Goal: Task Accomplishment & Management: Manage account settings

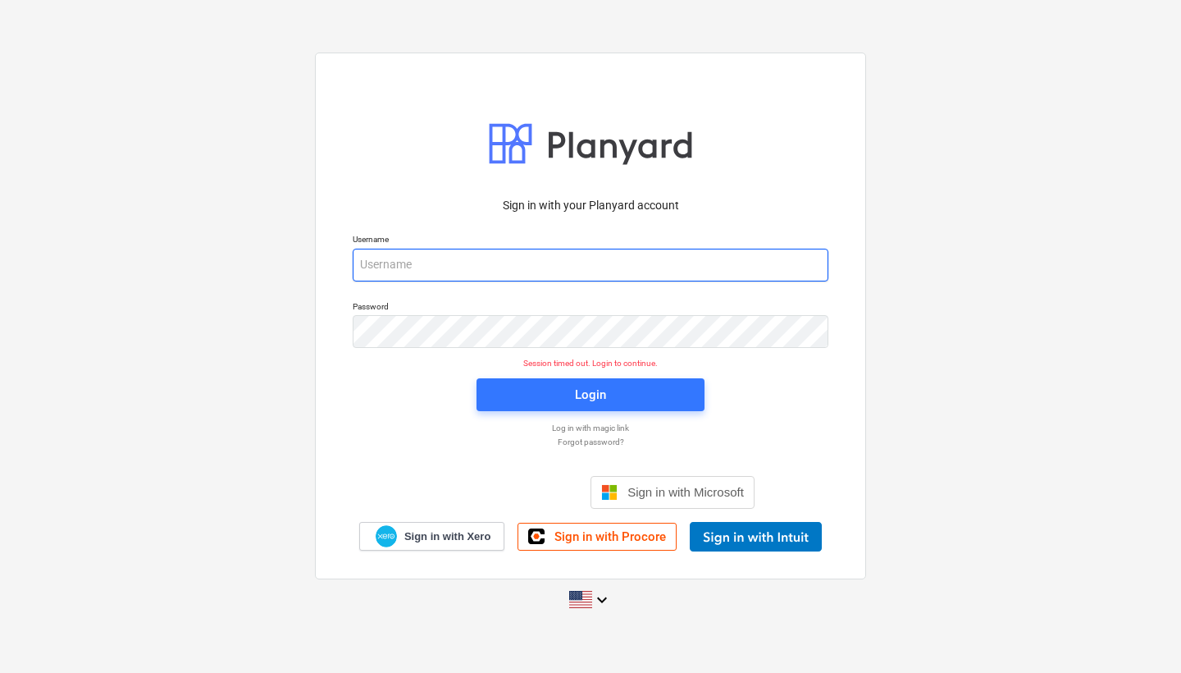
type input "[PERSON_NAME][EMAIL_ADDRESS][DOMAIN_NAME]"
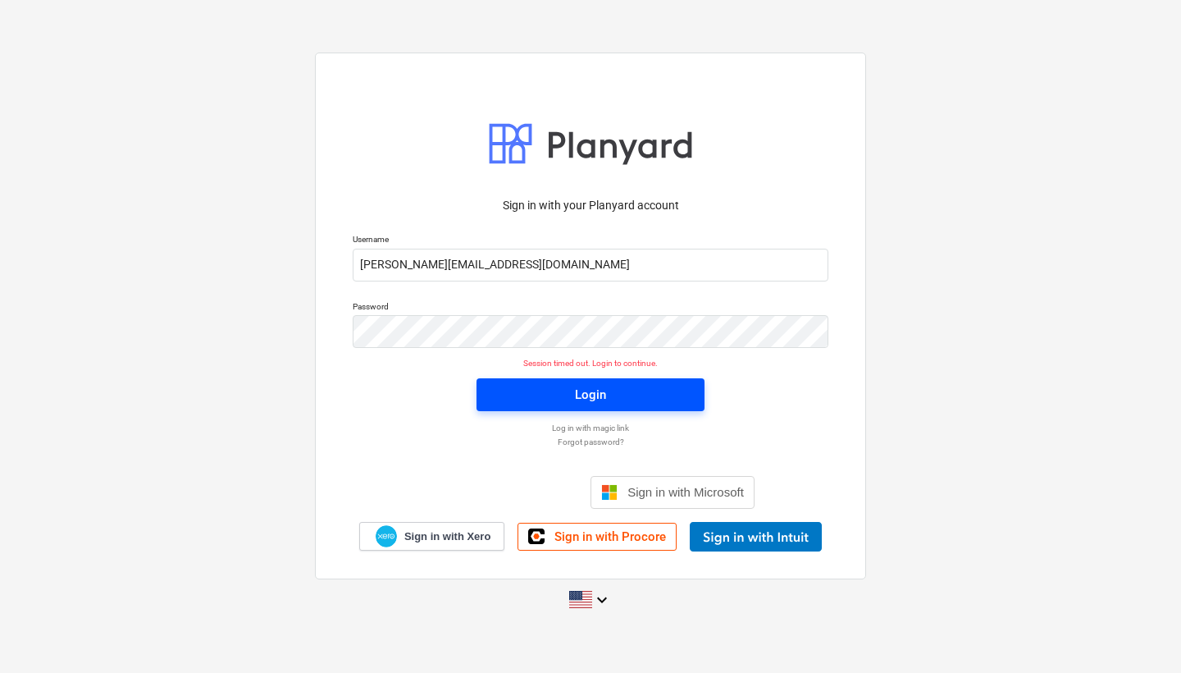
click at [568, 408] on button "Login" at bounding box center [591, 394] width 228 height 33
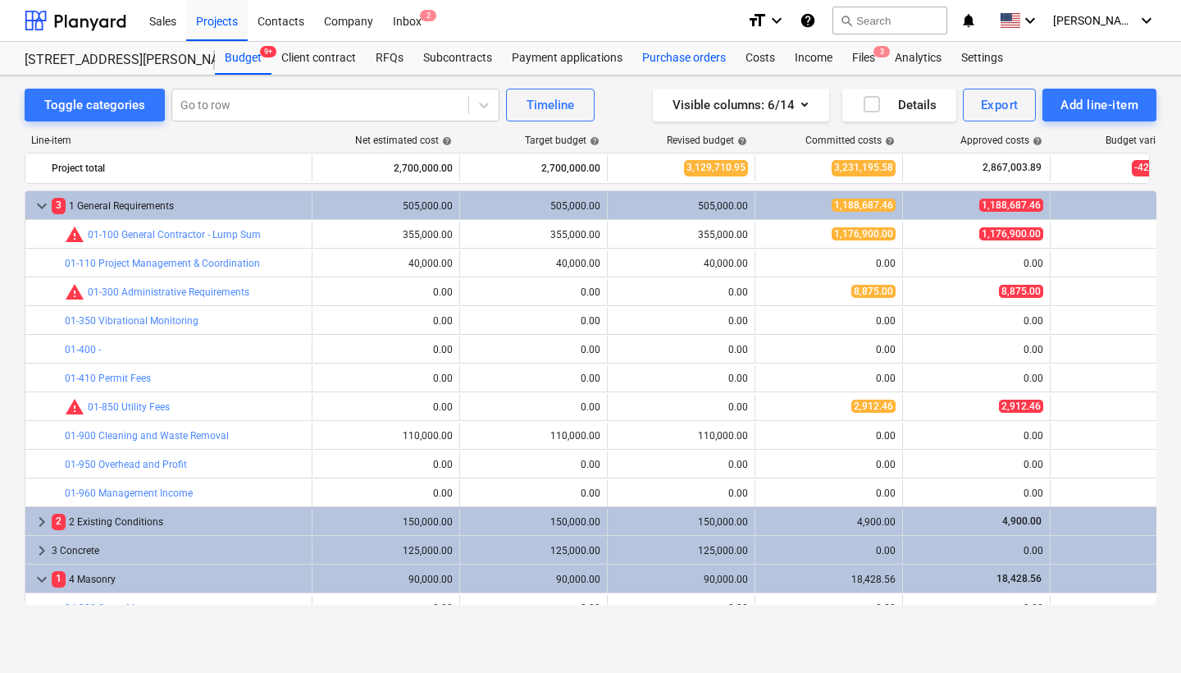
click at [673, 53] on div "Purchase orders" at bounding box center [683, 58] width 103 height 33
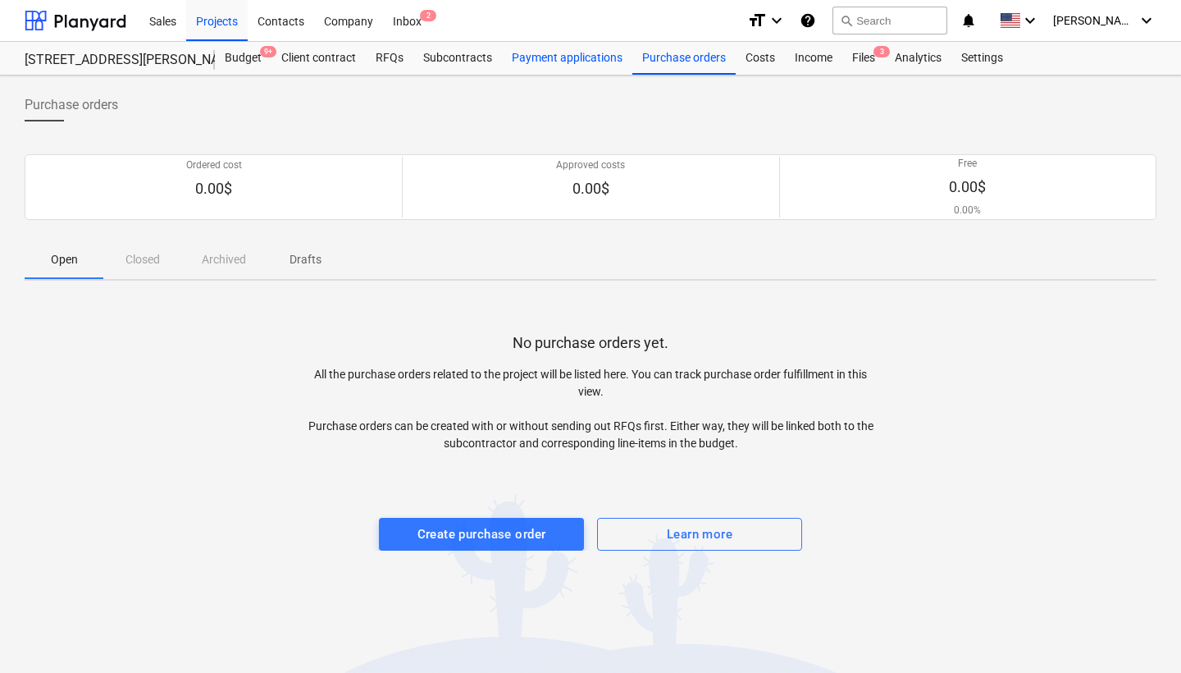
click at [569, 61] on div "Payment applications" at bounding box center [567, 58] width 130 height 33
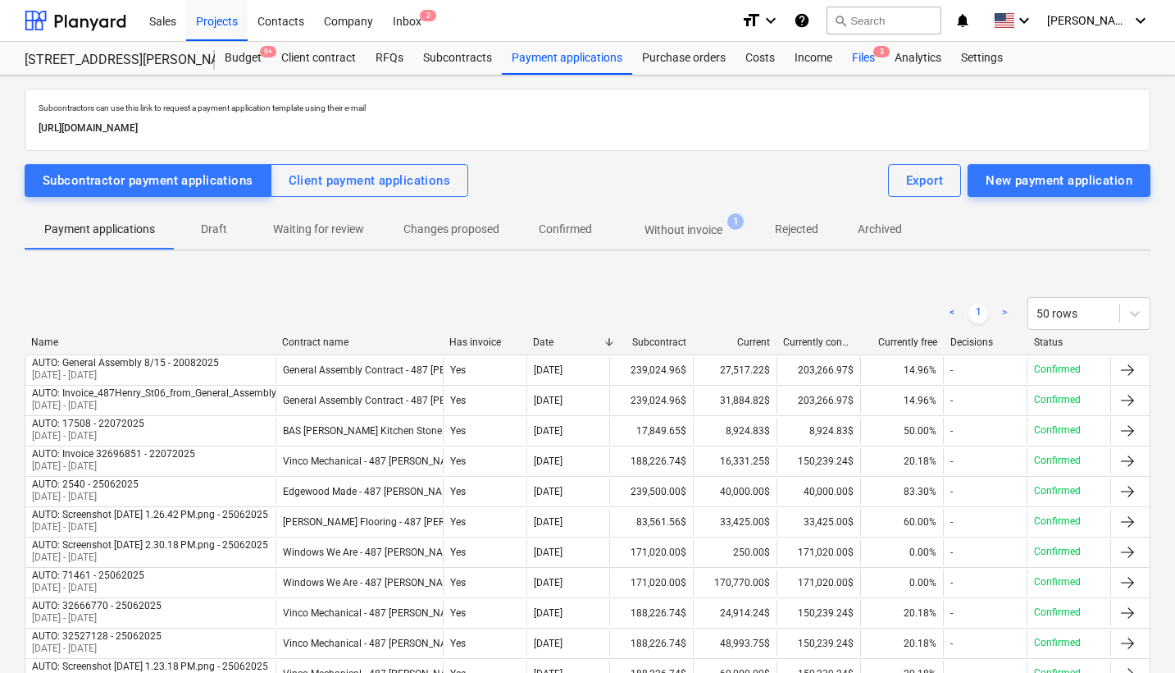
click at [860, 56] on div "Files 3" at bounding box center [863, 58] width 43 height 33
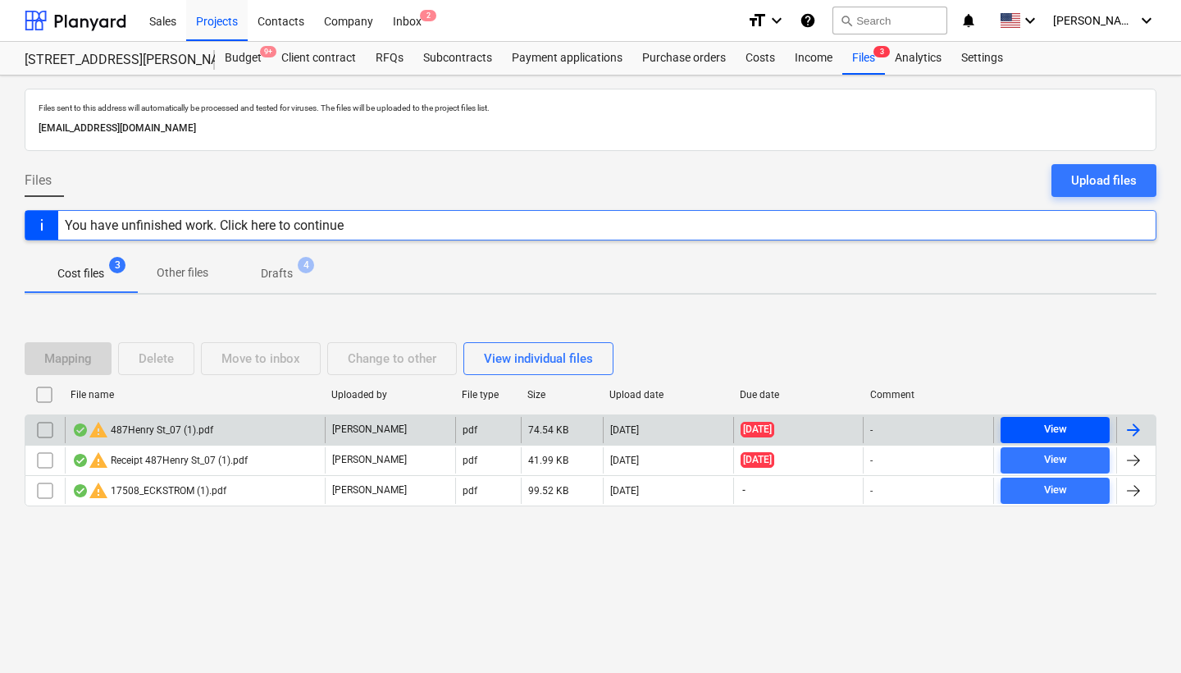
click at [1028, 424] on span "View" at bounding box center [1055, 429] width 96 height 19
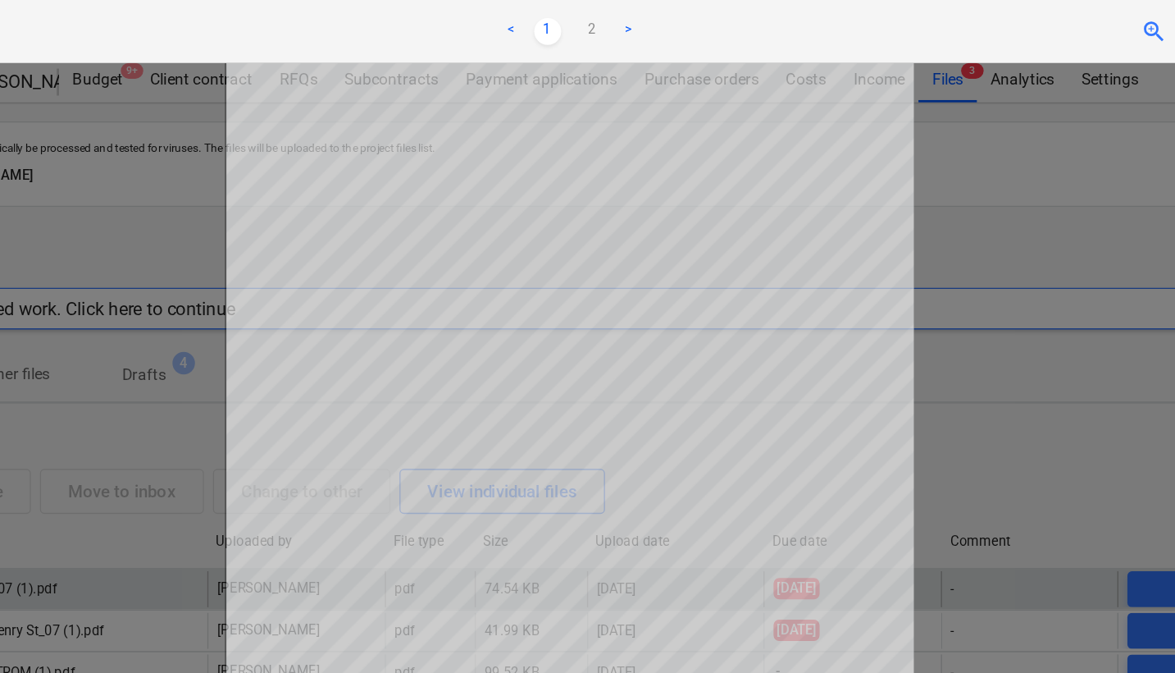
click at [621, 20] on link ">" at bounding box center [631, 23] width 20 height 20
click at [536, 20] on link "<" at bounding box center [546, 23] width 20 height 20
click at [135, 28] on div "487Henry St_07 (1).pdf" at bounding box center [204, 23] width 383 height 17
click at [131, 175] on div at bounding box center [587, 359] width 1175 height 627
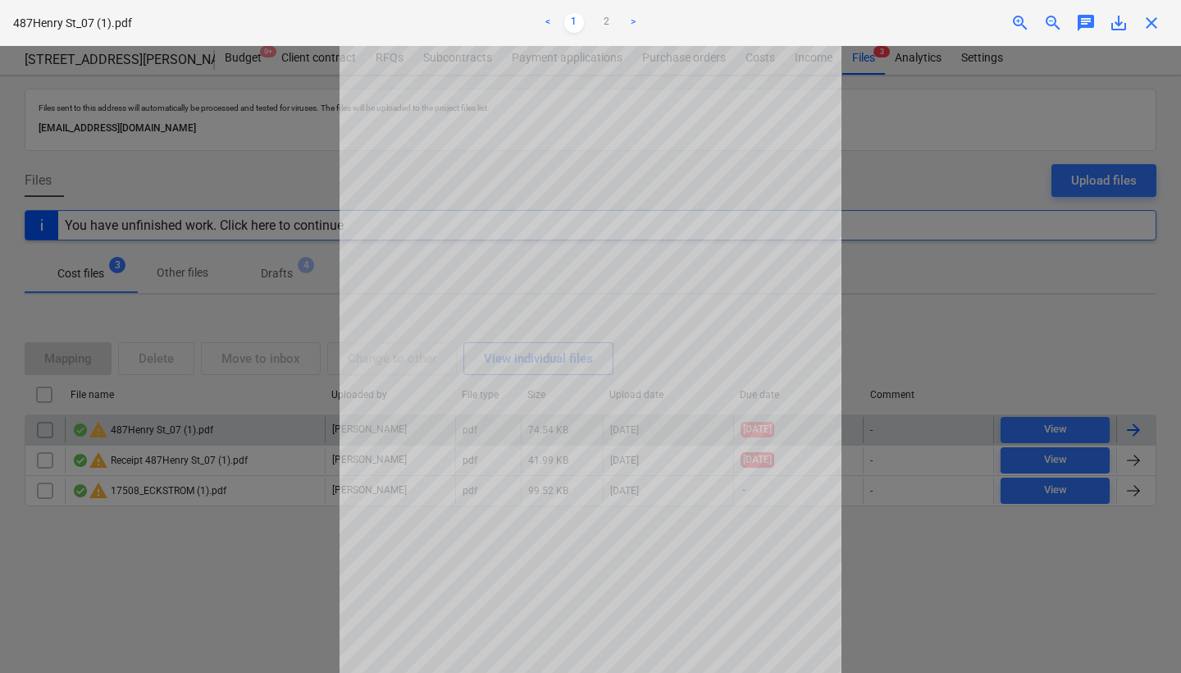
click at [933, 339] on div at bounding box center [590, 359] width 1181 height 627
click at [1148, 24] on span "close" at bounding box center [1152, 23] width 20 height 20
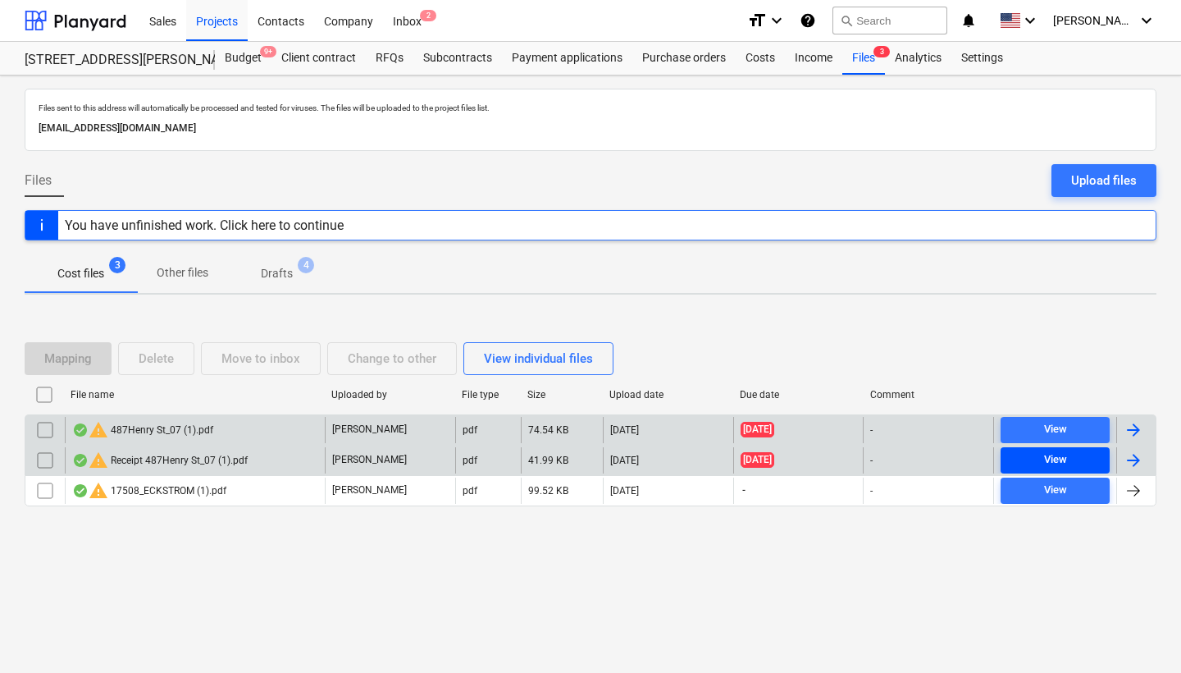
click at [1047, 460] on div "View" at bounding box center [1055, 459] width 23 height 19
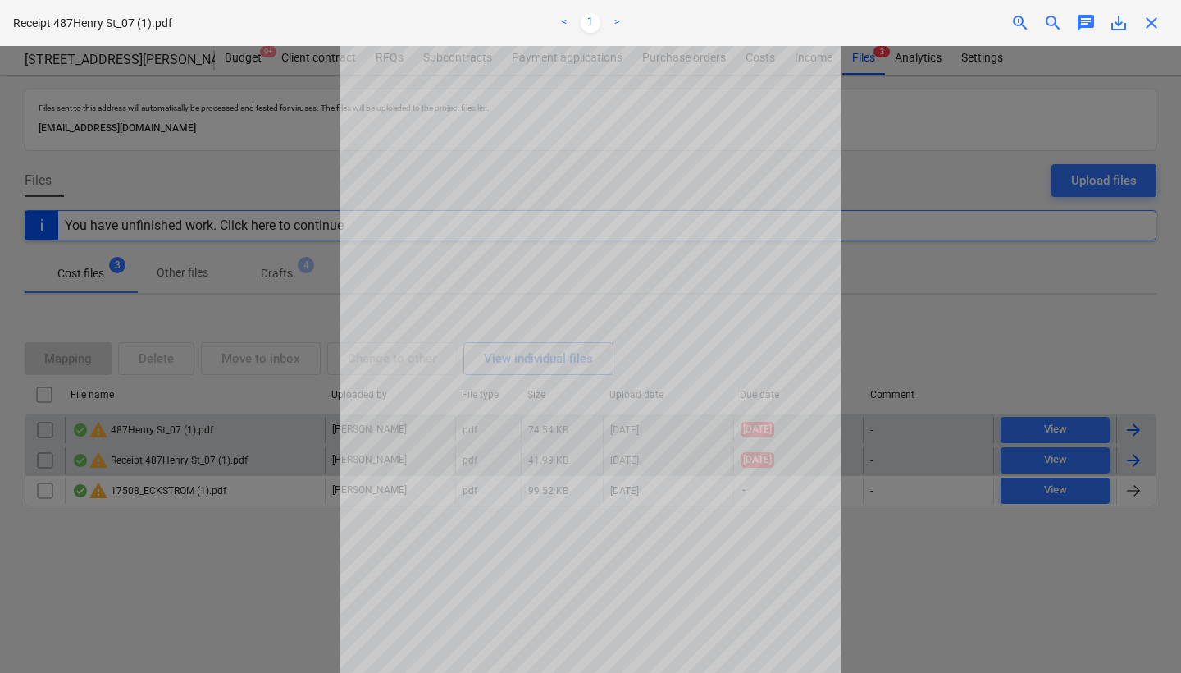
click at [998, 350] on div at bounding box center [590, 359] width 1181 height 627
click at [1149, 29] on span "close" at bounding box center [1152, 23] width 20 height 20
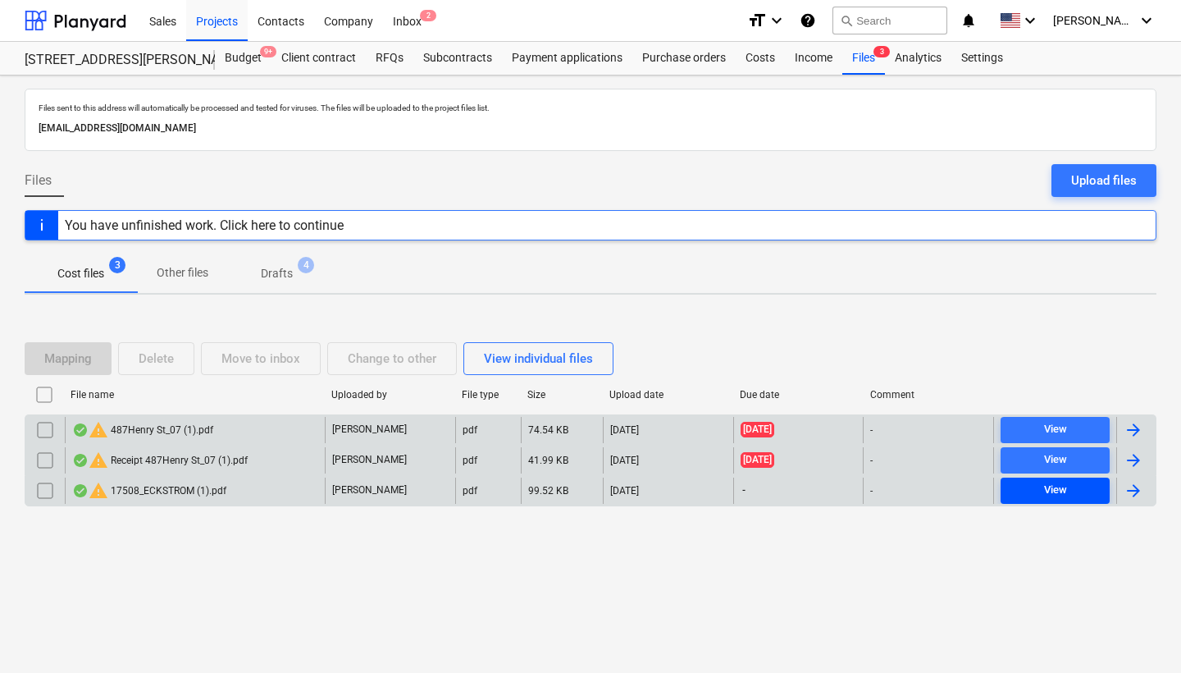
click at [1047, 489] on div "View" at bounding box center [1055, 490] width 23 height 19
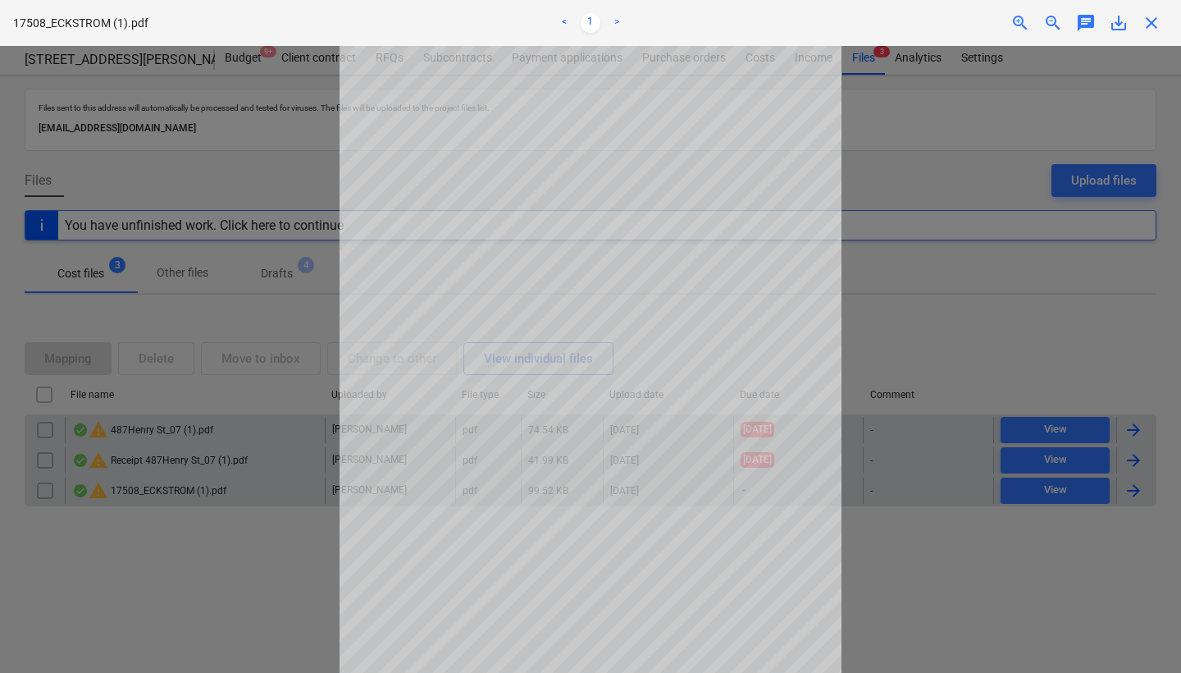
click at [1153, 22] on span "close" at bounding box center [1152, 23] width 20 height 20
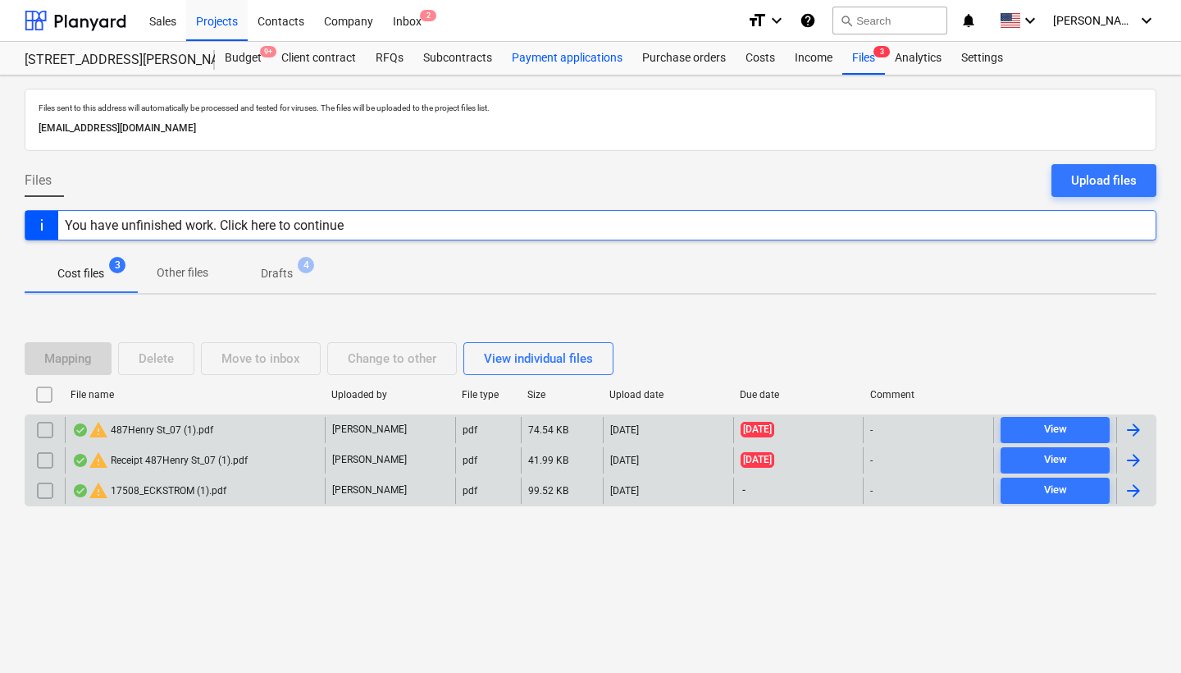
click at [595, 57] on div "Payment applications" at bounding box center [567, 58] width 130 height 33
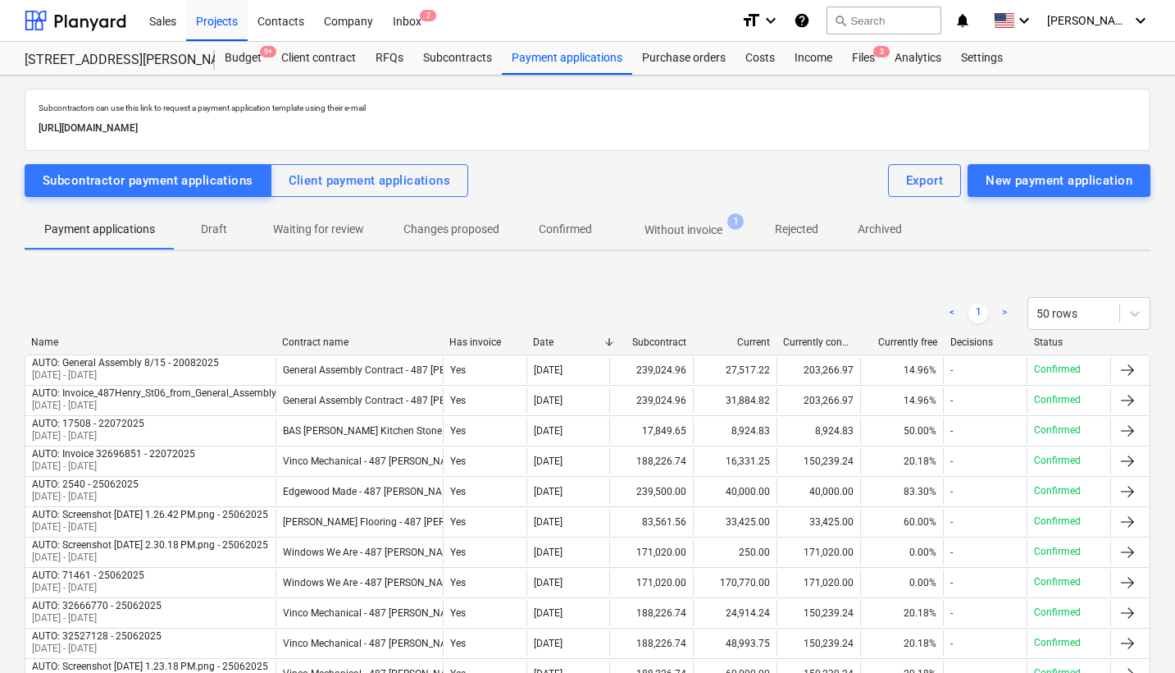
click at [1003, 311] on link ">" at bounding box center [1005, 313] width 20 height 20
click at [1138, 311] on icon at bounding box center [1135, 313] width 16 height 16
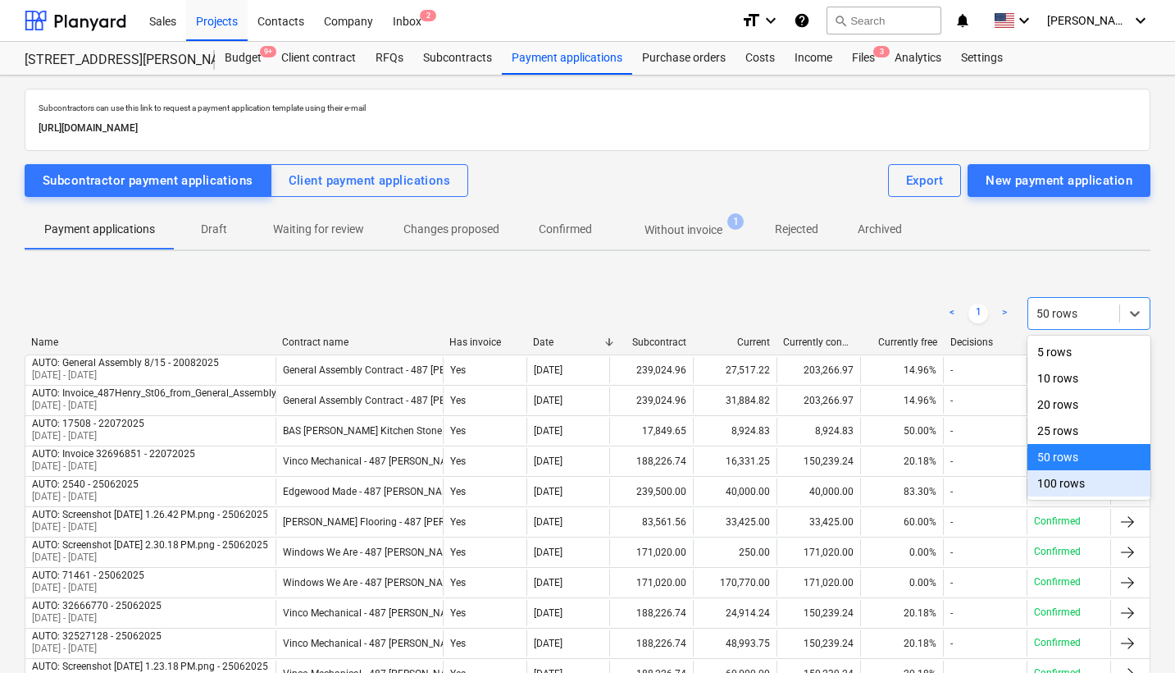
click at [1085, 483] on div "100 rows" at bounding box center [1089, 483] width 123 height 26
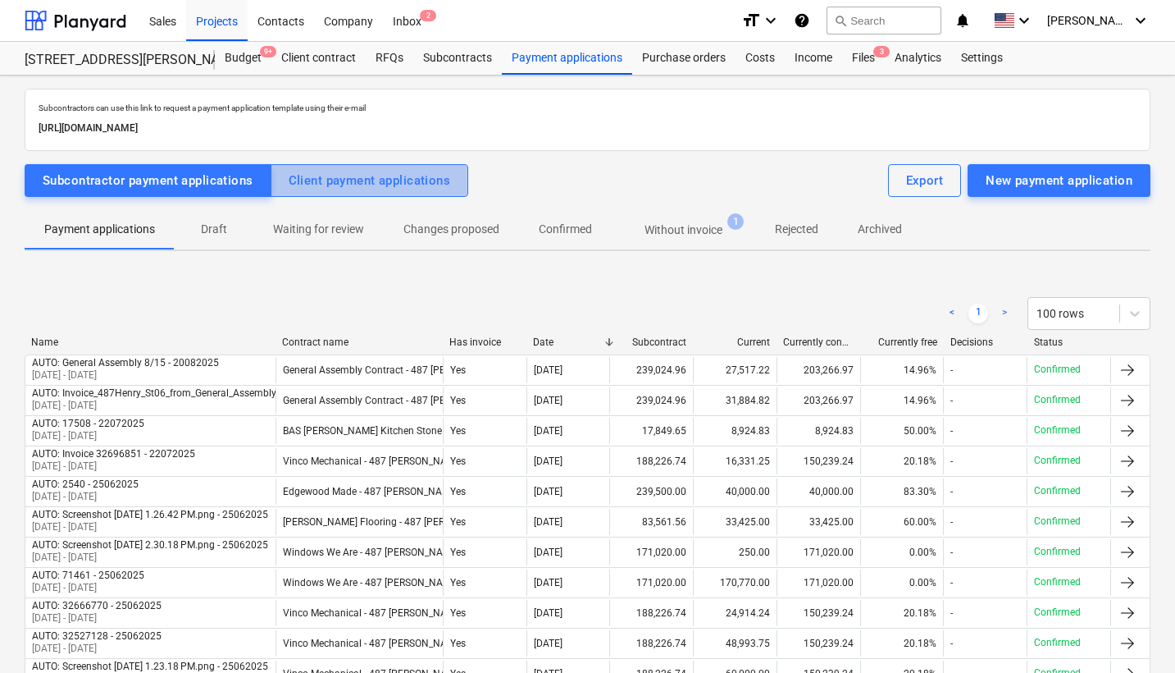
click at [408, 180] on div "Client payment applications" at bounding box center [370, 180] width 162 height 21
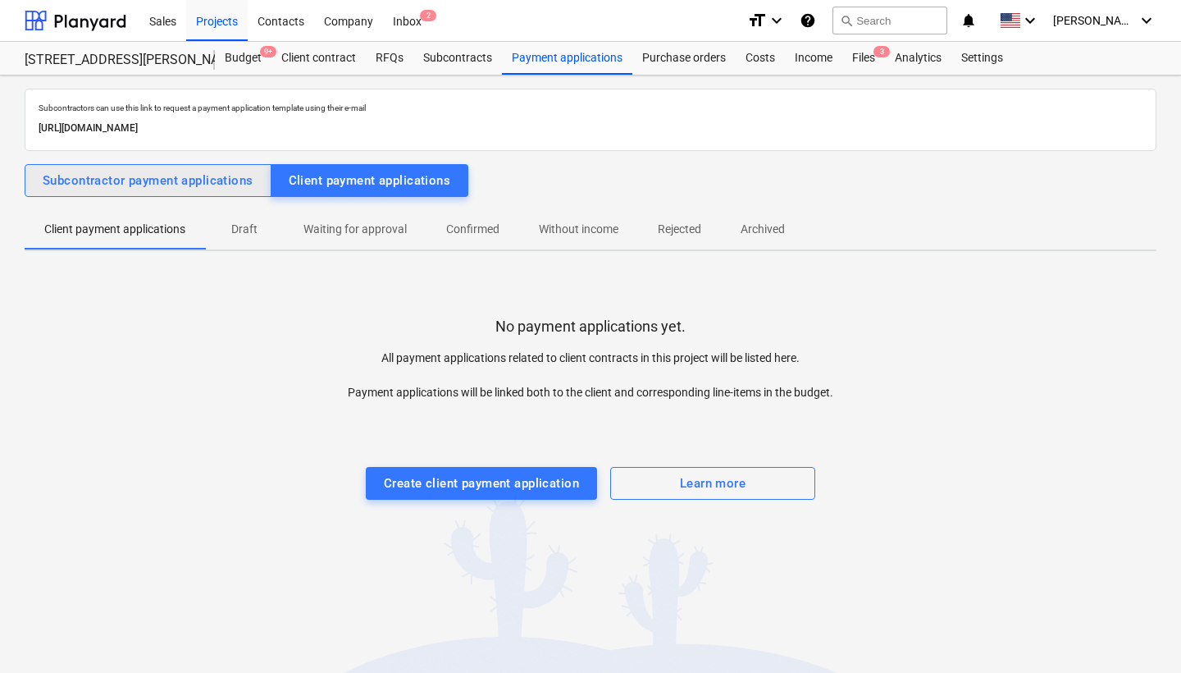
click at [205, 176] on div "Subcontractor payment applications" at bounding box center [148, 180] width 211 height 21
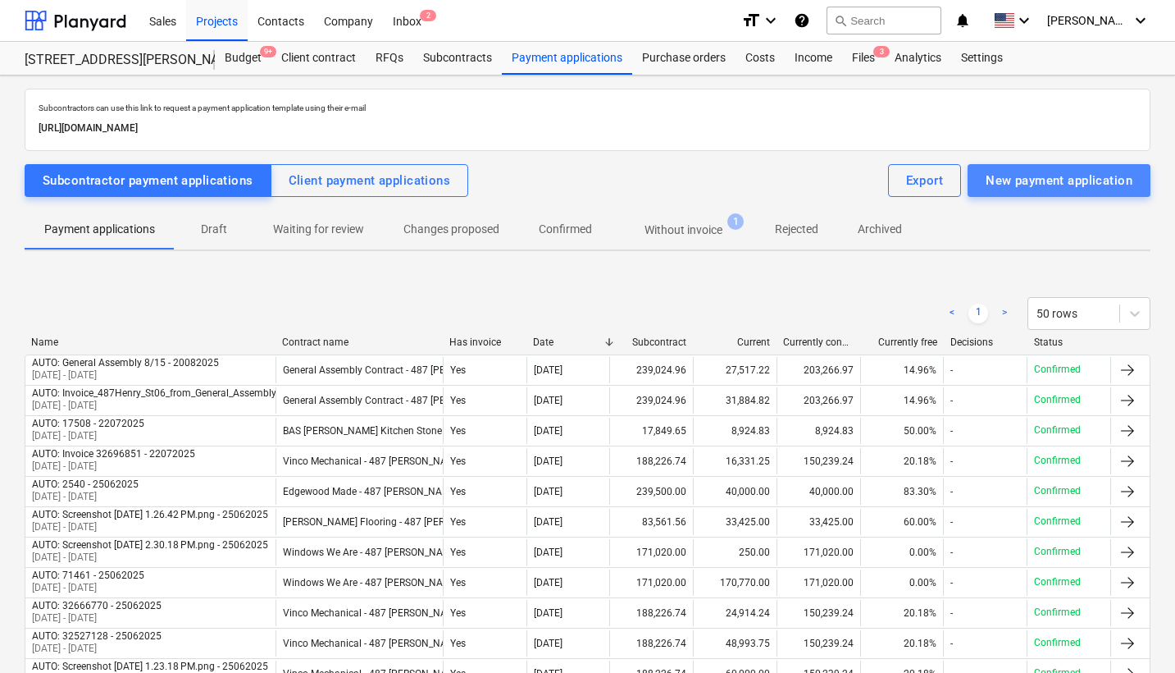
click at [1052, 175] on div "New payment application" at bounding box center [1059, 180] width 147 height 21
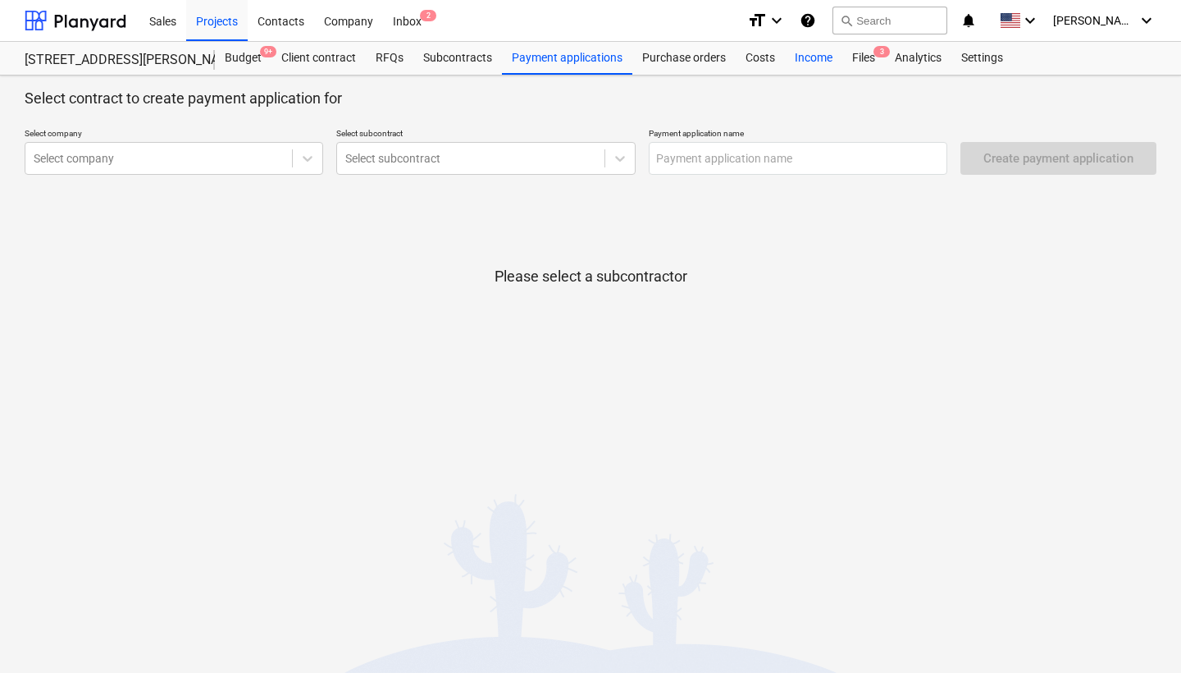
click at [795, 62] on div "Income" at bounding box center [813, 58] width 57 height 33
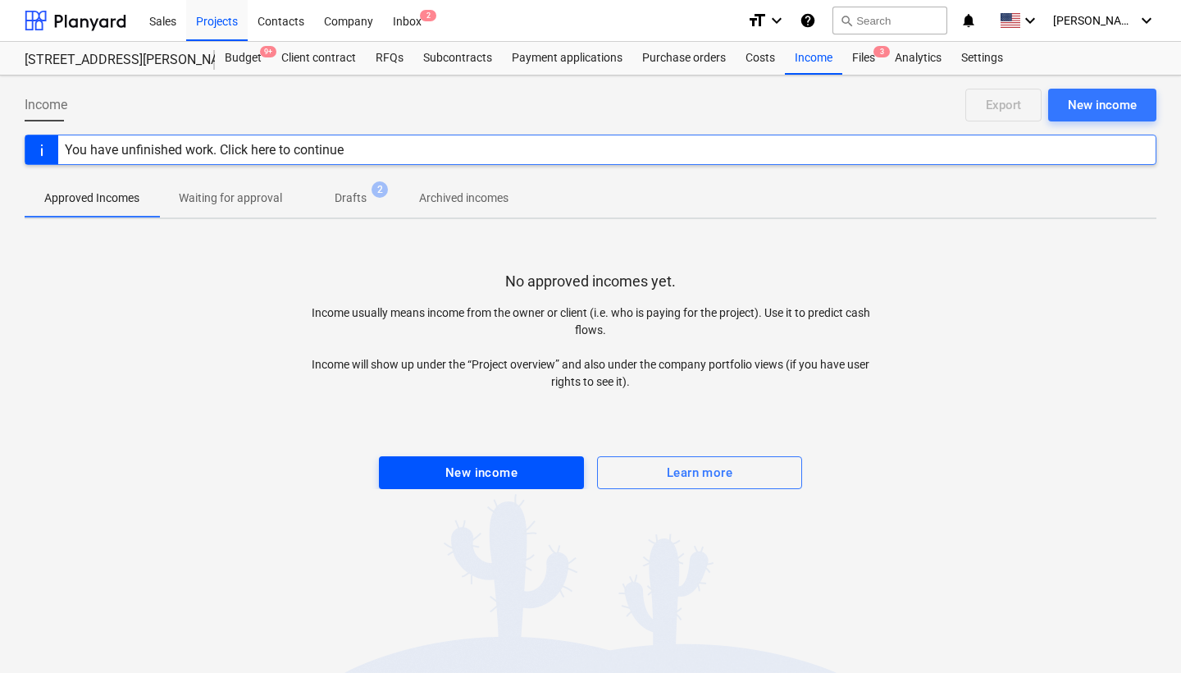
click at [493, 462] on div "New income" at bounding box center [481, 472] width 72 height 21
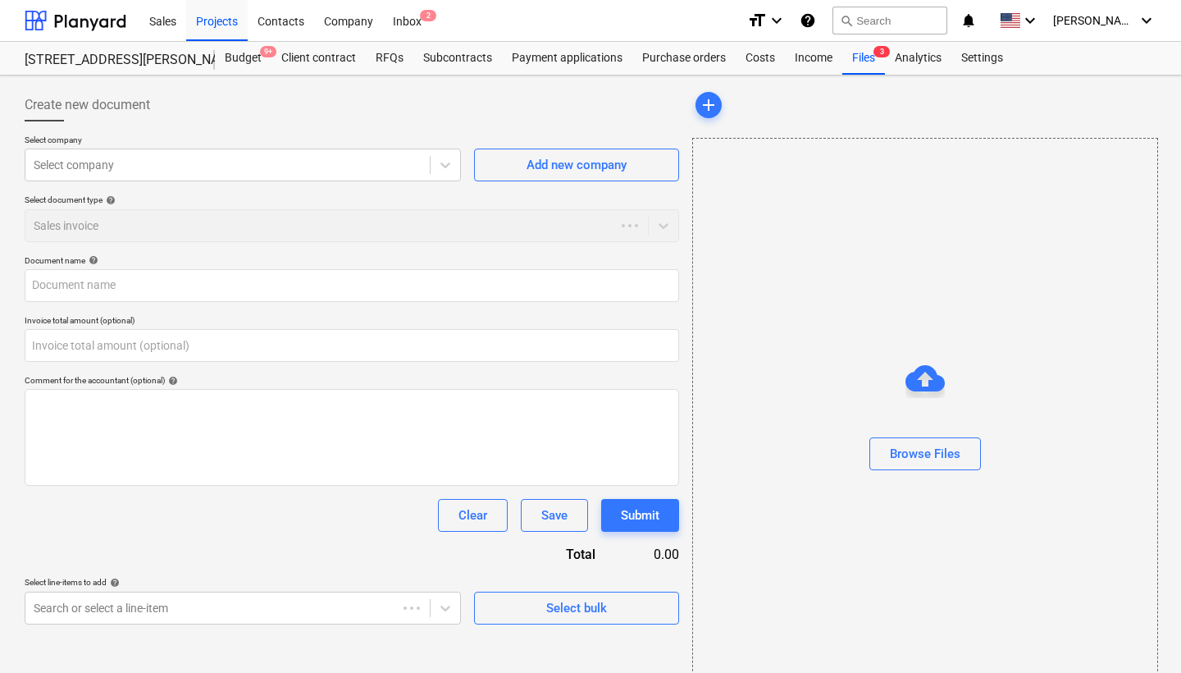
type input "0.00"
click at [242, 57] on div "Budget 9+" at bounding box center [243, 58] width 57 height 33
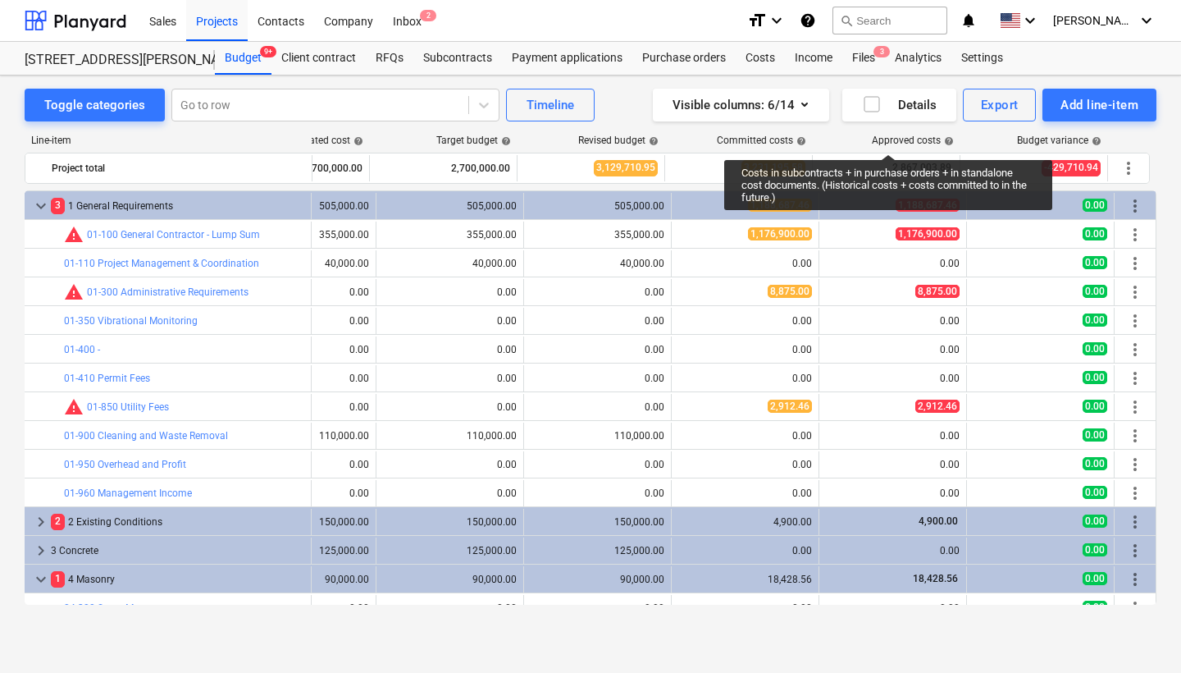
scroll to position [0, 89]
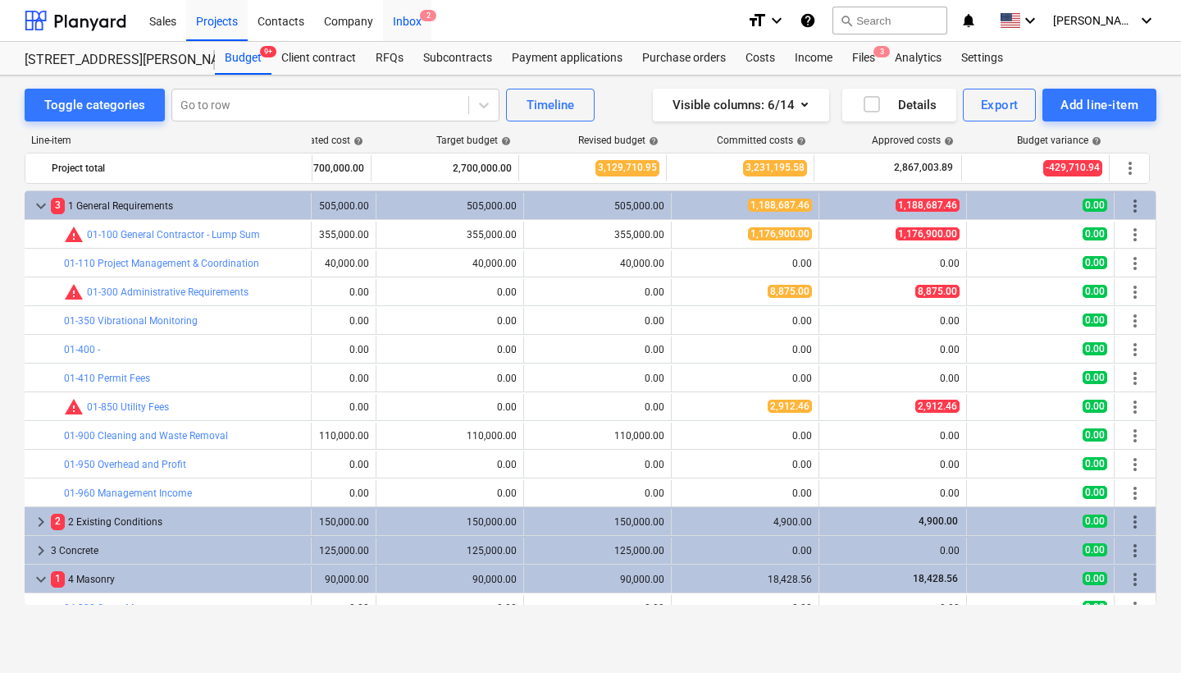
click at [404, 18] on div "Inbox 2" at bounding box center [407, 20] width 48 height 42
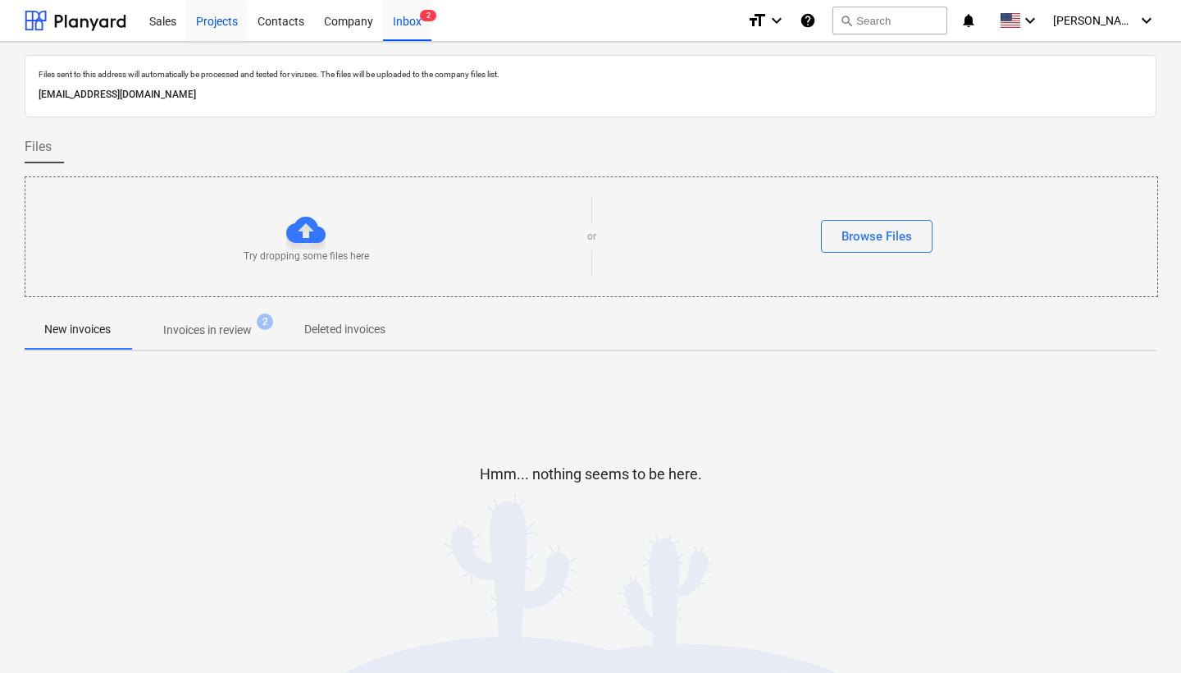
click at [219, 22] on div "Projects" at bounding box center [217, 20] width 62 height 42
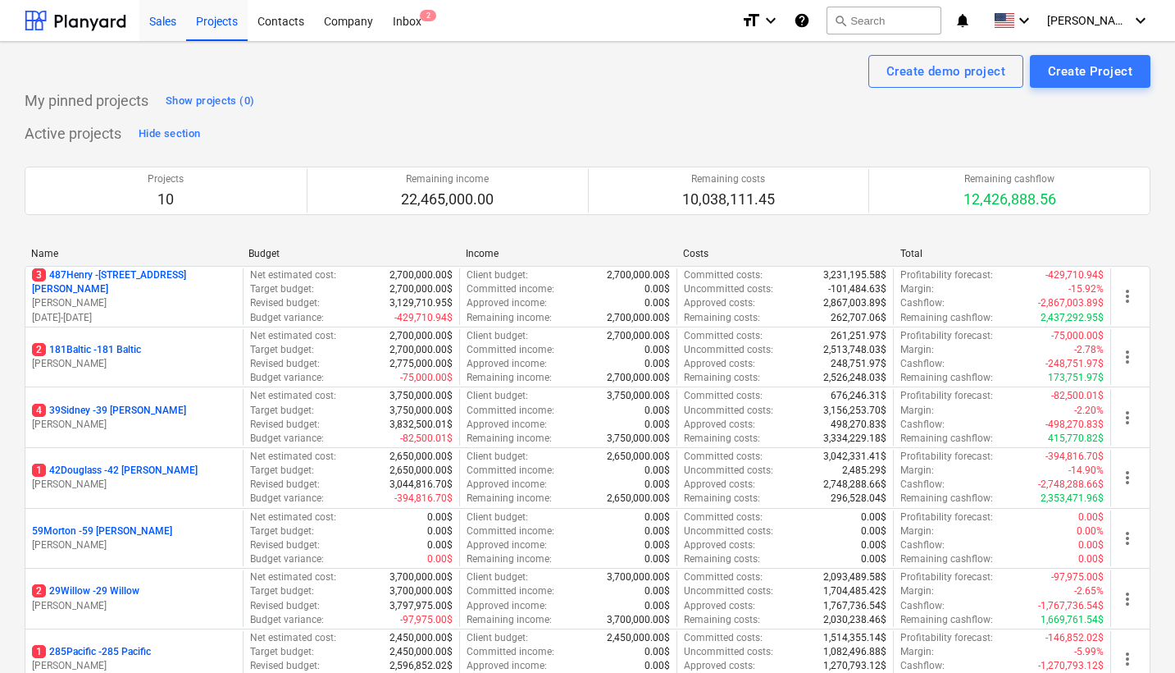
click at [156, 21] on div "Sales" at bounding box center [162, 20] width 47 height 42
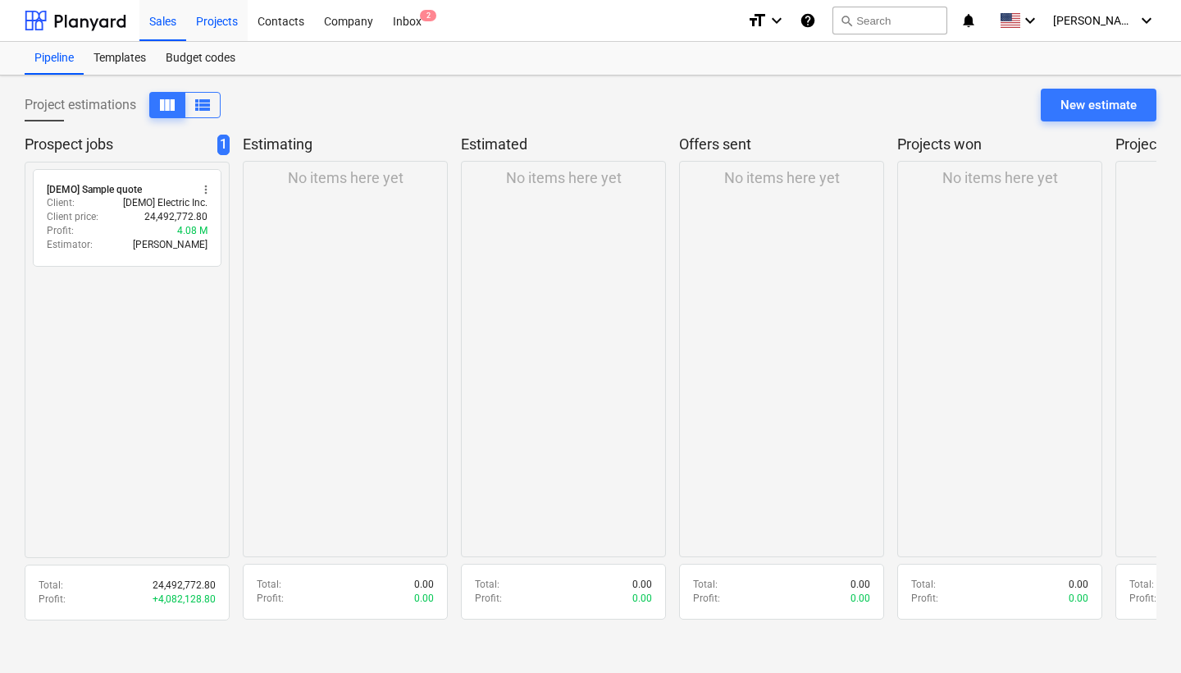
click at [212, 24] on div "Projects" at bounding box center [217, 20] width 62 height 42
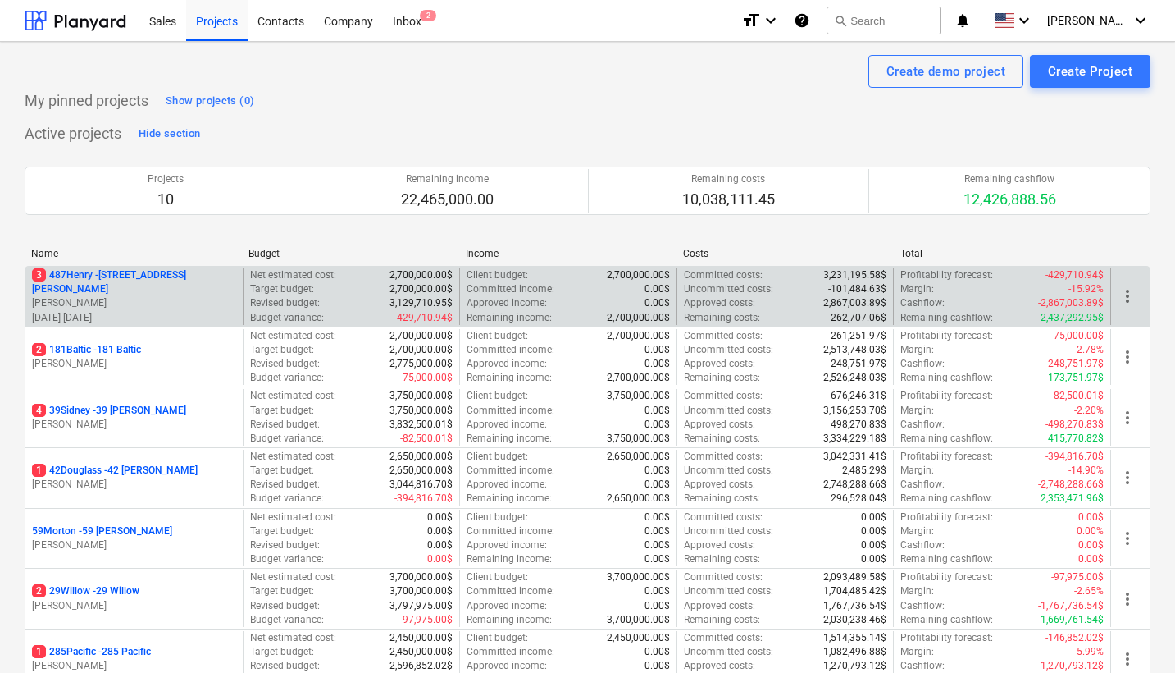
click at [224, 296] on p "[PERSON_NAME]" at bounding box center [134, 303] width 204 height 14
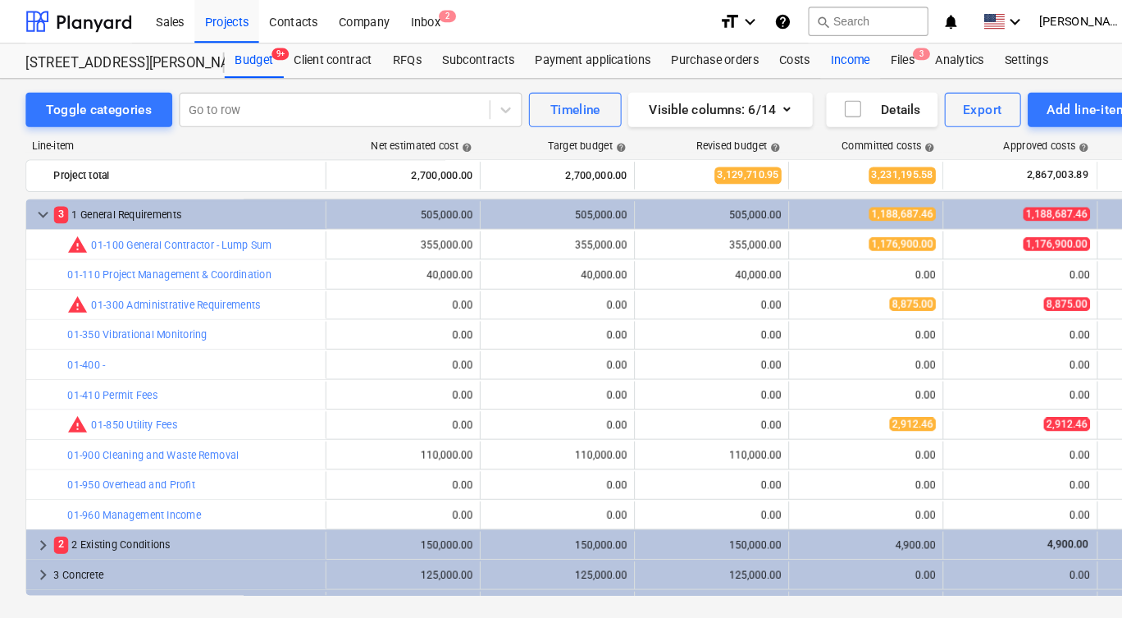
click at [799, 57] on div "Income" at bounding box center [813, 58] width 57 height 33
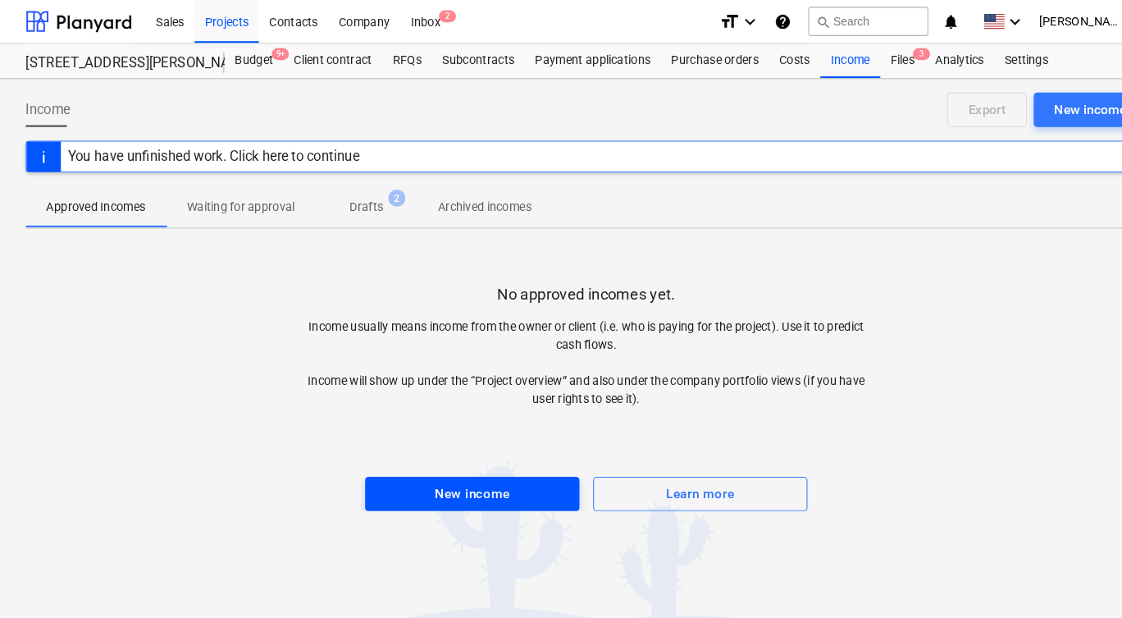
click at [419, 475] on div "New income" at bounding box center [452, 472] width 72 height 21
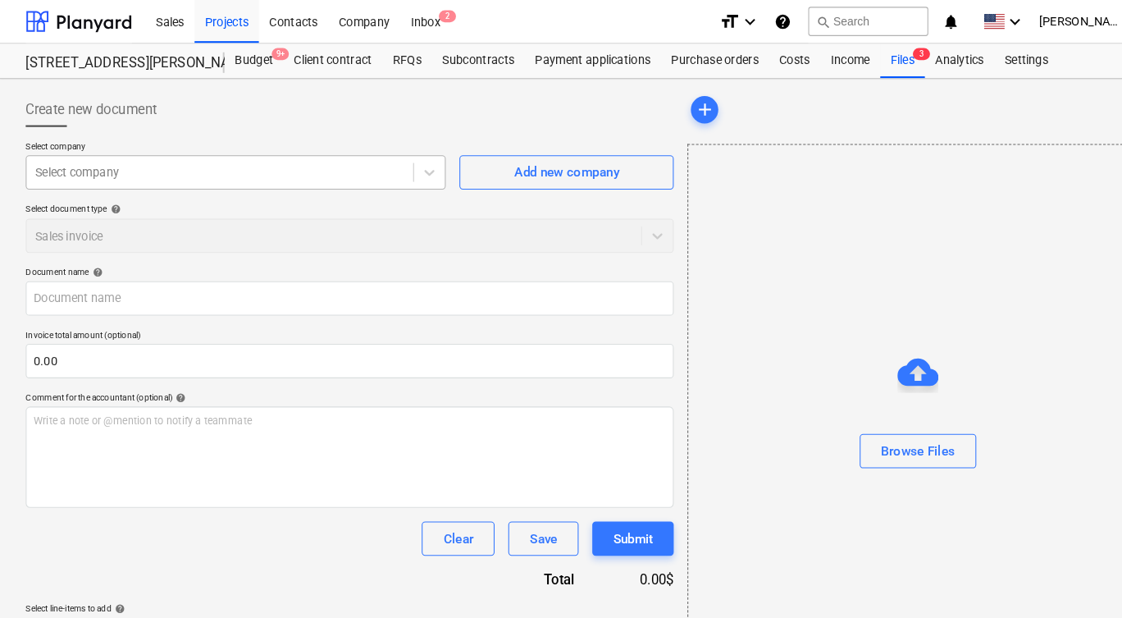
click at [133, 158] on div at bounding box center [211, 165] width 354 height 16
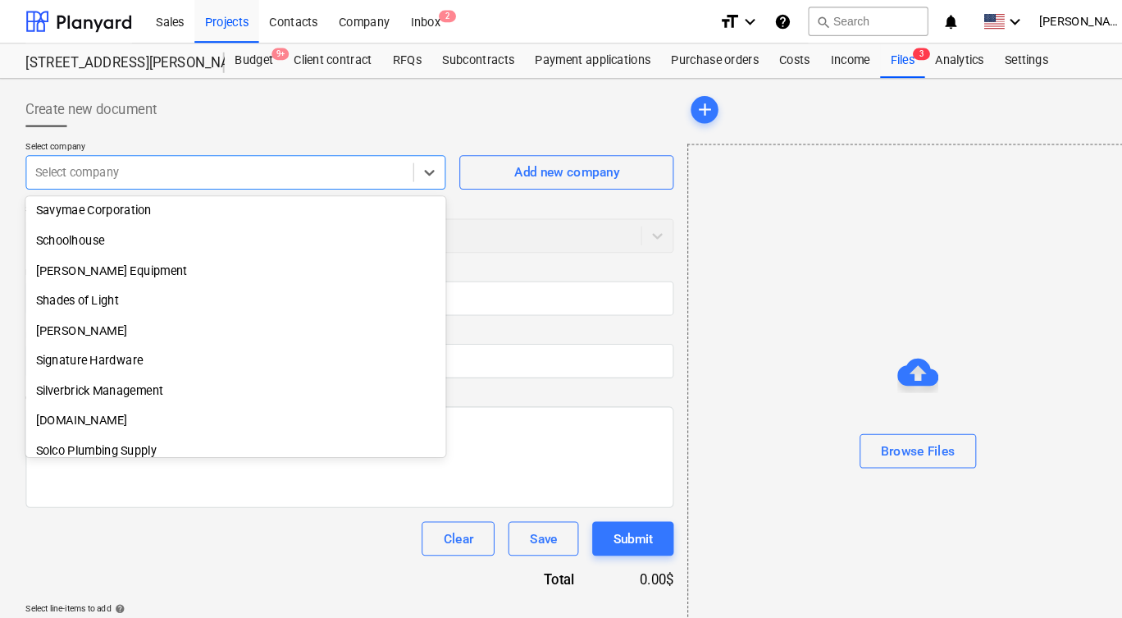
scroll to position [3989, 0]
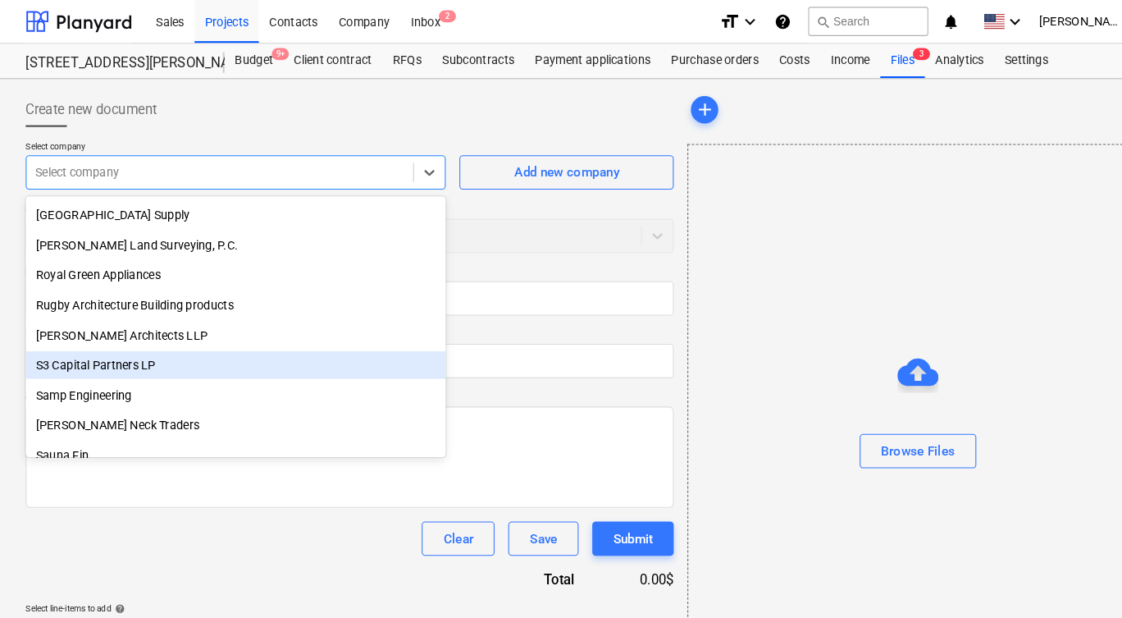
click at [160, 348] on div "S3 Capital Partners LP" at bounding box center [226, 349] width 402 height 26
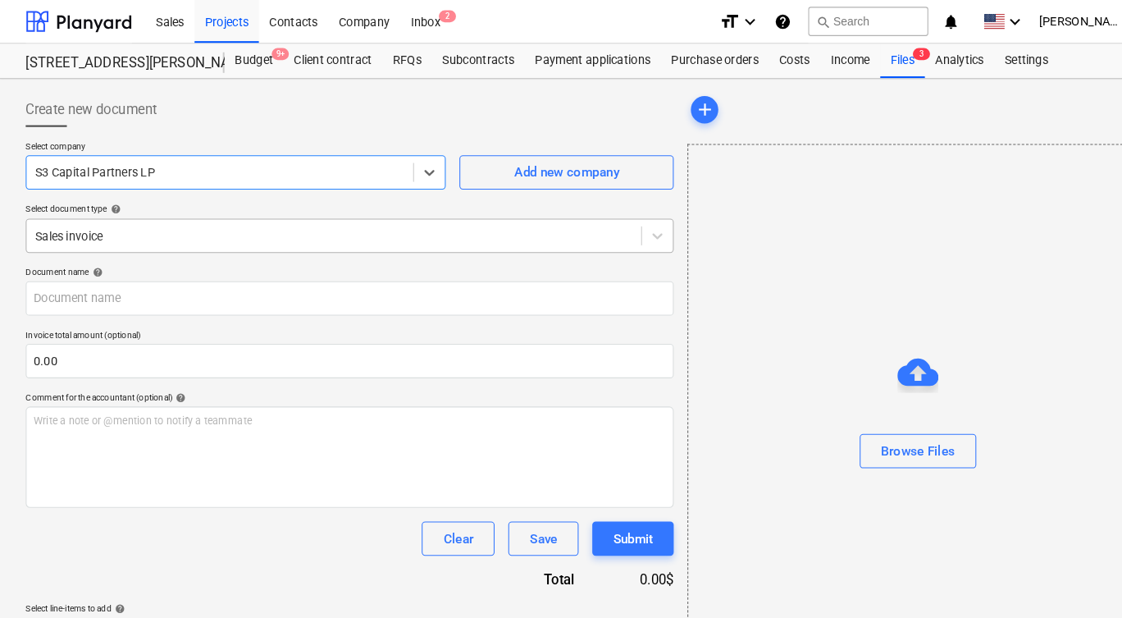
click at [139, 224] on div at bounding box center [320, 225] width 572 height 16
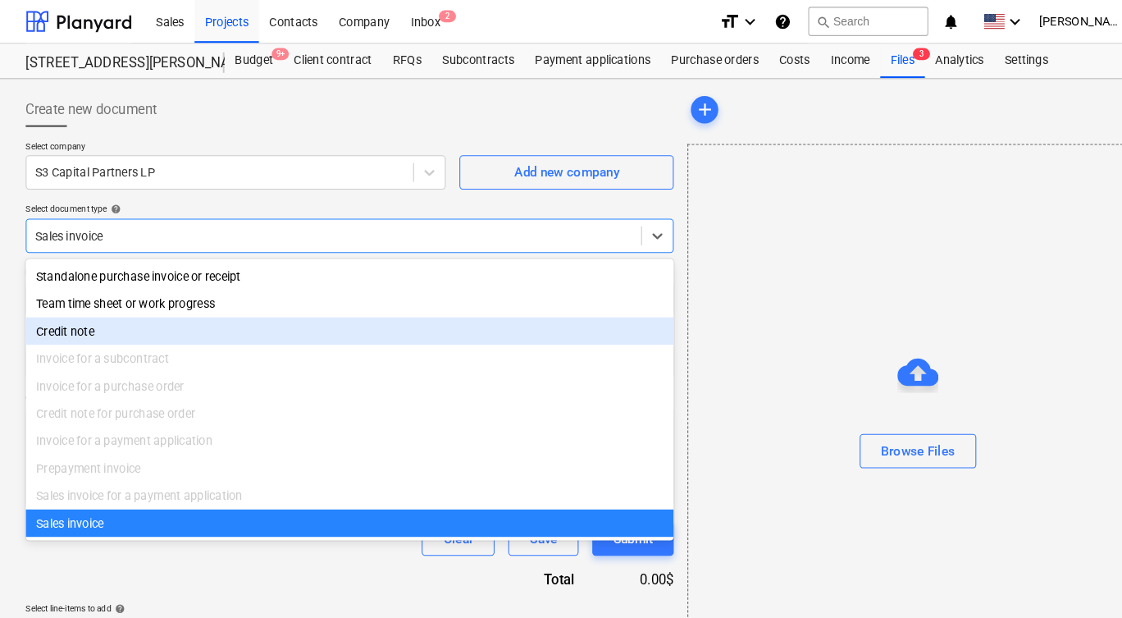
click at [127, 317] on div "Credit note" at bounding box center [335, 316] width 620 height 26
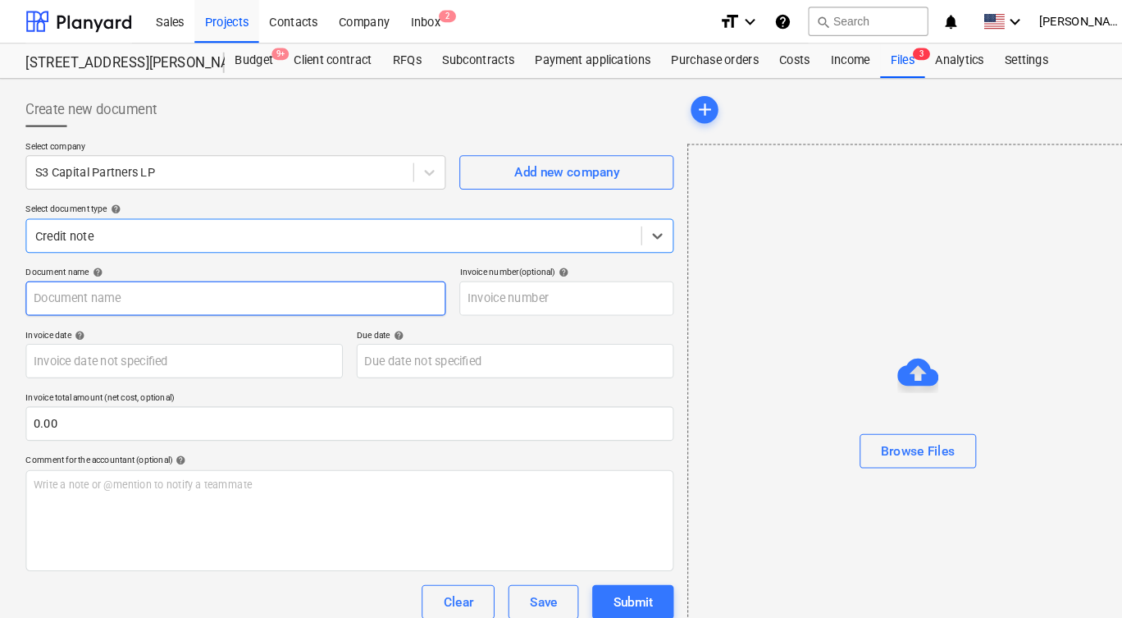
click at [121, 274] on input "text" at bounding box center [226, 285] width 402 height 33
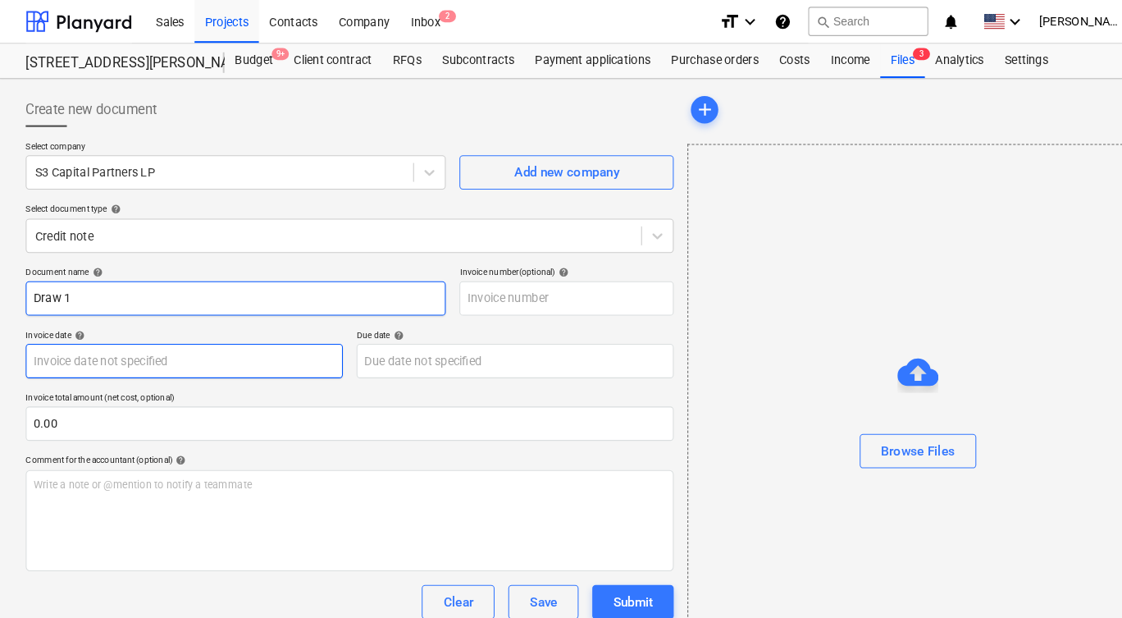
type input "Draw 1"
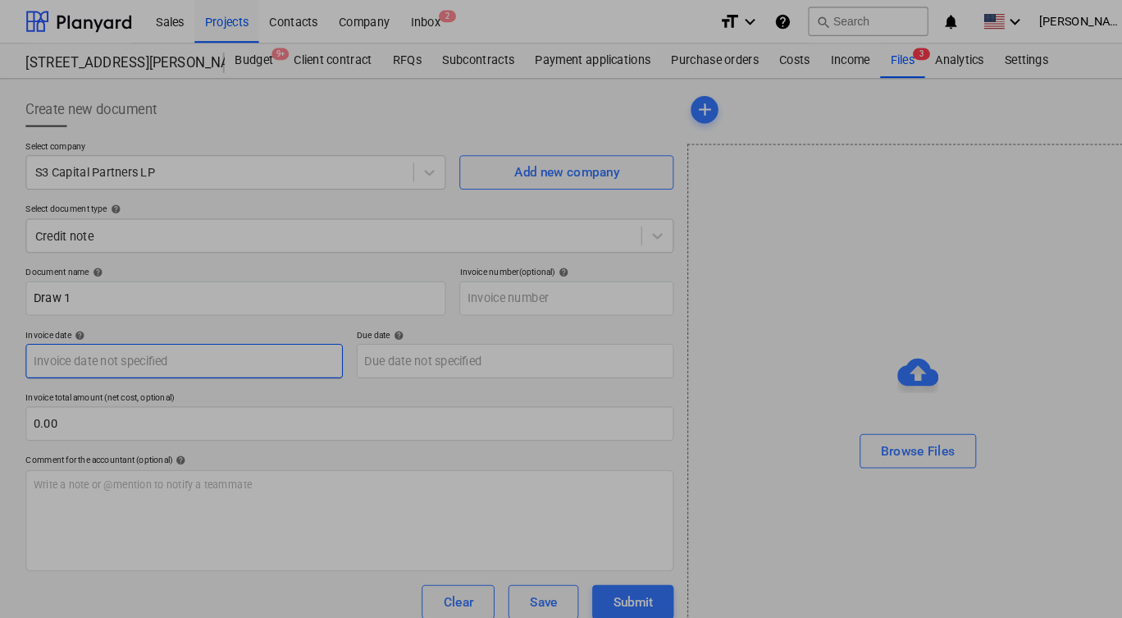
click at [244, 352] on body "This website stores cookies on your computer. These cookies are used to collect…" at bounding box center [561, 309] width 1122 height 618
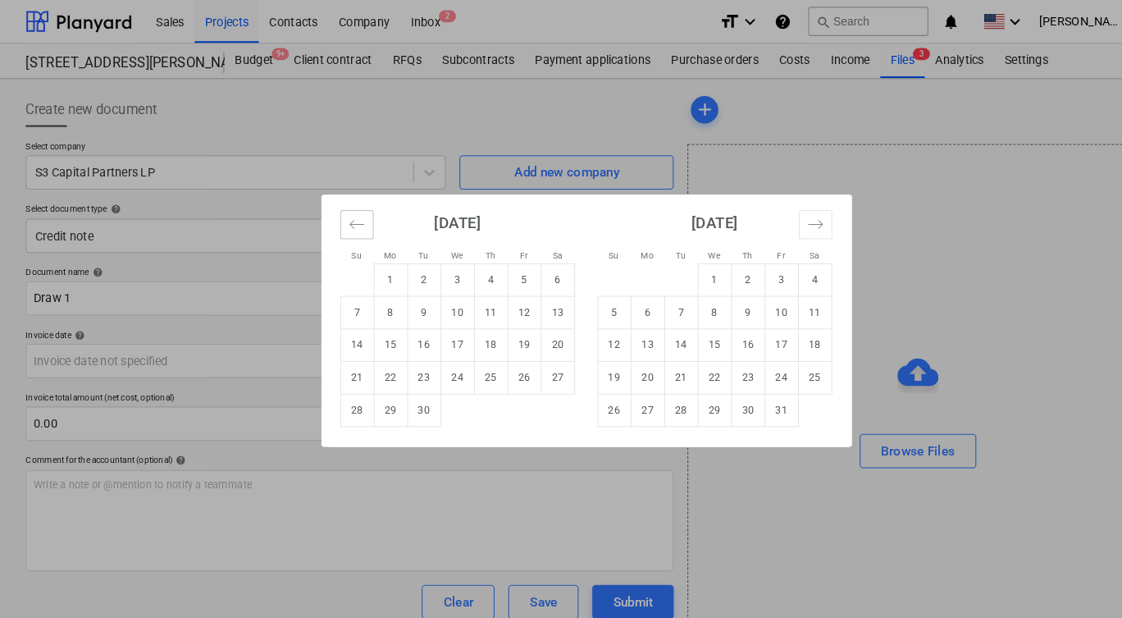
click at [334, 207] on icon "Move backward to switch to the previous month." at bounding box center [342, 215] width 16 height 16
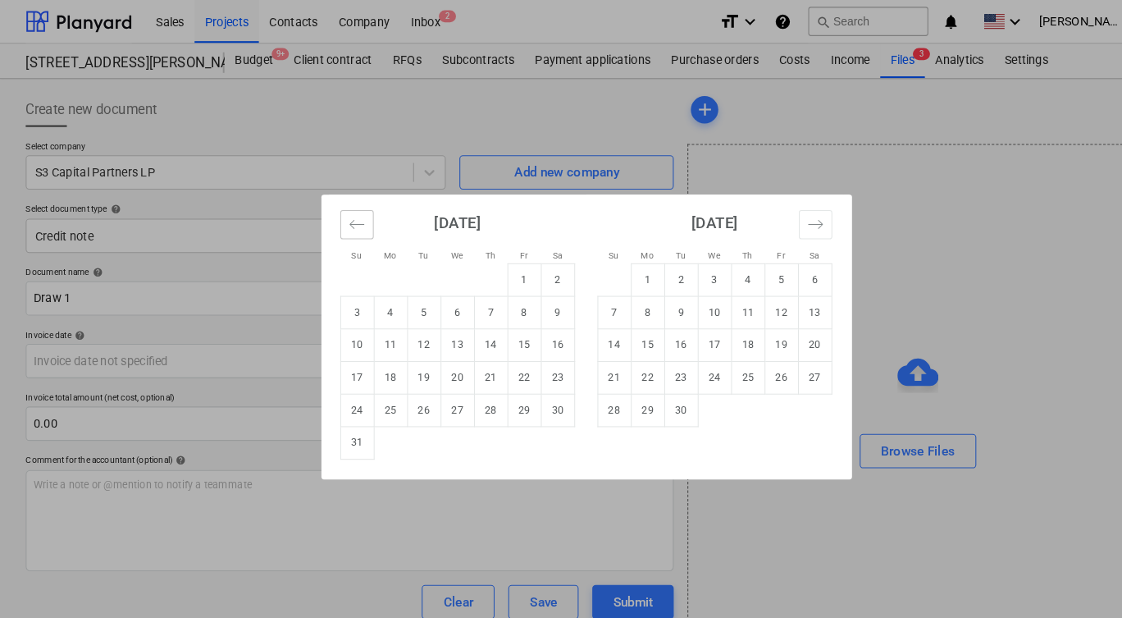
click at [334, 207] on icon "Move backward to switch to the previous month." at bounding box center [342, 215] width 16 height 16
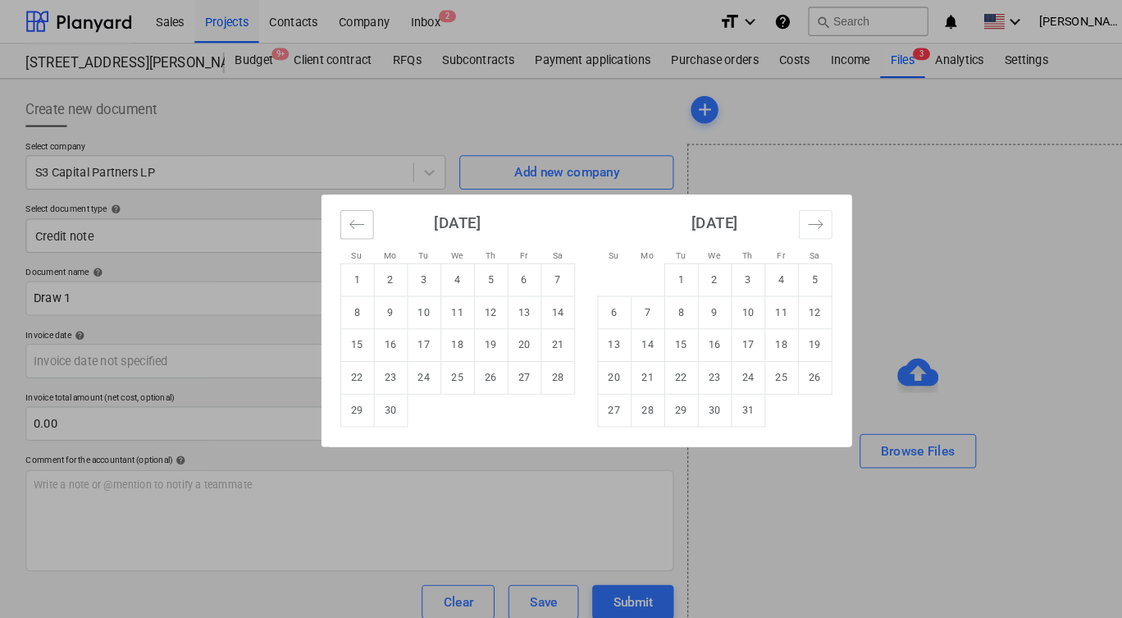
click at [334, 207] on icon "Move backward to switch to the previous month." at bounding box center [342, 215] width 16 height 16
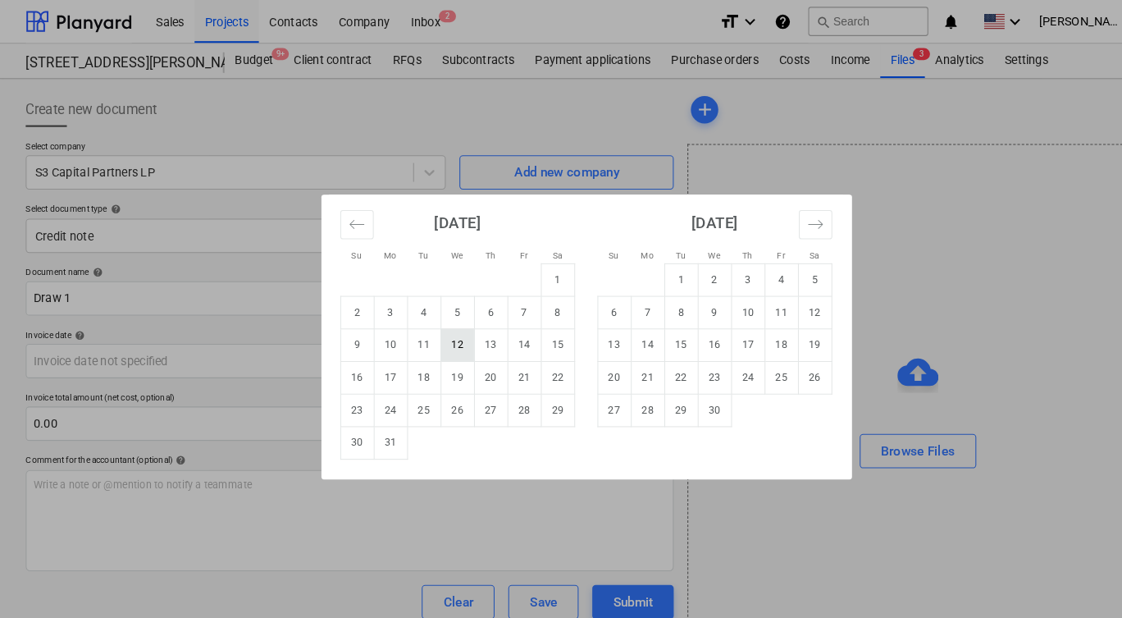
click at [426, 319] on td "12" at bounding box center [438, 329] width 32 height 31
type input "[DATE]"
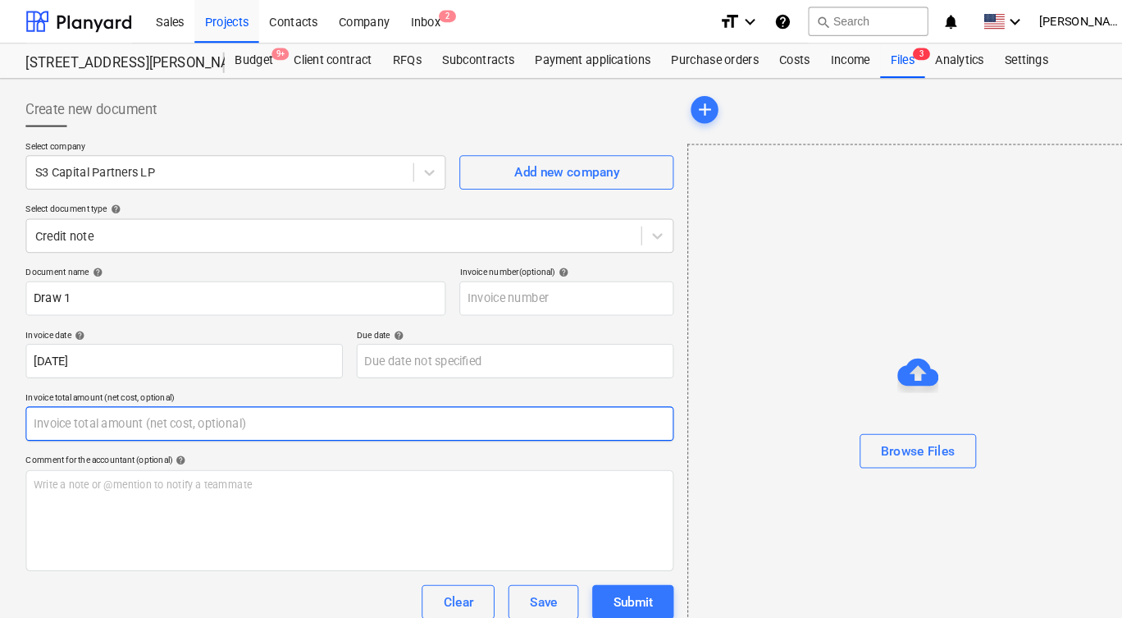
click at [119, 419] on input "text" at bounding box center [335, 405] width 620 height 33
type input "395000"
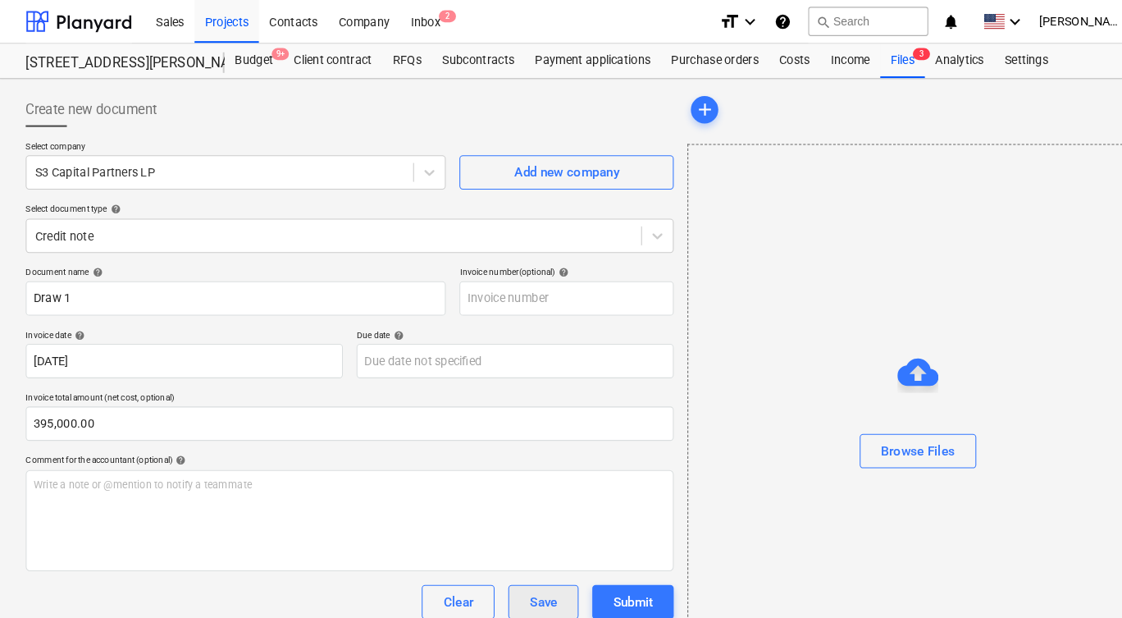
click at [519, 569] on div "Save" at bounding box center [520, 575] width 26 height 21
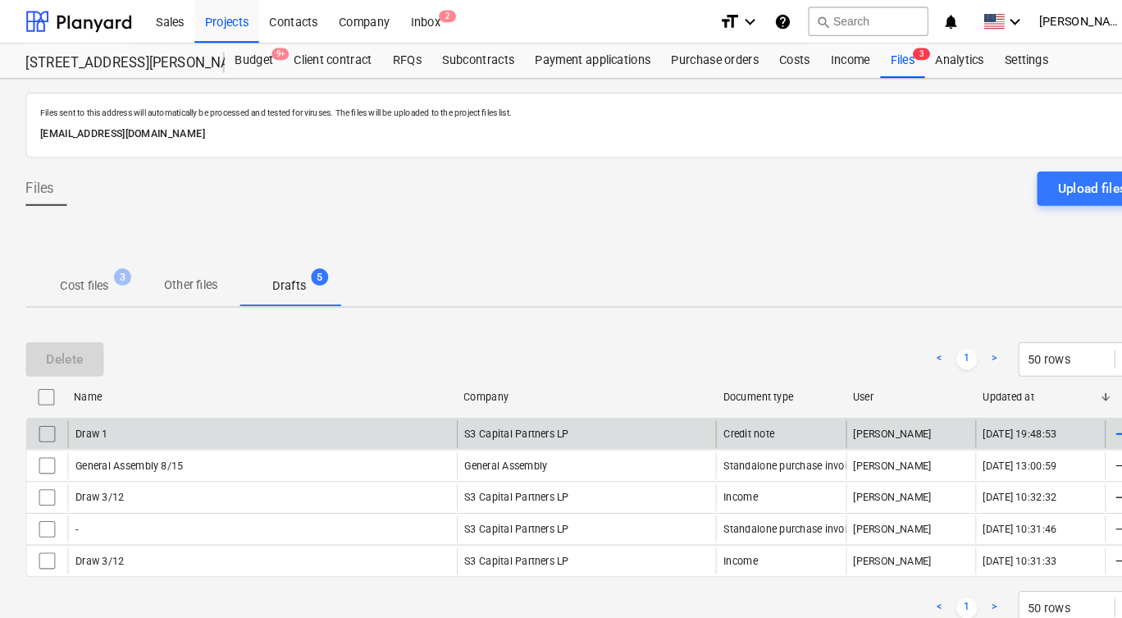
scroll to position [0, 7]
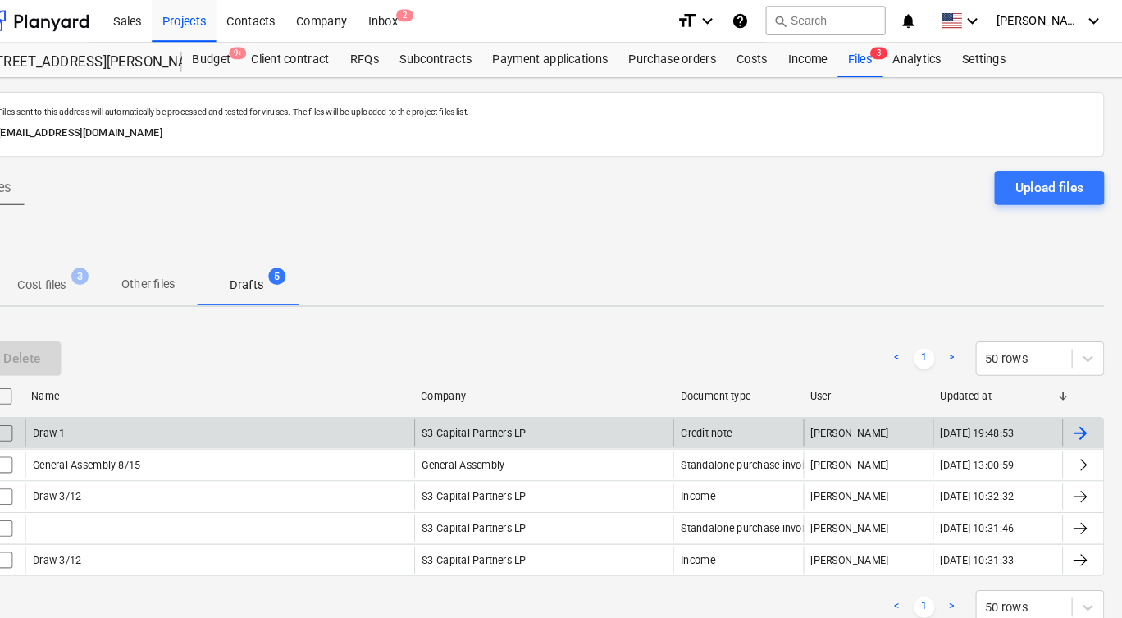
click at [1065, 408] on div at bounding box center [1075, 415] width 20 height 20
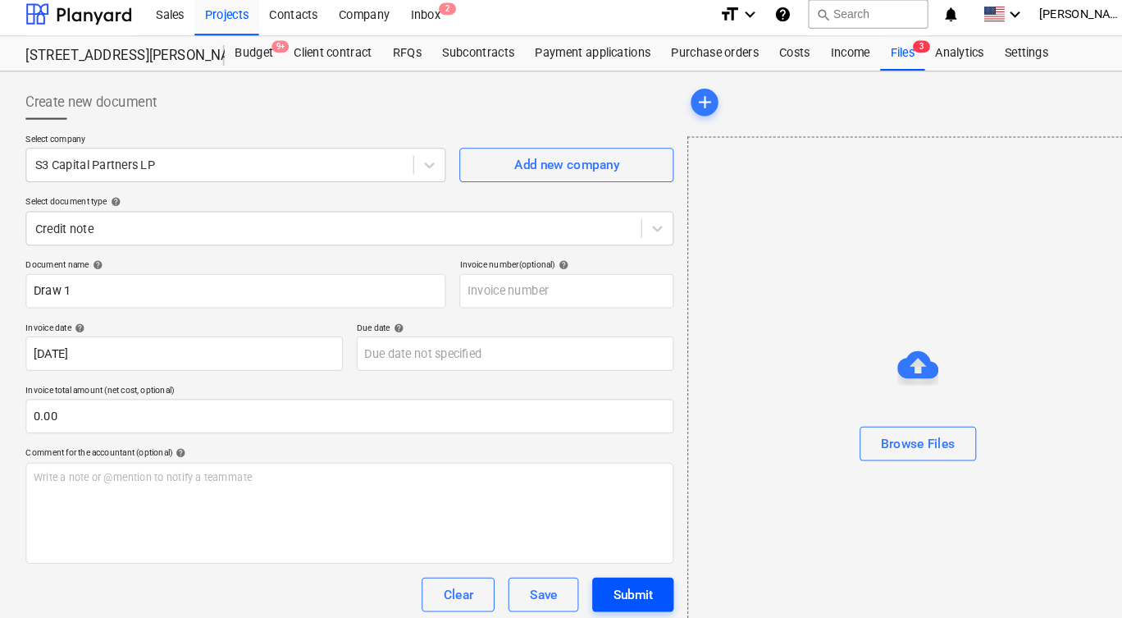
click at [594, 559] on button "Submit" at bounding box center [606, 575] width 78 height 33
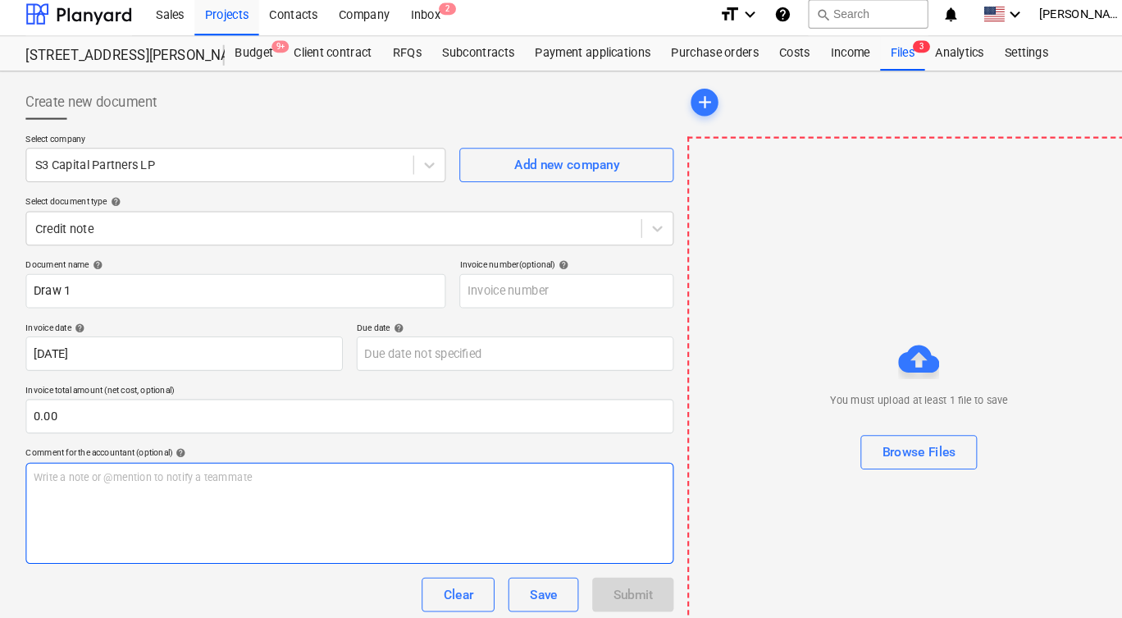
click at [532, 457] on p "Write a note or @mention to notify a teammate [PERSON_NAME]" at bounding box center [334, 464] width 605 height 14
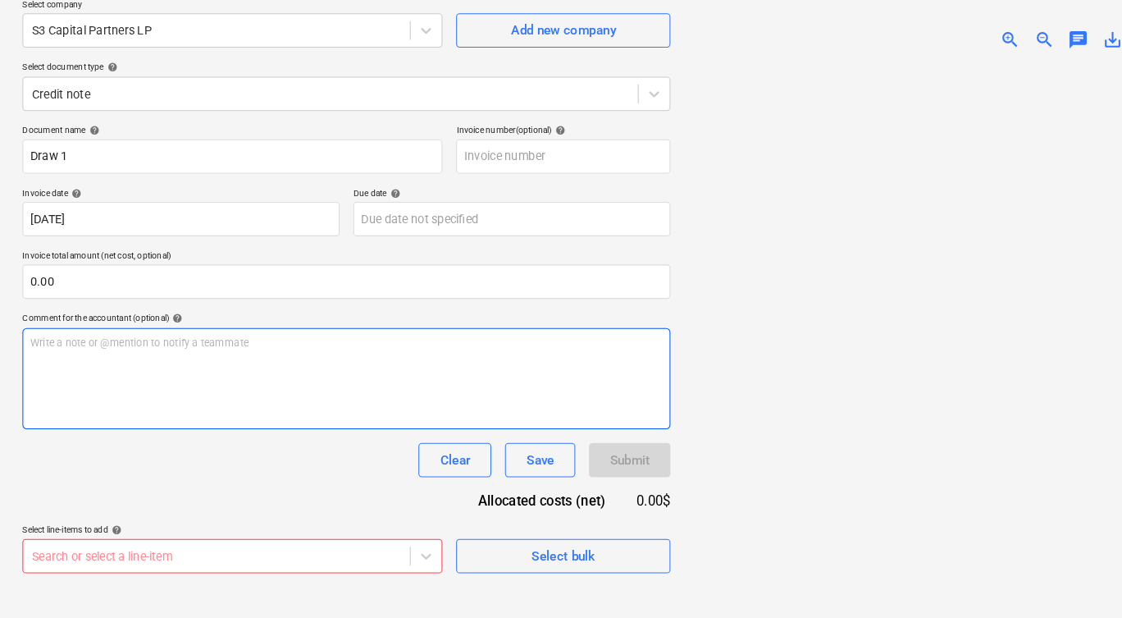
scroll to position [134, 0]
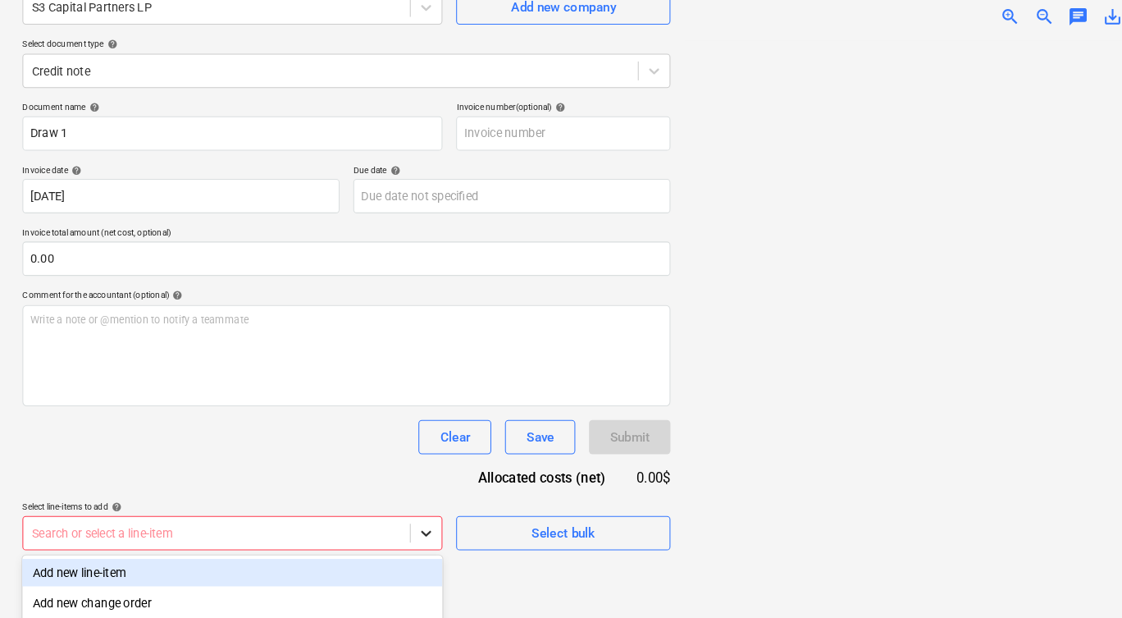
click at [403, 484] on body "This website stores cookies on your computer. These cookies are used to collect…" at bounding box center [561, 175] width 1122 height 618
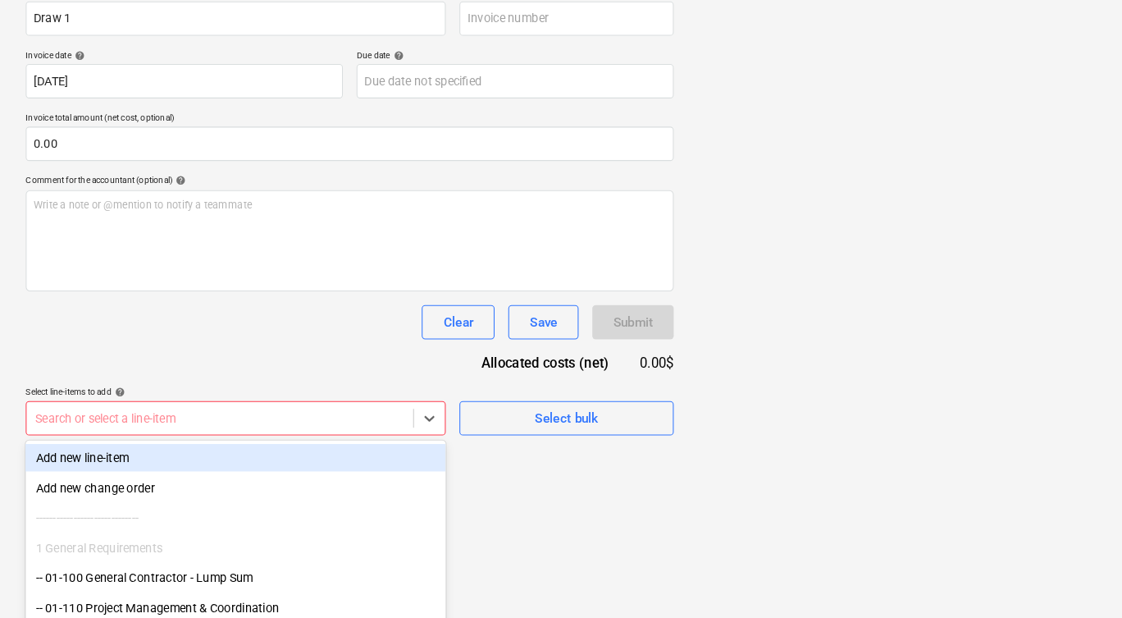
scroll to position [273, 0]
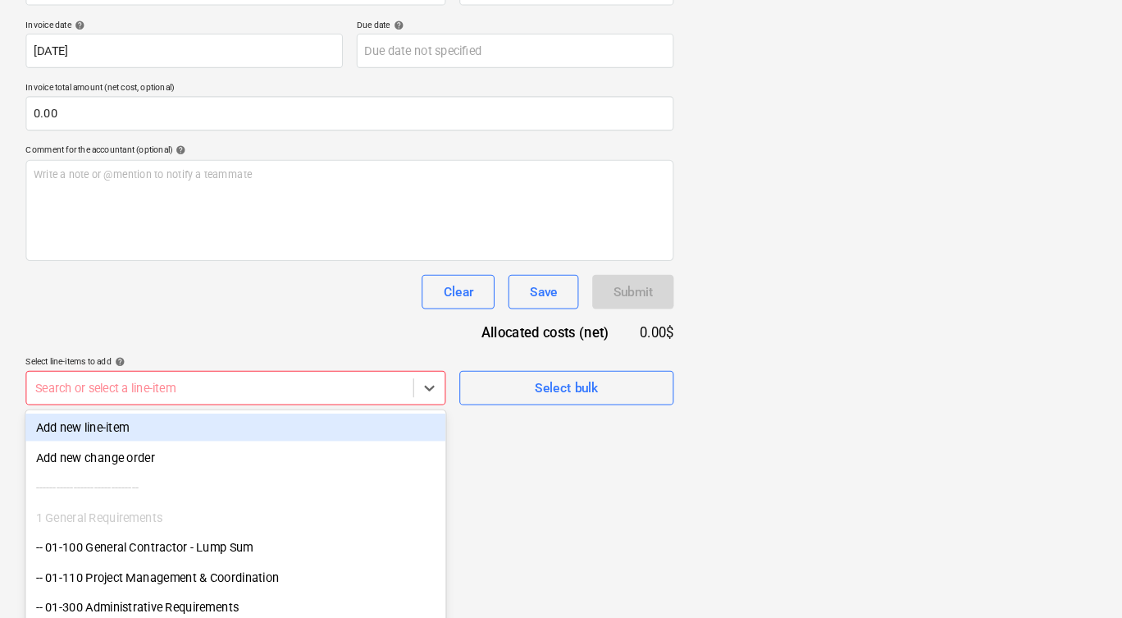
click at [171, 419] on div "Add new line-item" at bounding box center [226, 432] width 402 height 26
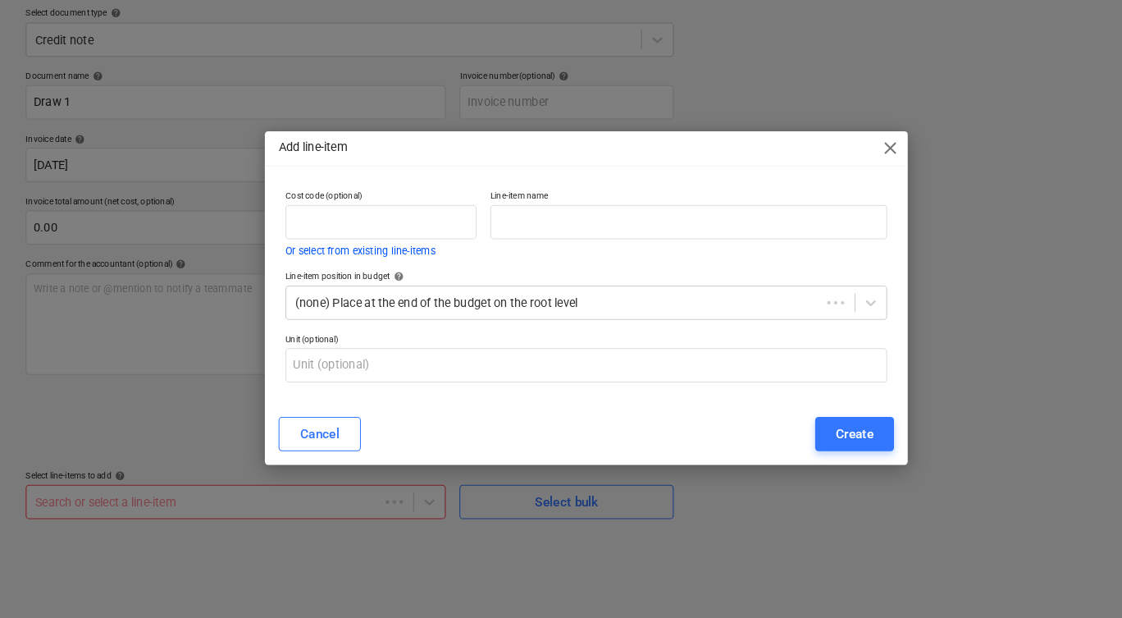
scroll to position [188, 0]
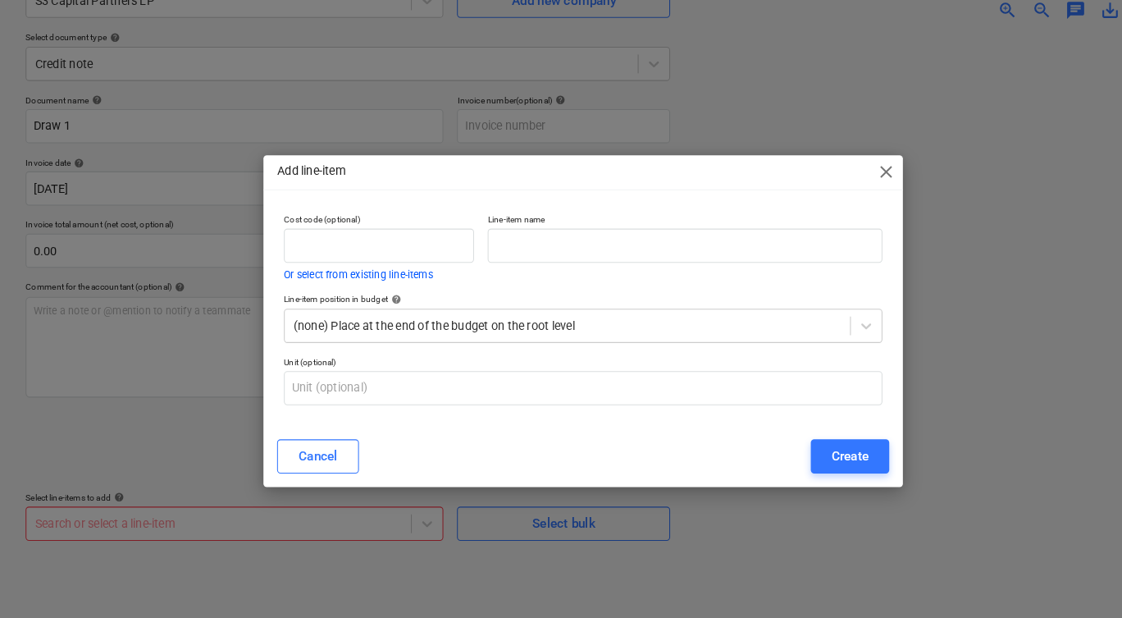
click at [842, 156] on span "close" at bounding box center [852, 166] width 20 height 20
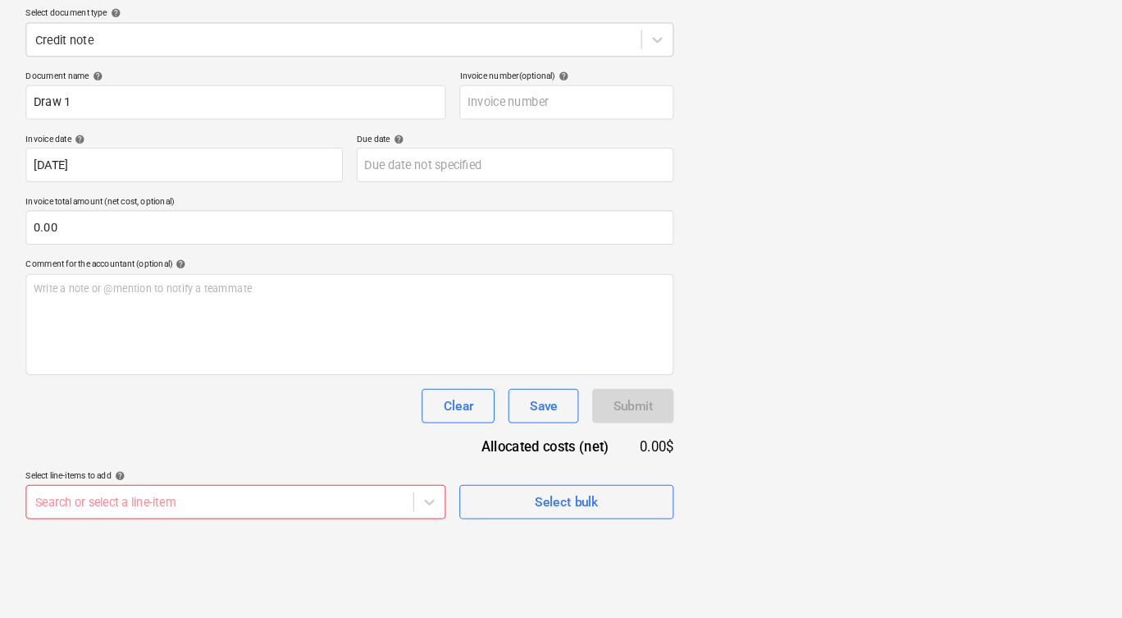
scroll to position [176, 0]
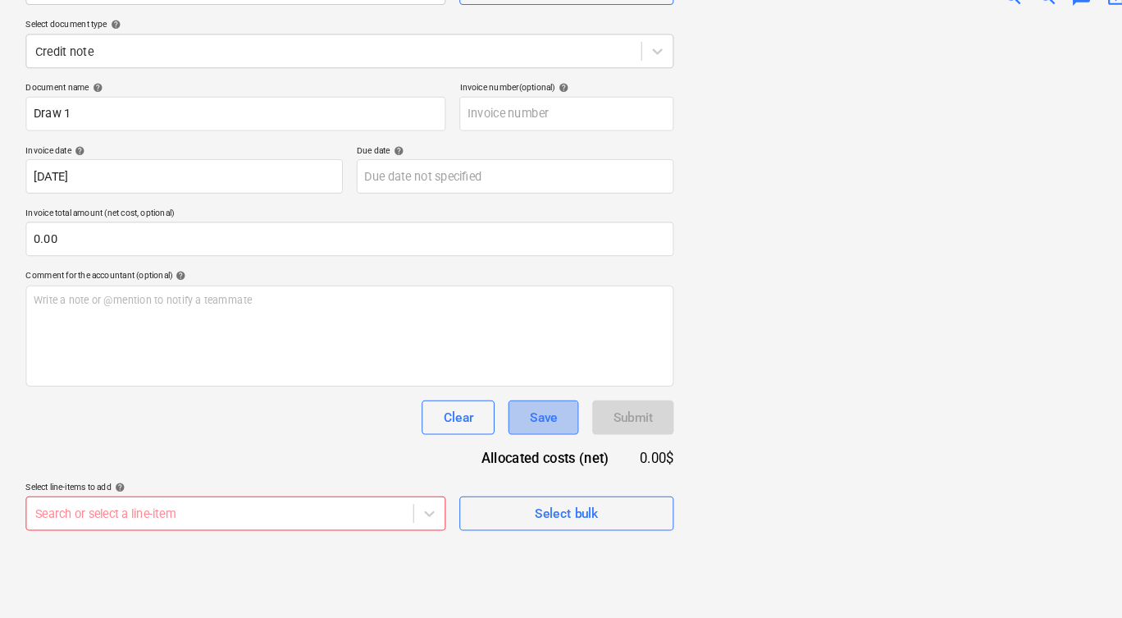
click at [529, 401] on div "Save" at bounding box center [520, 411] width 26 height 21
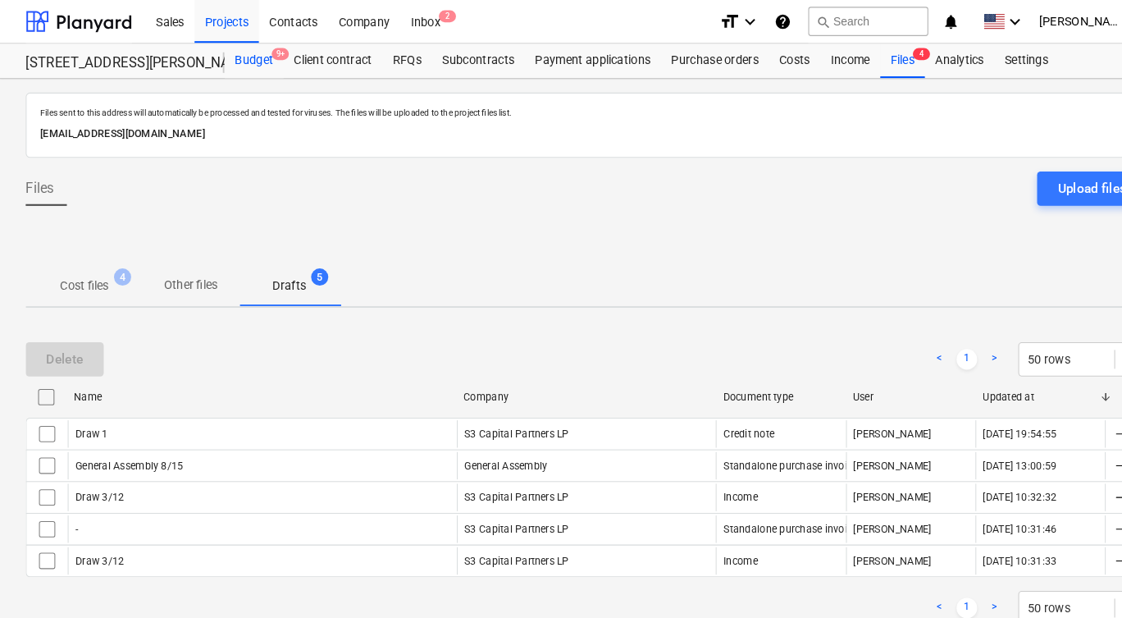
click at [245, 63] on div "Budget 9+" at bounding box center [243, 58] width 57 height 33
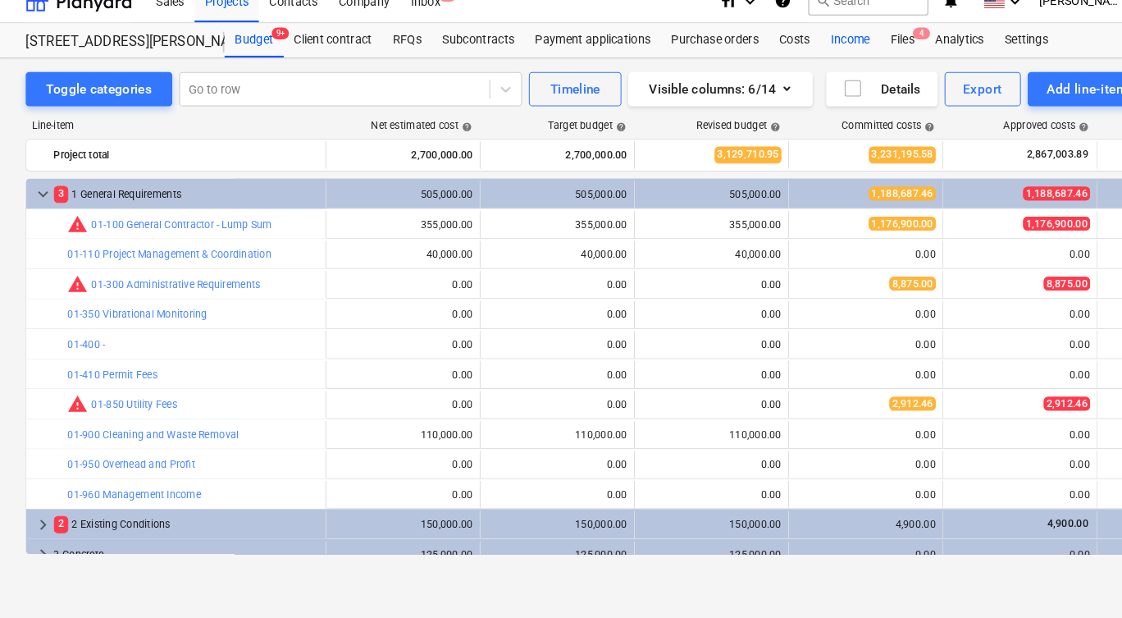
click at [813, 42] on div "Income" at bounding box center [813, 58] width 57 height 33
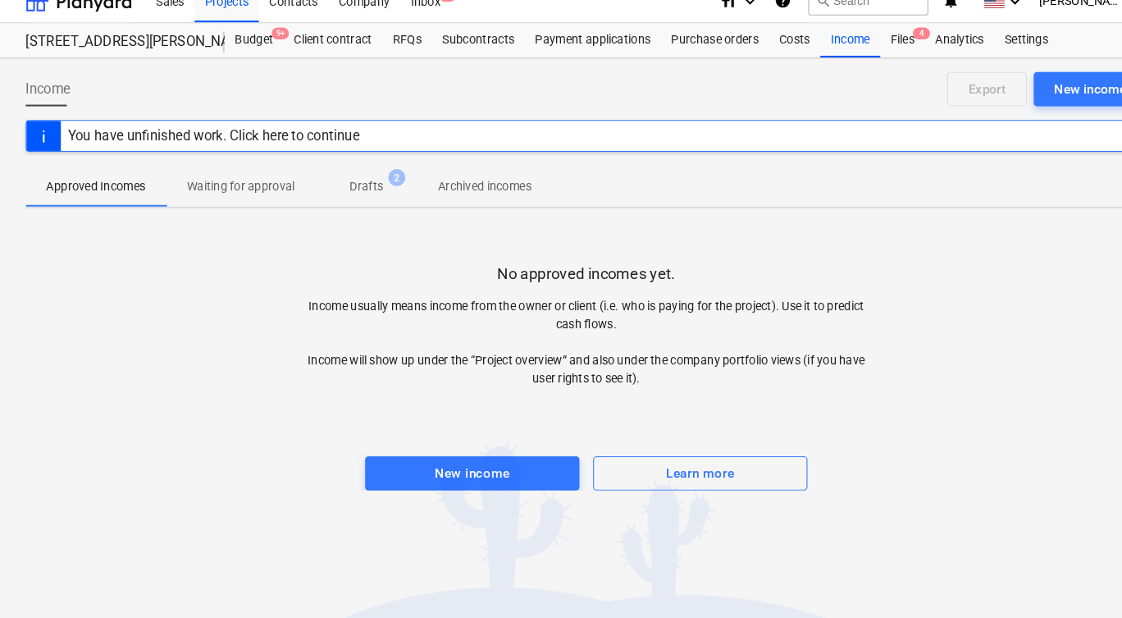
click at [352, 189] on p "Drafts" at bounding box center [351, 197] width 32 height 17
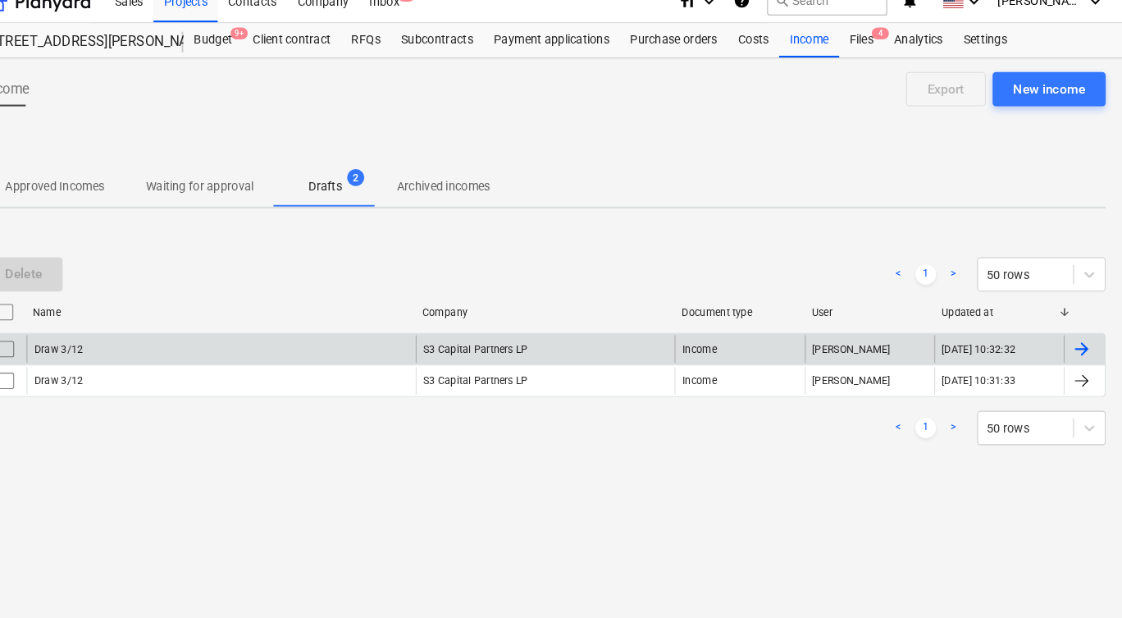
click at [1065, 344] on div at bounding box center [1075, 354] width 20 height 20
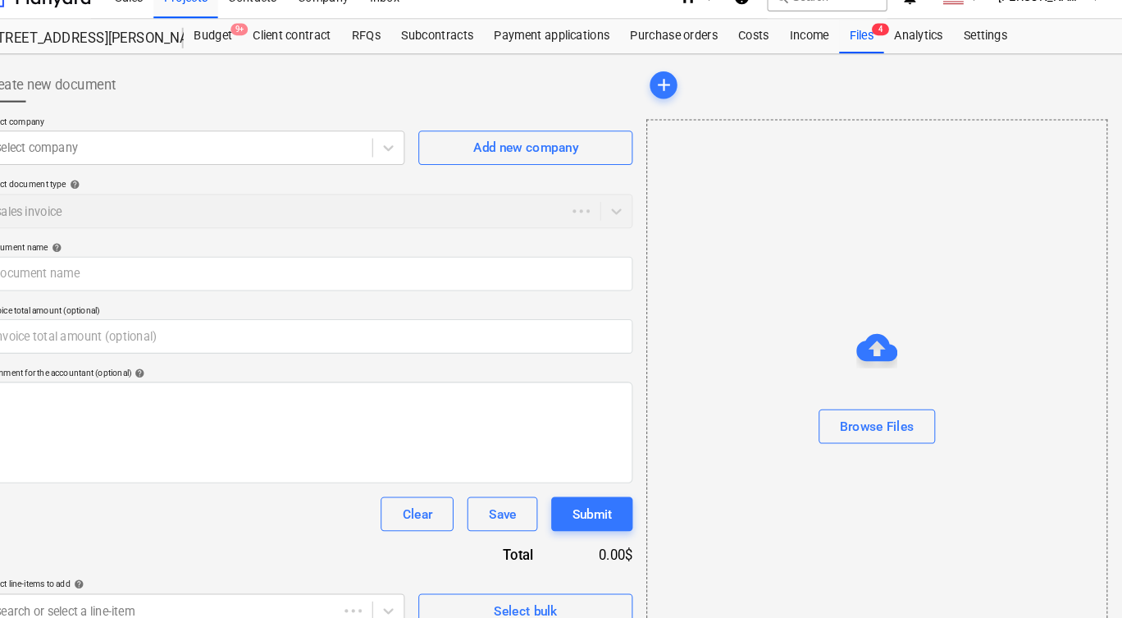
type input "Draw 3/12"
type input "0.00"
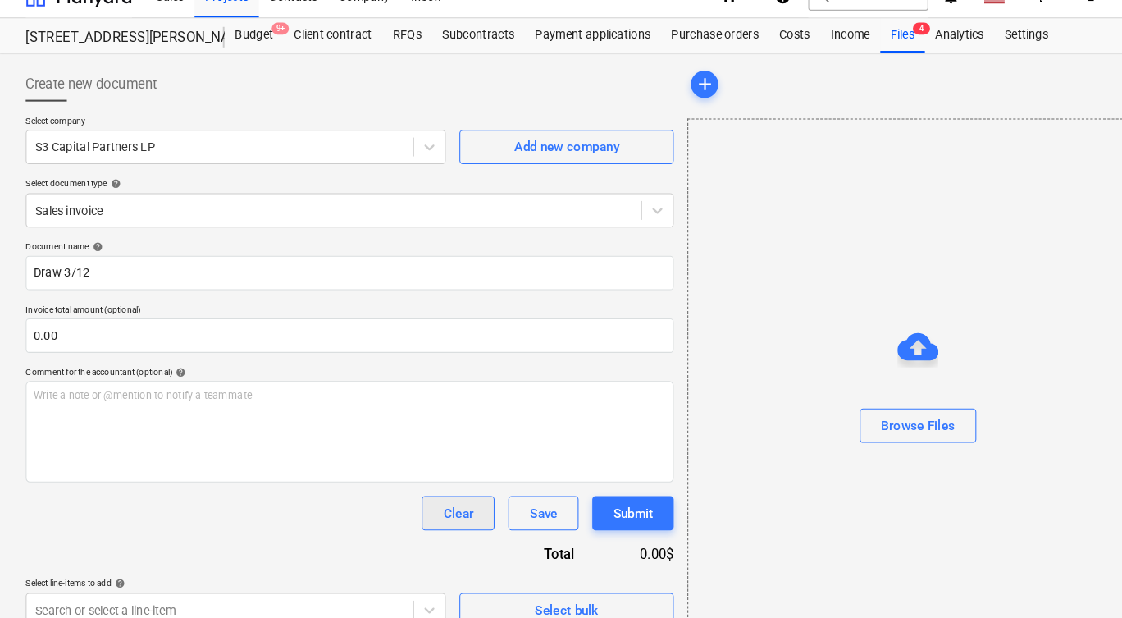
click at [455, 495] on button "Clear" at bounding box center [439, 511] width 70 height 33
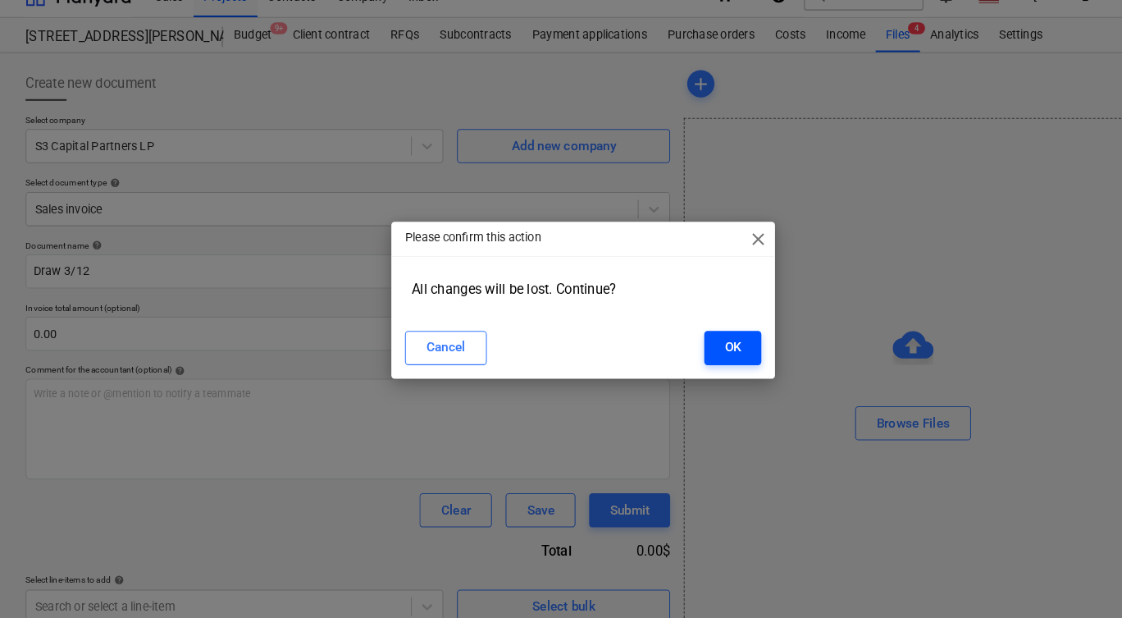
click at [697, 344] on div "OK" at bounding box center [705, 354] width 16 height 21
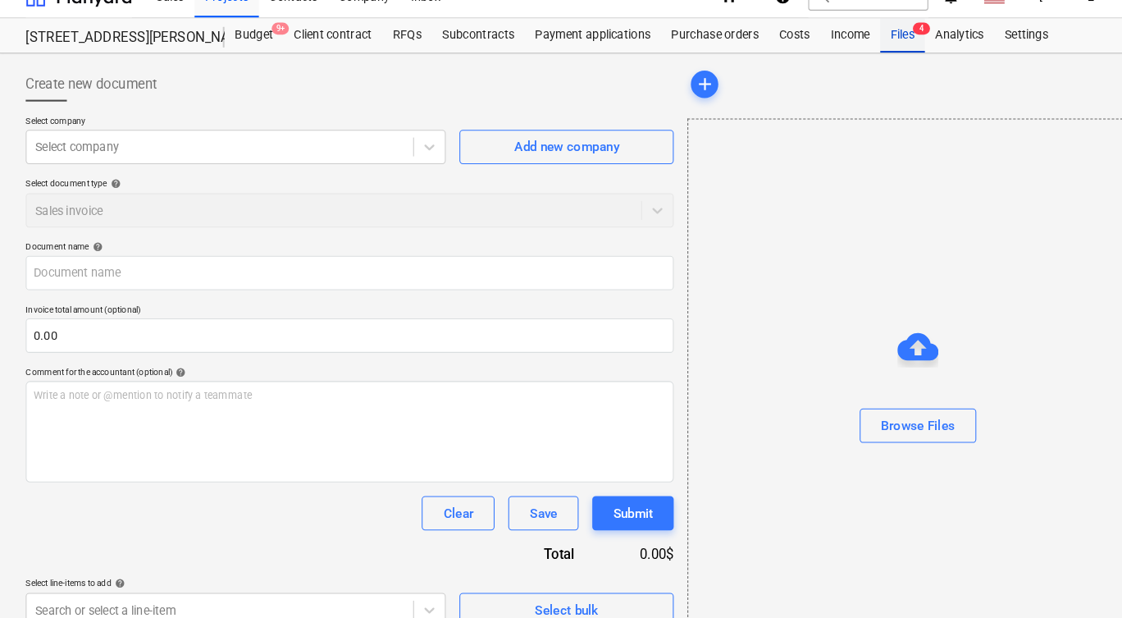
click at [855, 38] on div "Files 4" at bounding box center [863, 54] width 43 height 33
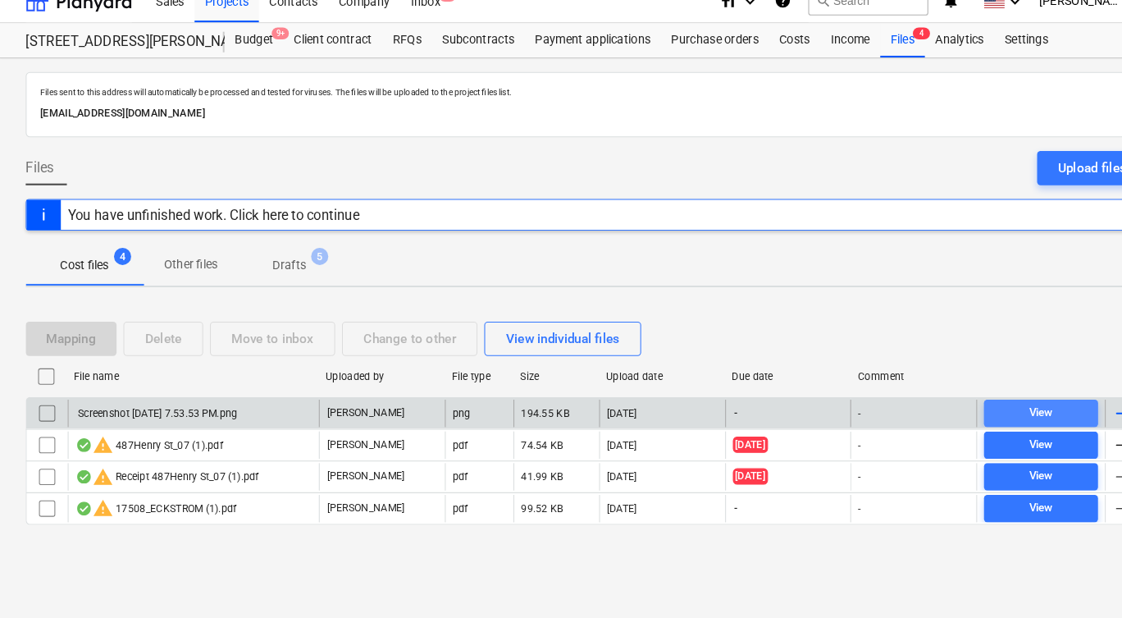
click at [983, 405] on span "View" at bounding box center [996, 414] width 96 height 19
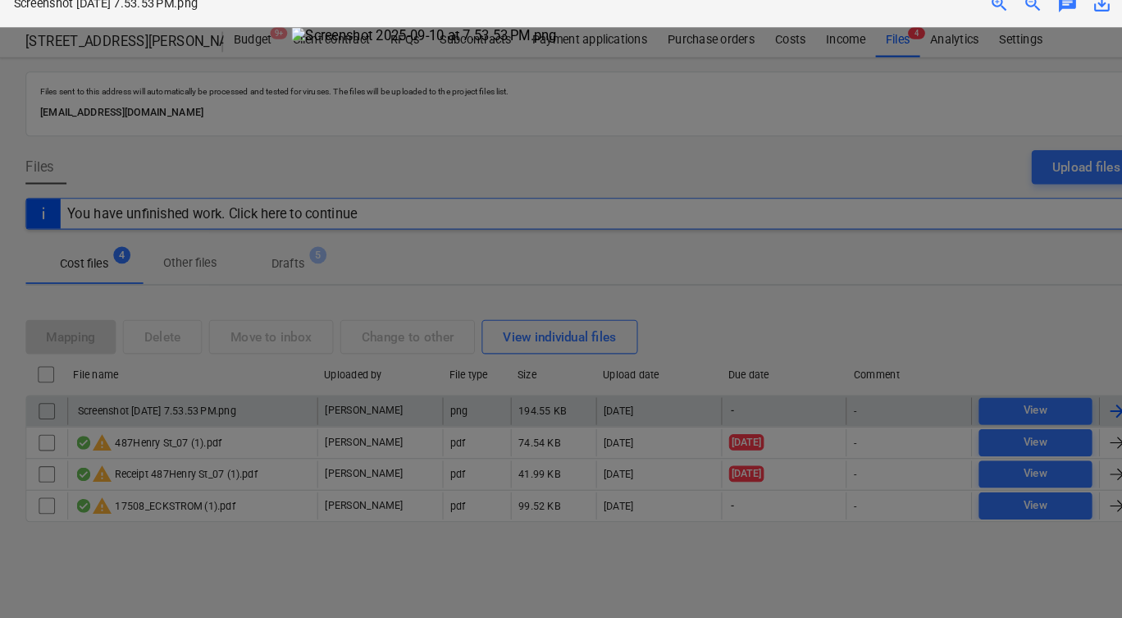
click at [856, 154] on div at bounding box center [561, 332] width 1122 height 572
click at [1083, 13] on span "close" at bounding box center [1093, 23] width 20 height 20
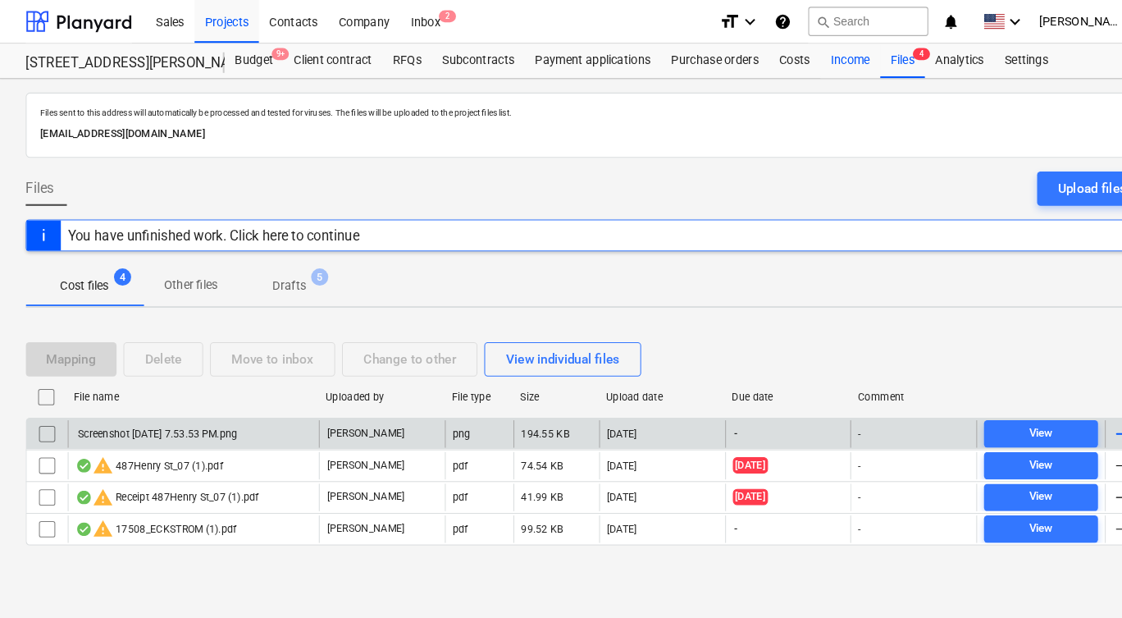
click at [804, 59] on div "Income" at bounding box center [813, 58] width 57 height 33
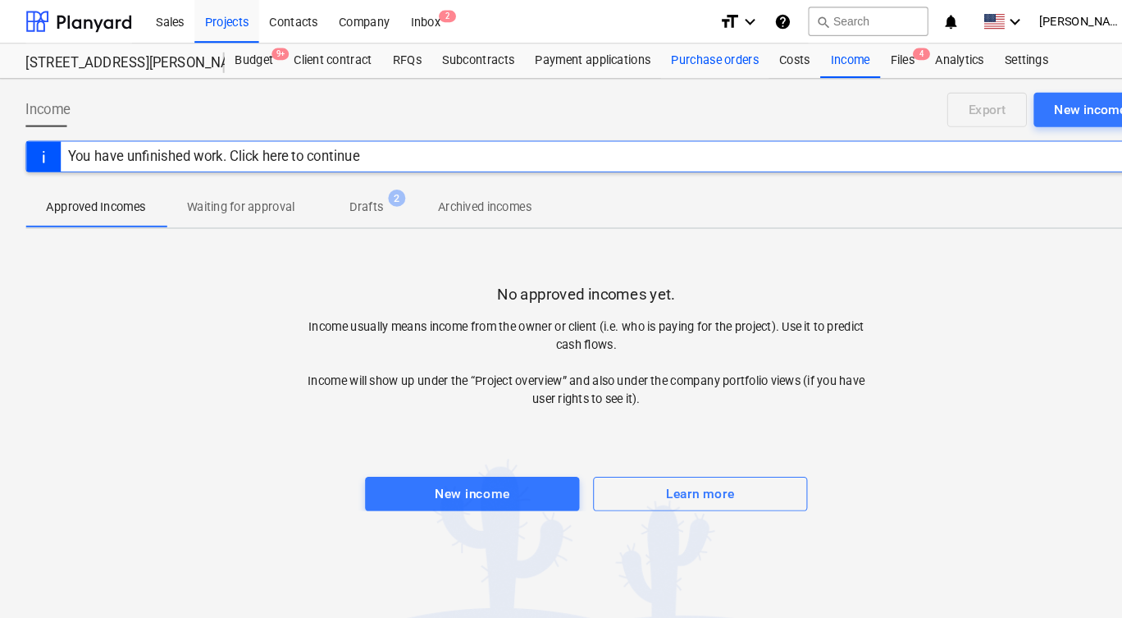
click at [687, 61] on div "Purchase orders" at bounding box center [683, 58] width 103 height 33
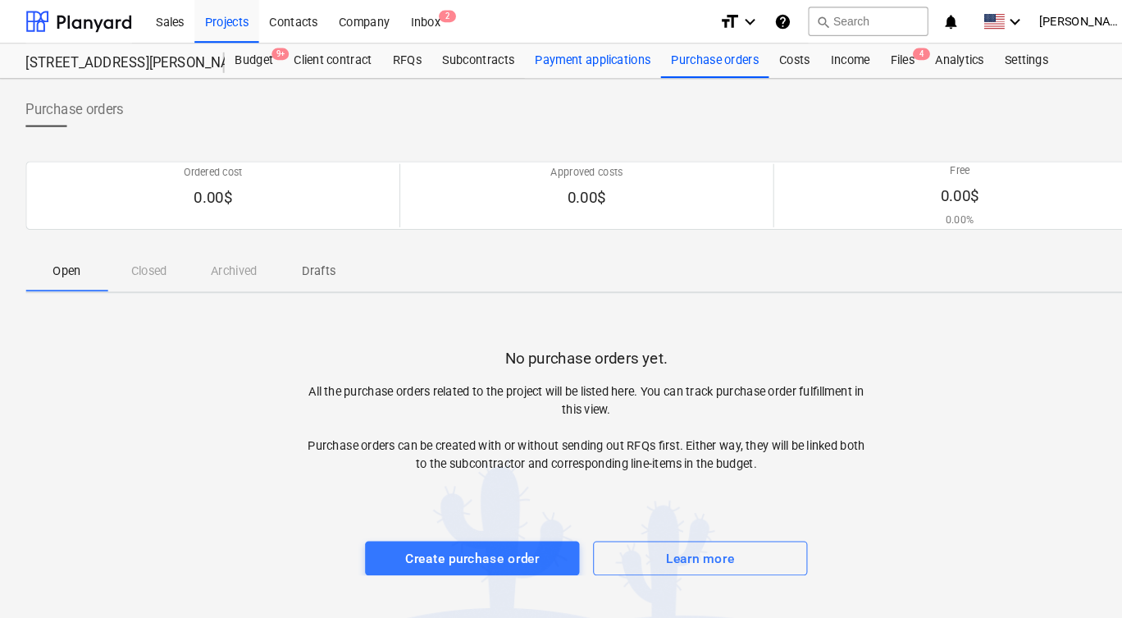
click at [589, 61] on div "Payment applications" at bounding box center [567, 58] width 130 height 33
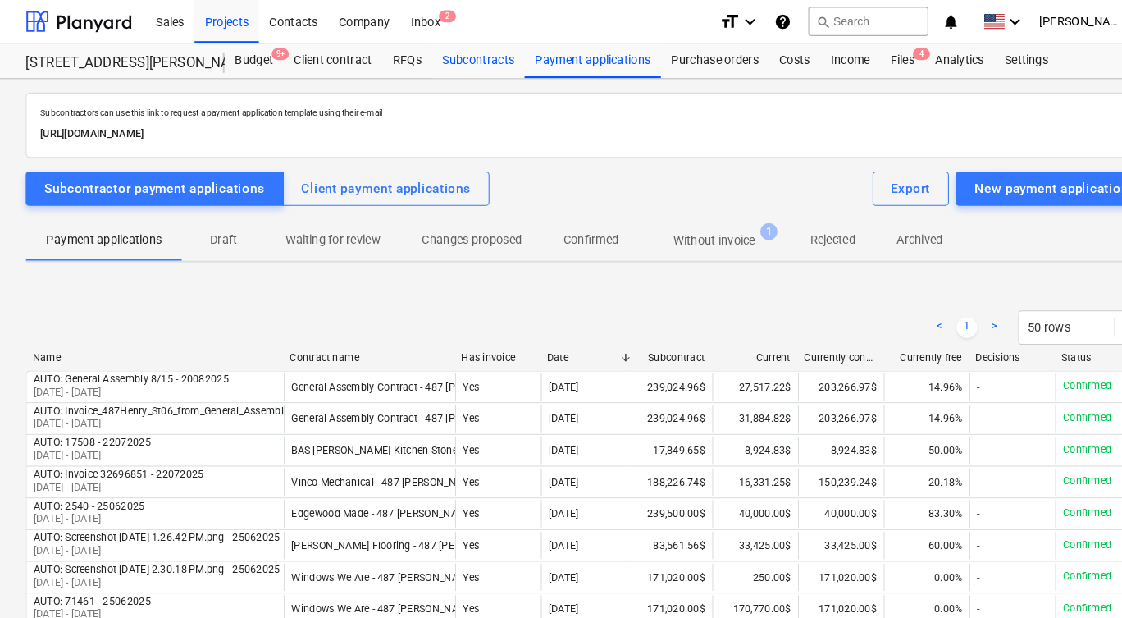
click at [466, 54] on div "Subcontracts" at bounding box center [457, 58] width 89 height 33
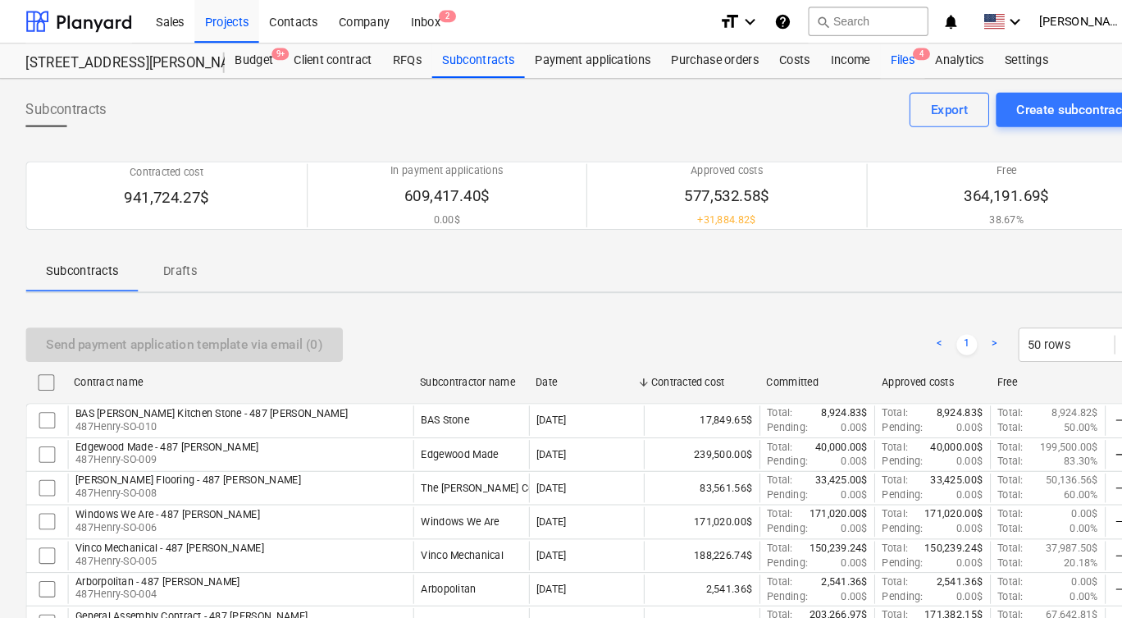
click at [862, 60] on div "Files 4" at bounding box center [863, 58] width 43 height 33
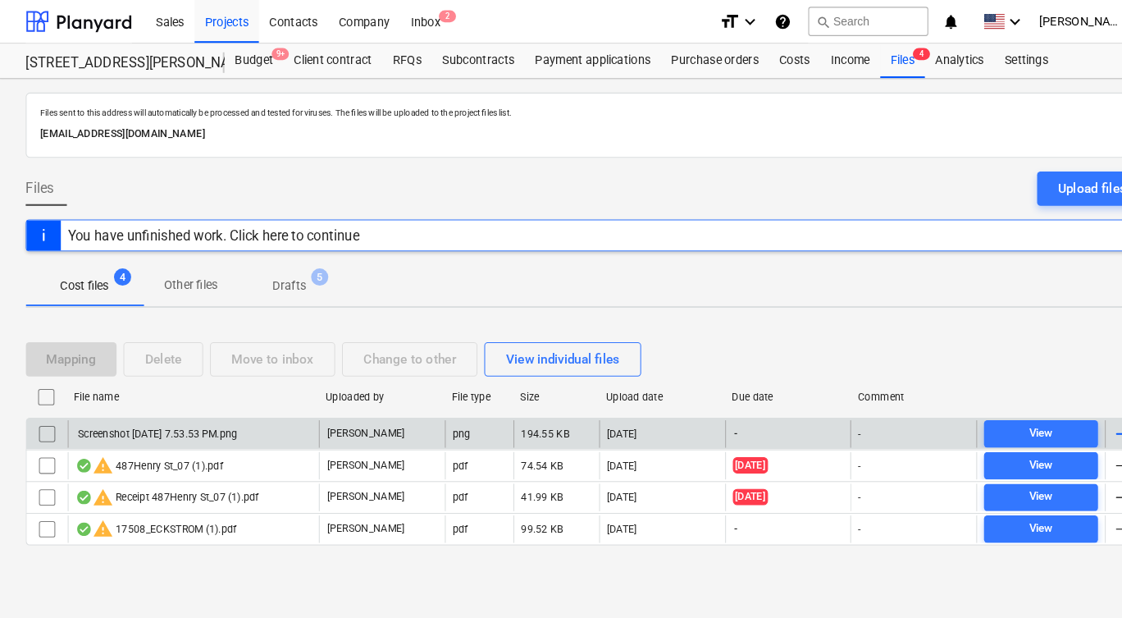
click at [355, 411] on p "[PERSON_NAME]" at bounding box center [350, 415] width 75 height 14
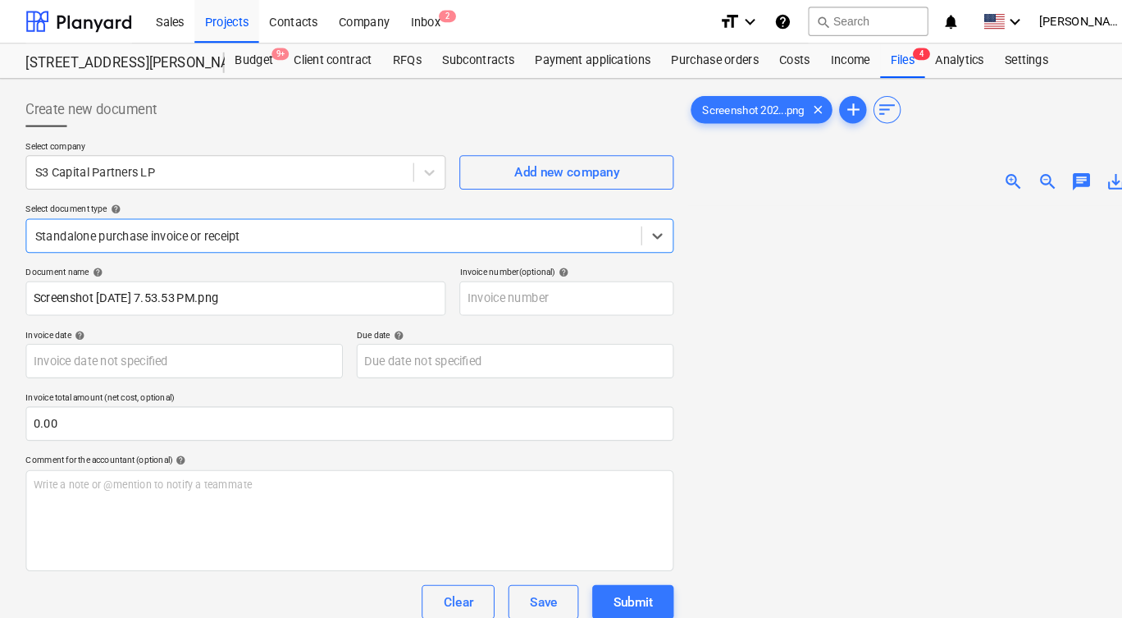
type input "[DATE]"
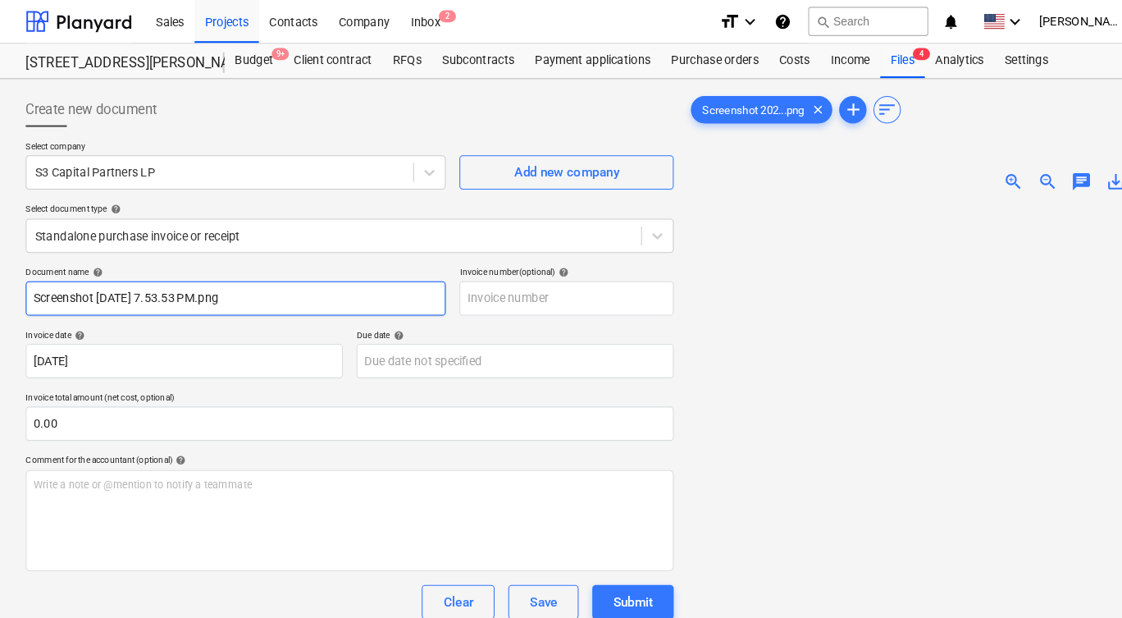
drag, startPoint x: 285, startPoint y: 285, endPoint x: -15, endPoint y: 281, distance: 300.2
drag, startPoint x: 253, startPoint y: 285, endPoint x: 52, endPoint y: 274, distance: 202.1
click at [52, 274] on input "Screenshot [DATE] 7.53.53 PM.png" at bounding box center [226, 285] width 402 height 33
type input "[PERSON_NAME] Draws"
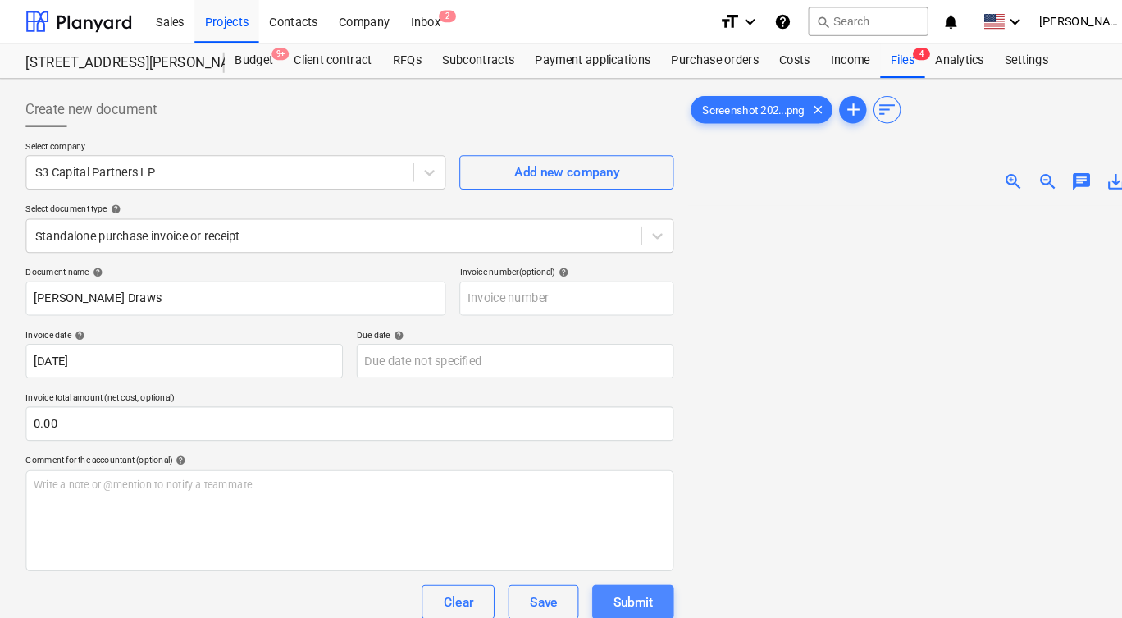
click at [600, 577] on div "Submit" at bounding box center [605, 575] width 39 height 21
click at [808, 57] on div "Income" at bounding box center [813, 58] width 57 height 33
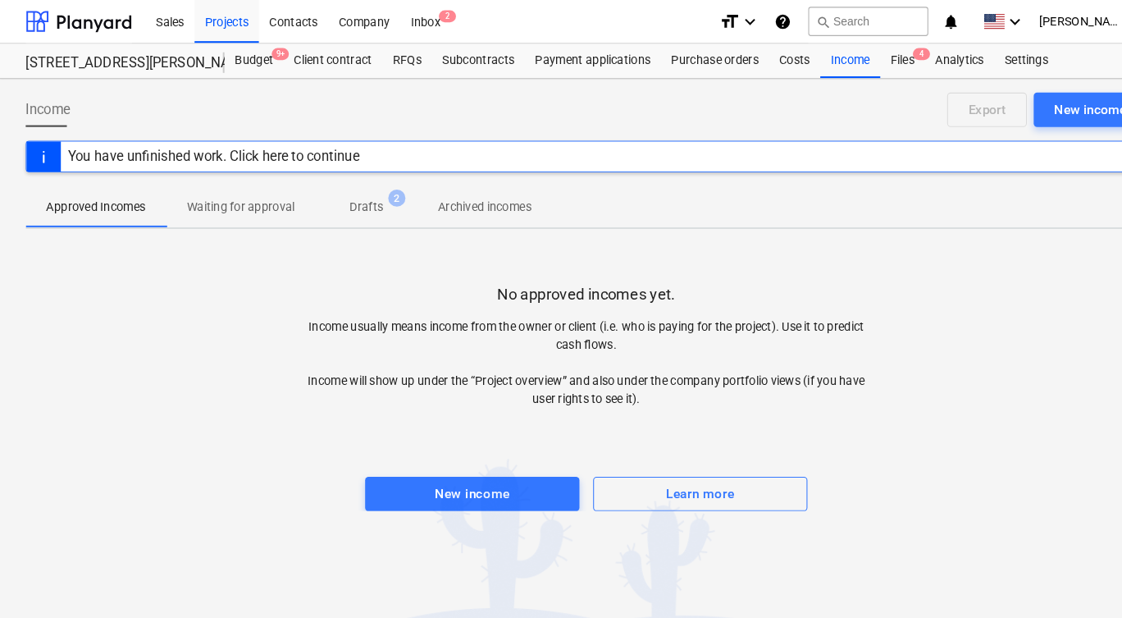
click at [260, 145] on div "You have unfinished work. Click here to continue" at bounding box center [204, 150] width 279 height 16
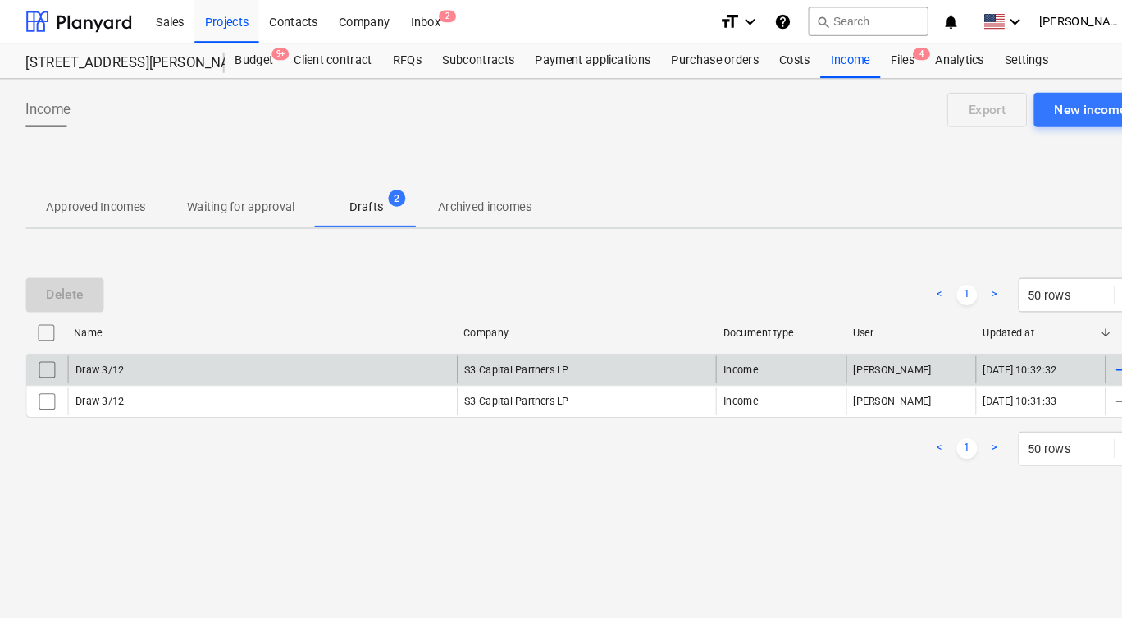
click at [551, 351] on div "S3 Capital Partners LP" at bounding box center [561, 353] width 249 height 26
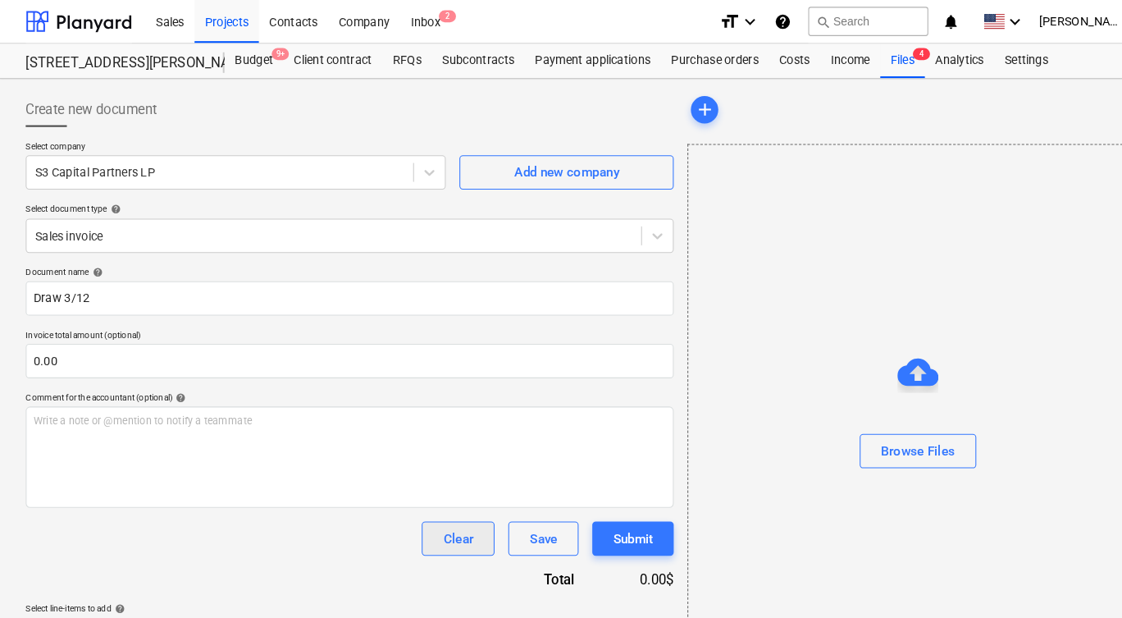
click at [442, 509] on div "Clear" at bounding box center [438, 514] width 29 height 21
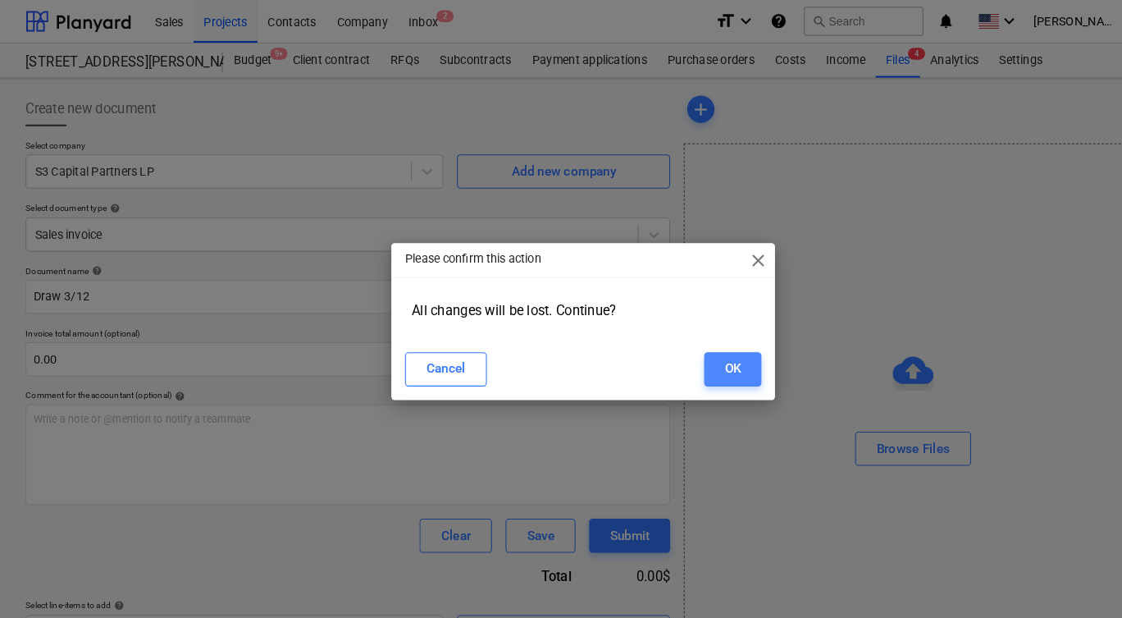
click at [697, 348] on div "OK" at bounding box center [705, 354] width 16 height 21
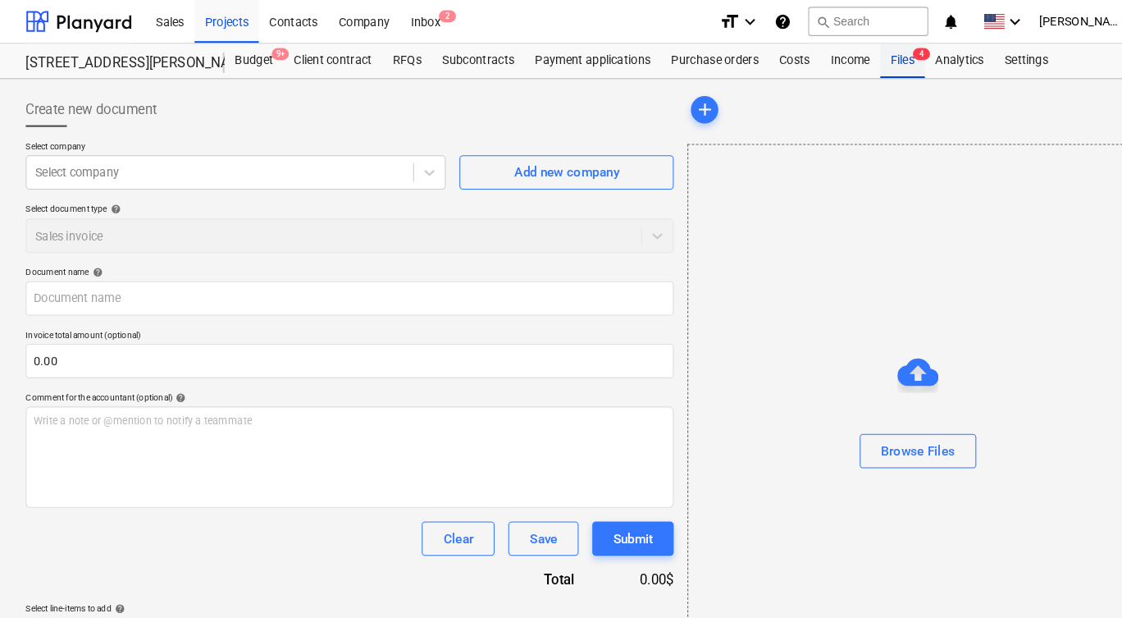
click at [860, 61] on div "Files 4" at bounding box center [863, 58] width 43 height 33
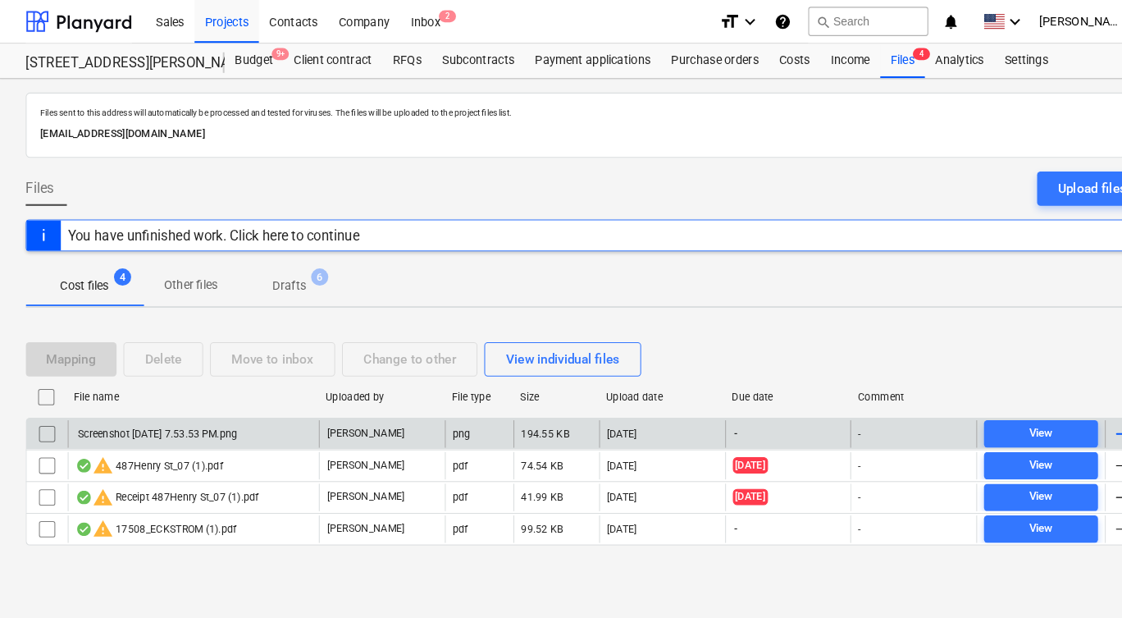
click at [374, 409] on div "[PERSON_NAME]" at bounding box center [365, 415] width 121 height 26
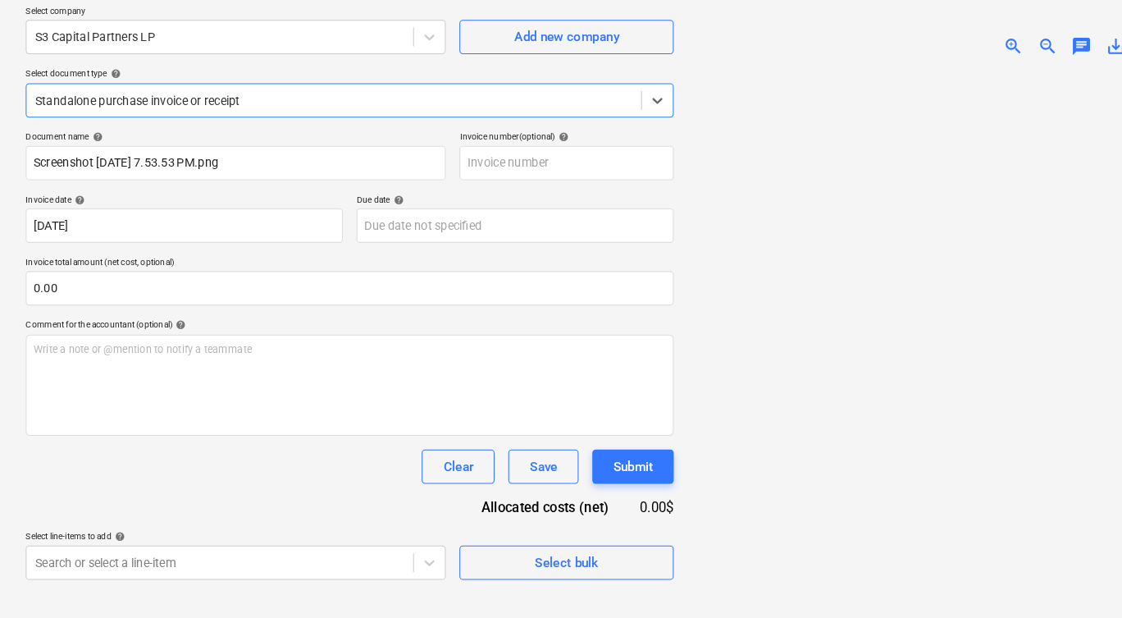
scroll to position [181, 0]
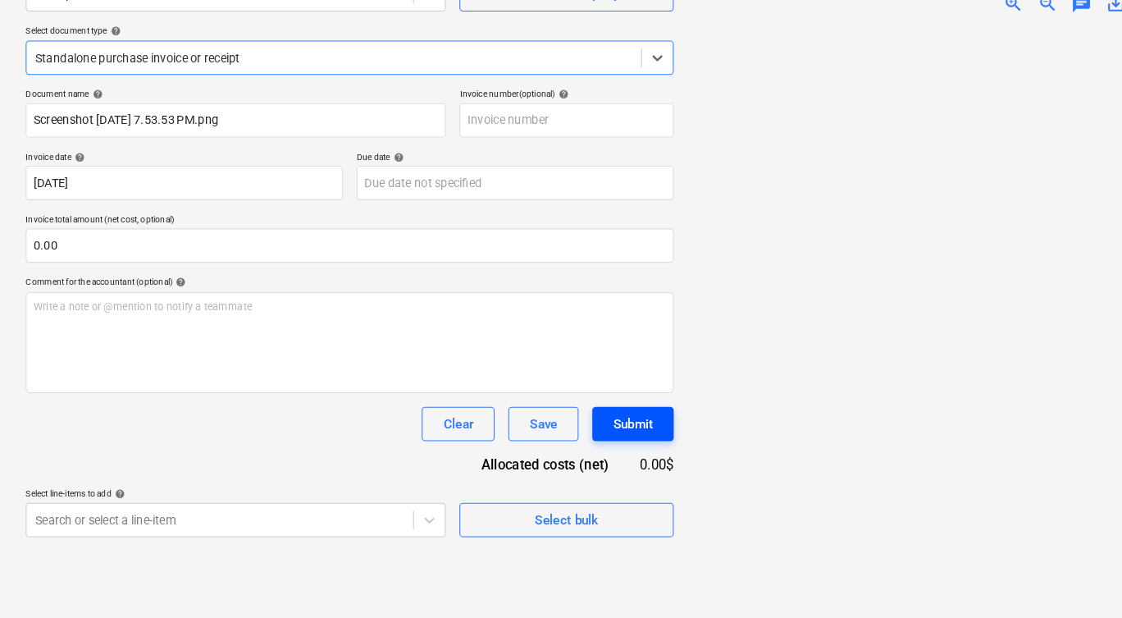
click at [599, 401] on div "Submit" at bounding box center [605, 411] width 39 height 21
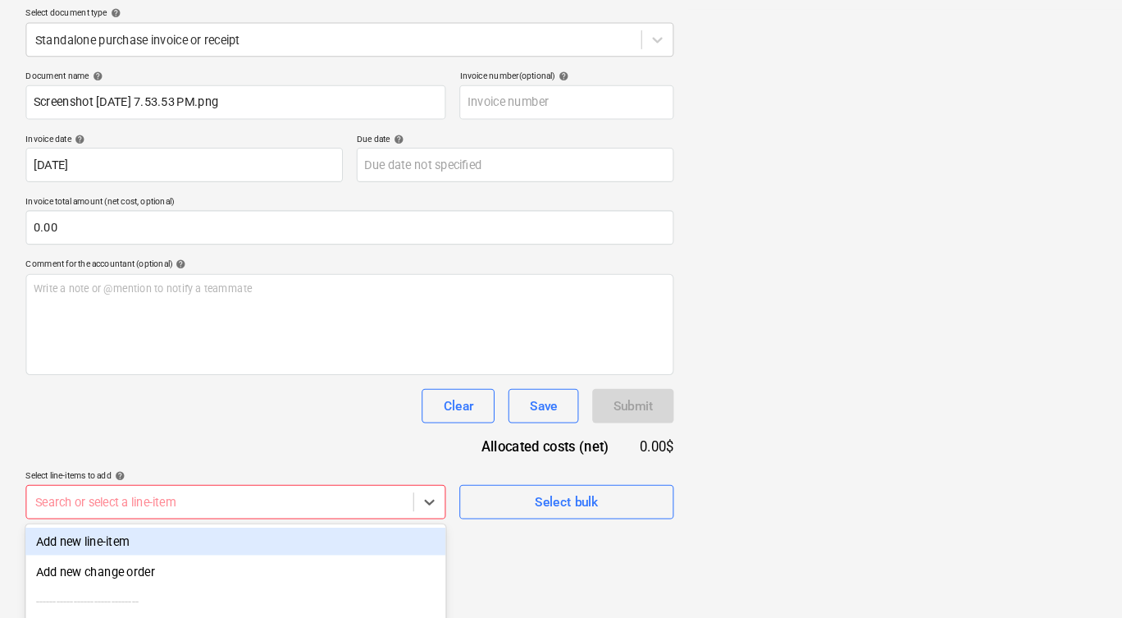
scroll to position [321, 0]
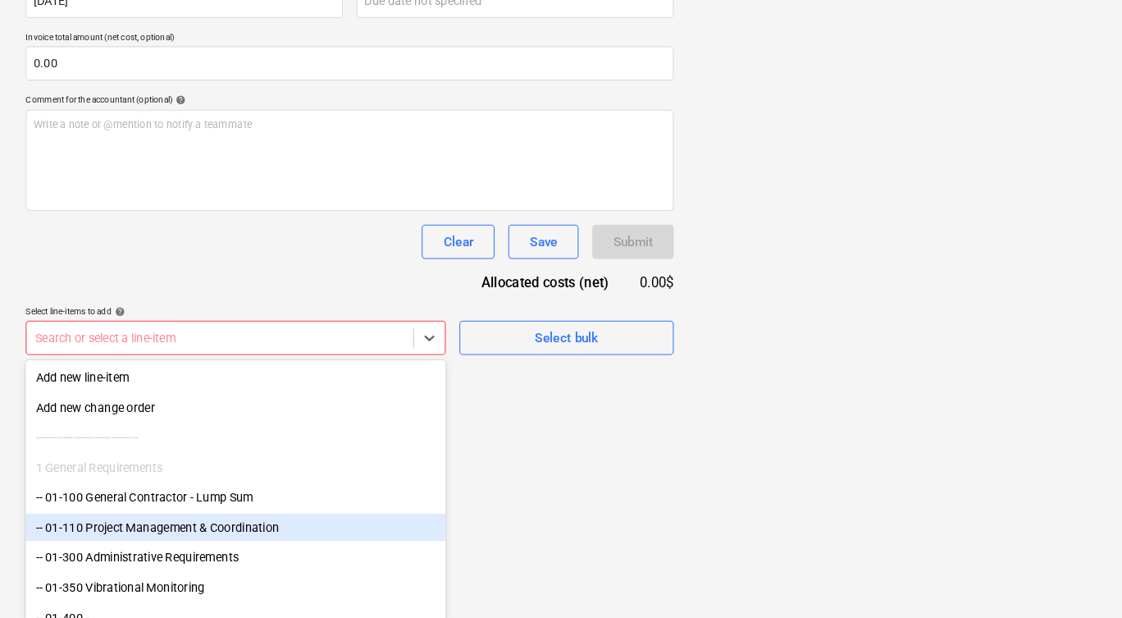
scroll to position [0, 0]
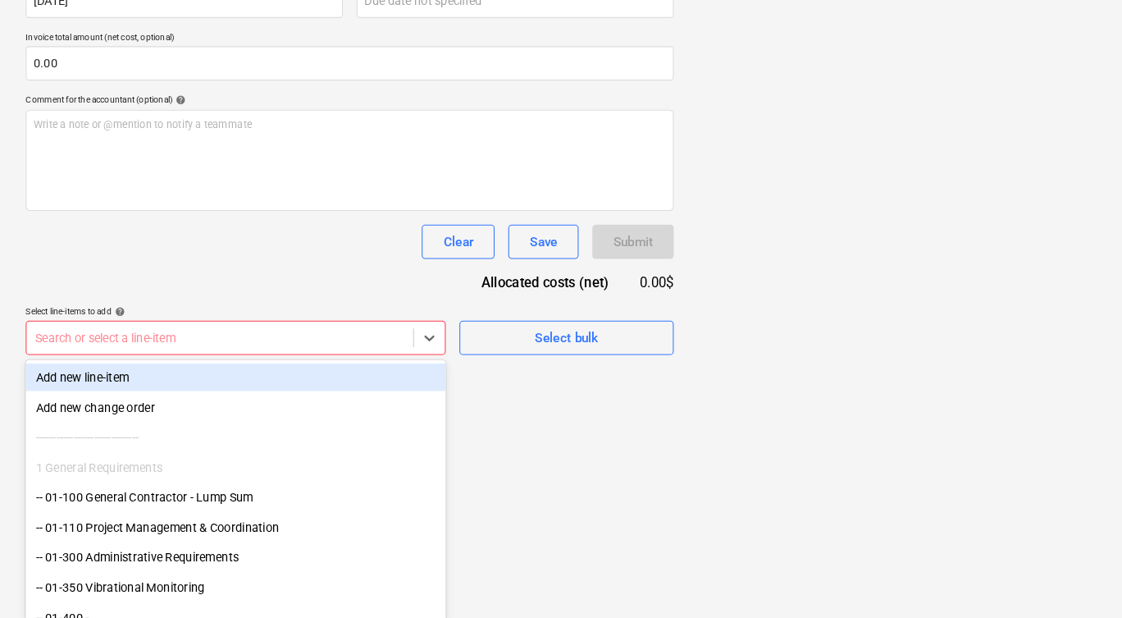
click at [183, 372] on div "Add new line-item" at bounding box center [226, 385] width 402 height 26
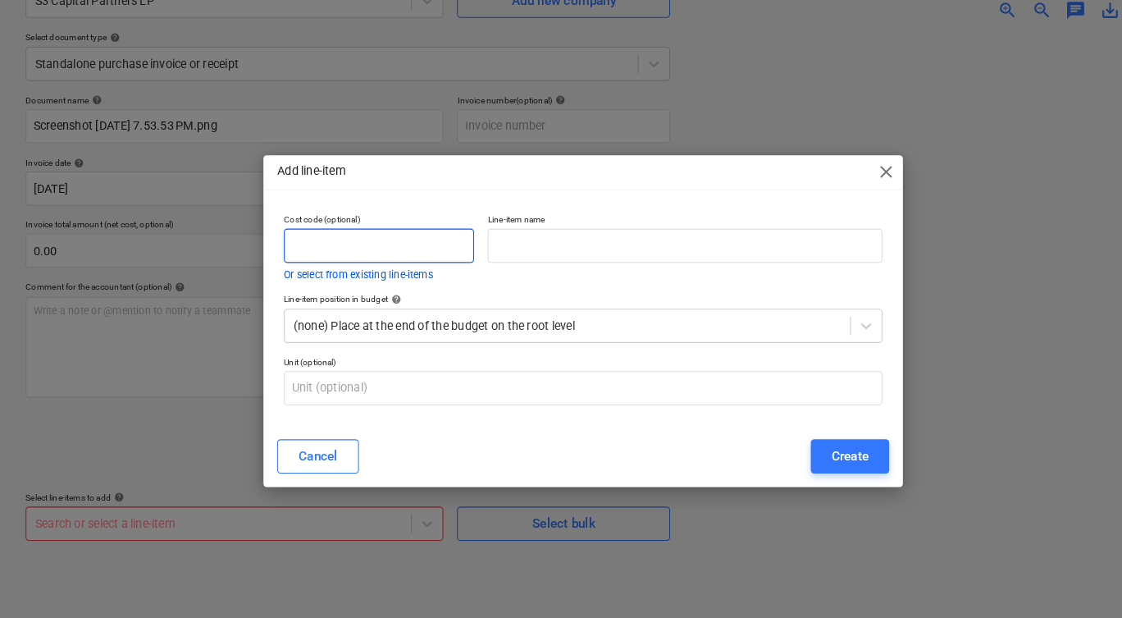
click at [385, 222] on input "text" at bounding box center [364, 236] width 183 height 33
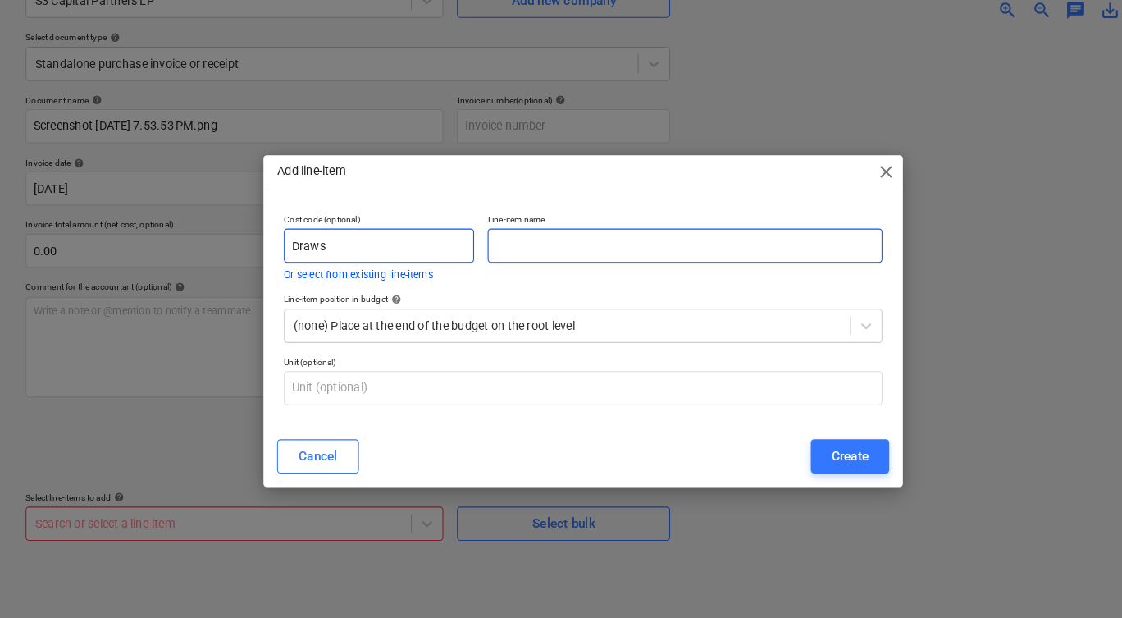
type input "Draws"
click at [533, 221] on input "text" at bounding box center [659, 236] width 380 height 33
type input "Draws"
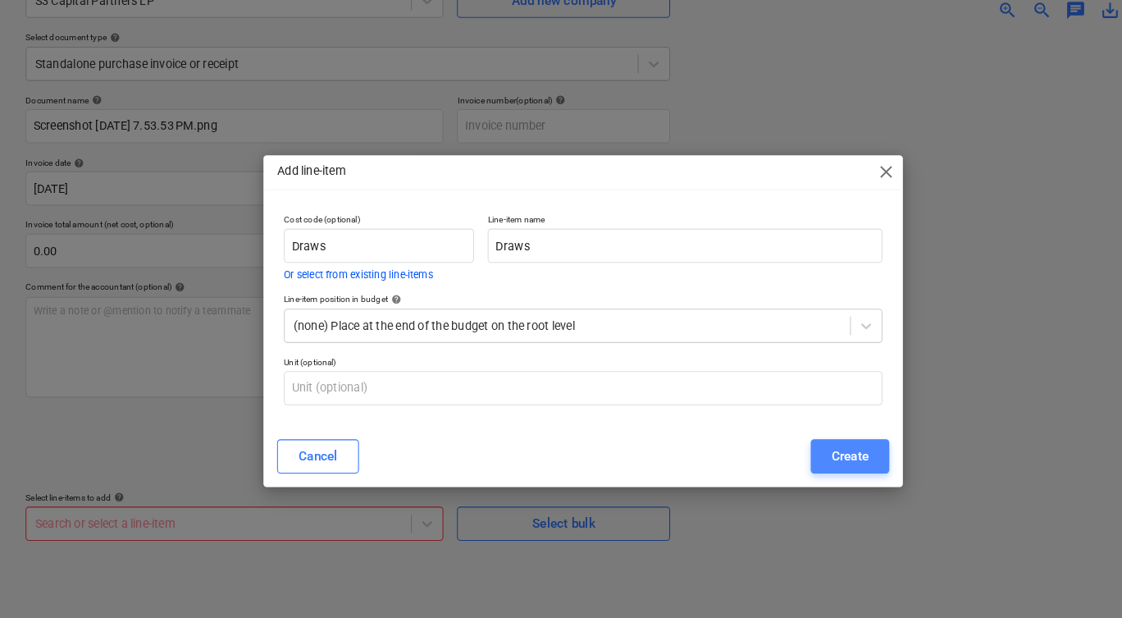
click at [800, 428] on div "Create" at bounding box center [818, 438] width 36 height 21
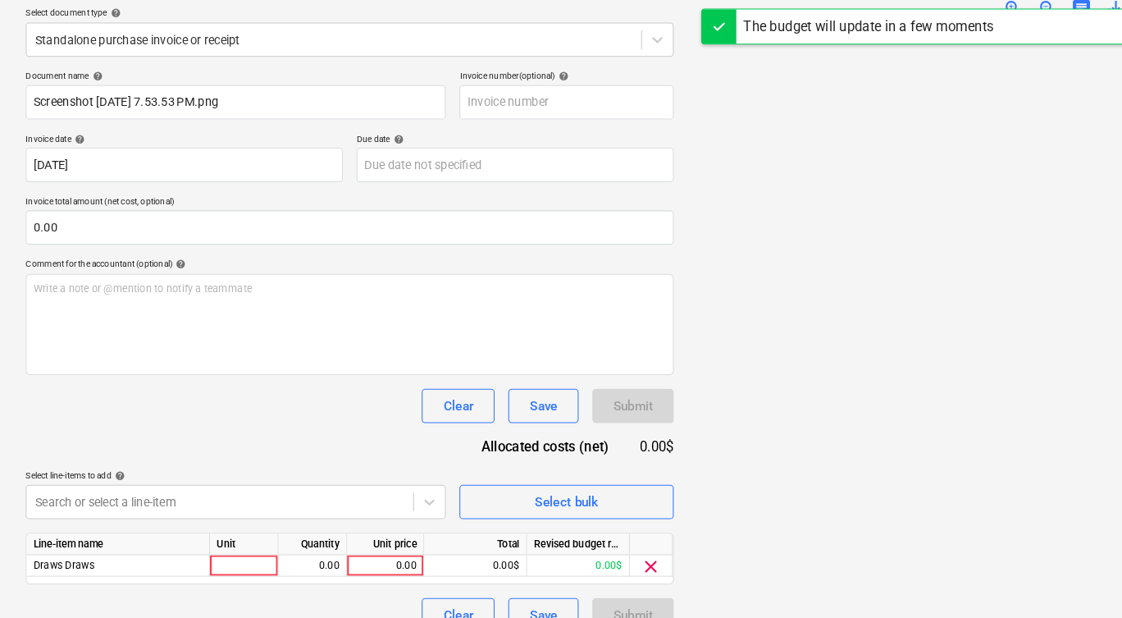
scroll to position [190, 0]
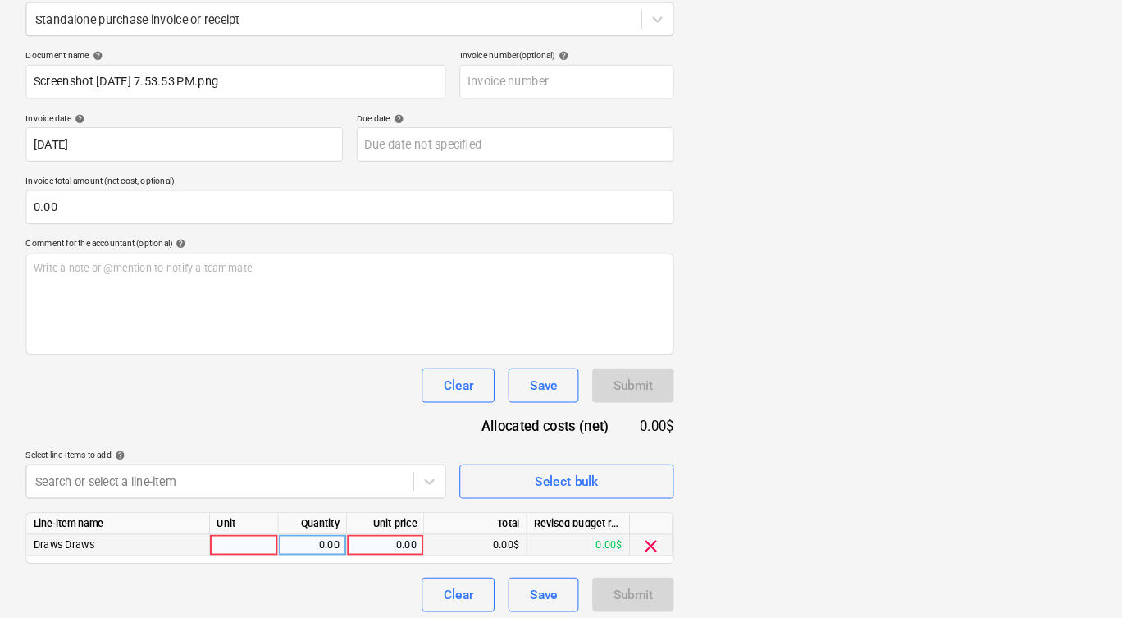
click at [381, 531] on div "0.00" at bounding box center [369, 541] width 60 height 21
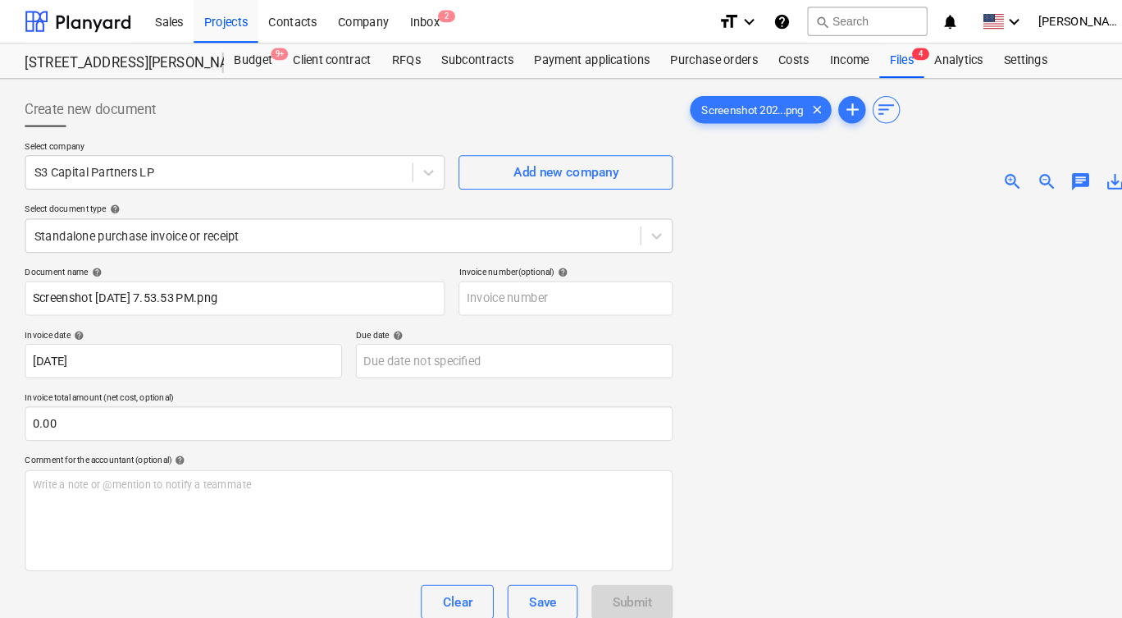
scroll to position [186, 0]
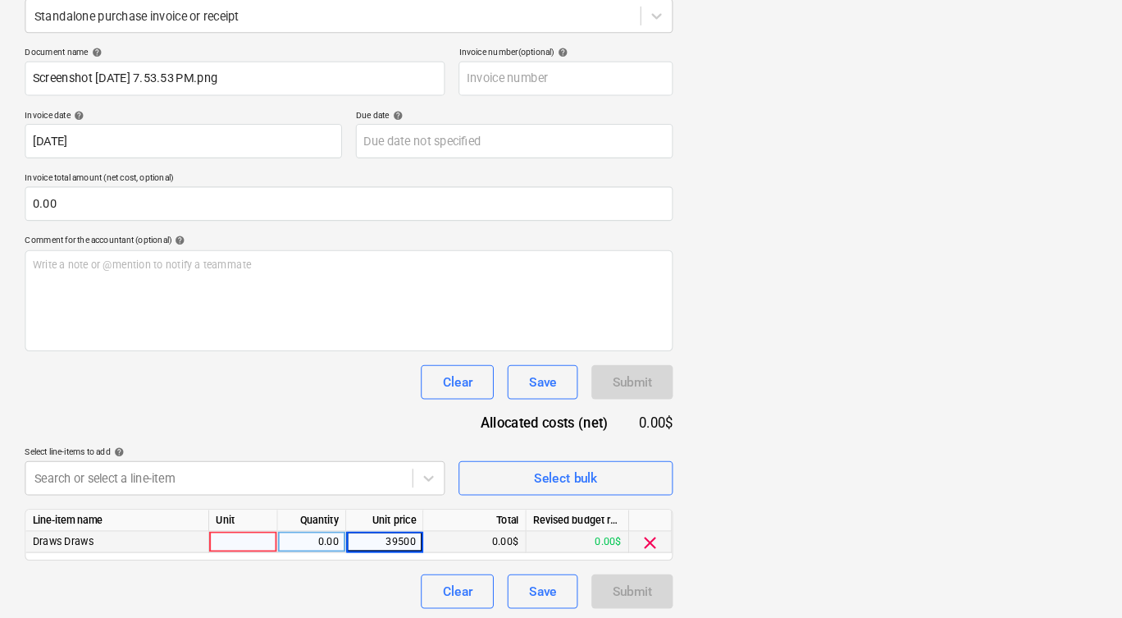
type input "395000"
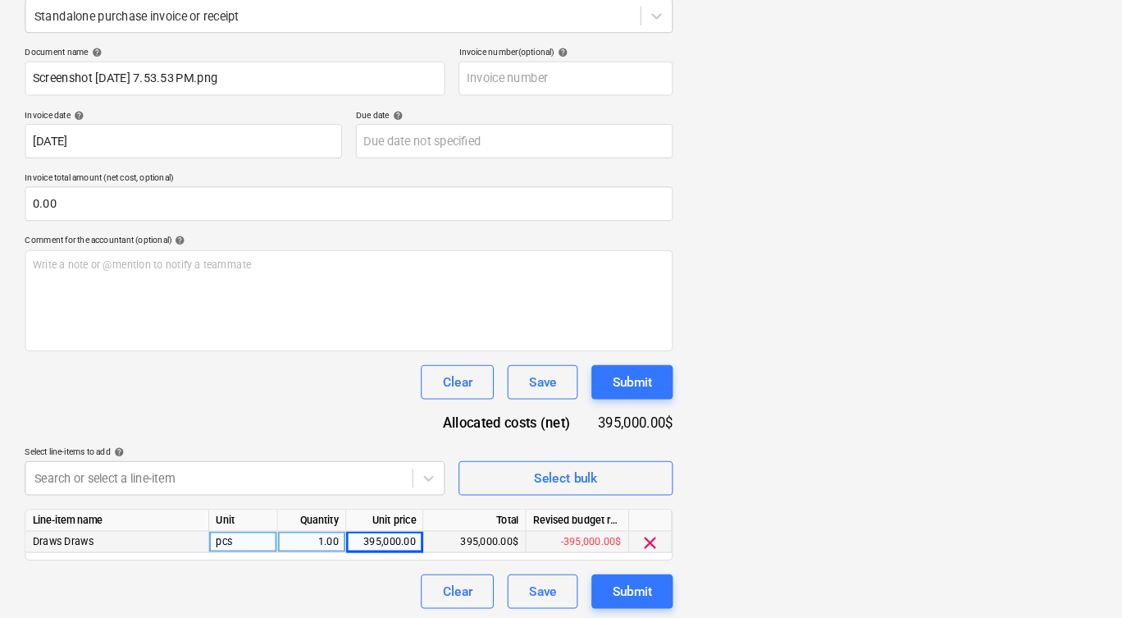
click at [253, 532] on div "pcs" at bounding box center [234, 542] width 66 height 21
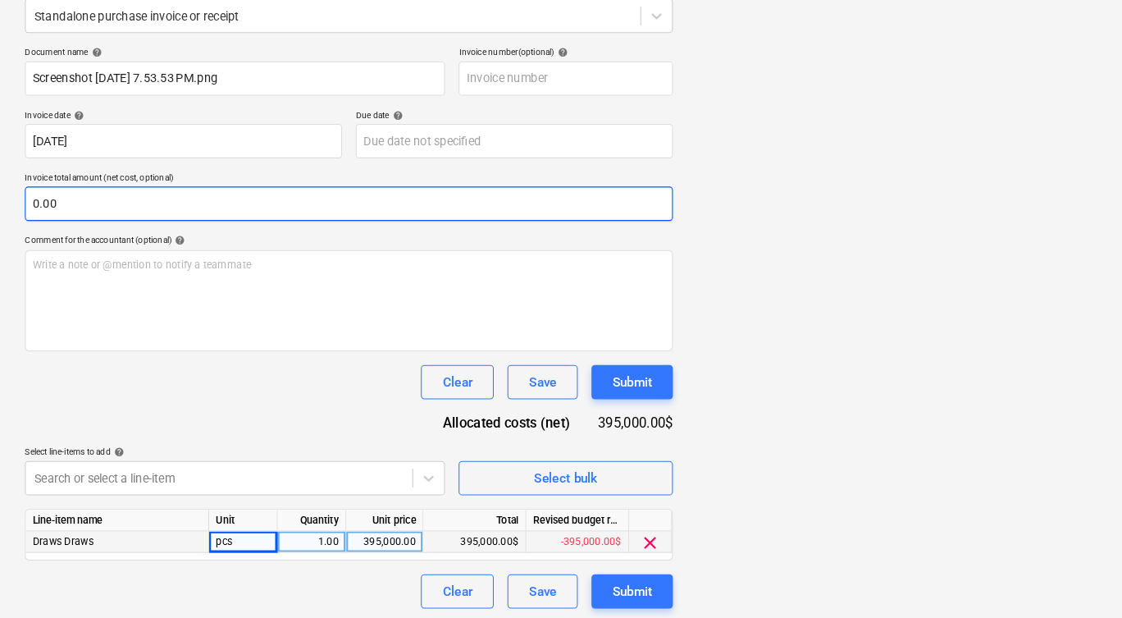
click at [80, 203] on input "0.00" at bounding box center [335, 219] width 620 height 33
drag, startPoint x: 65, startPoint y: 194, endPoint x: -30, endPoint y: 190, distance: 94.4
click at [0, 190] on html "This website stores cookies on your computer. These cookies are used to collect…" at bounding box center [561, 123] width 1122 height 618
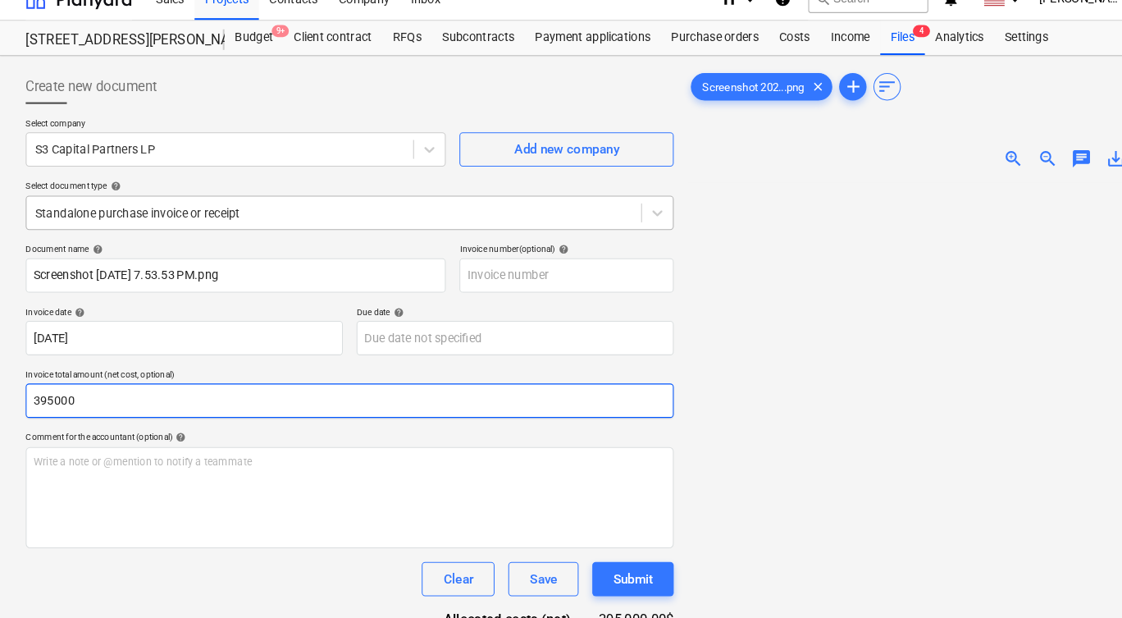
scroll to position [0, 0]
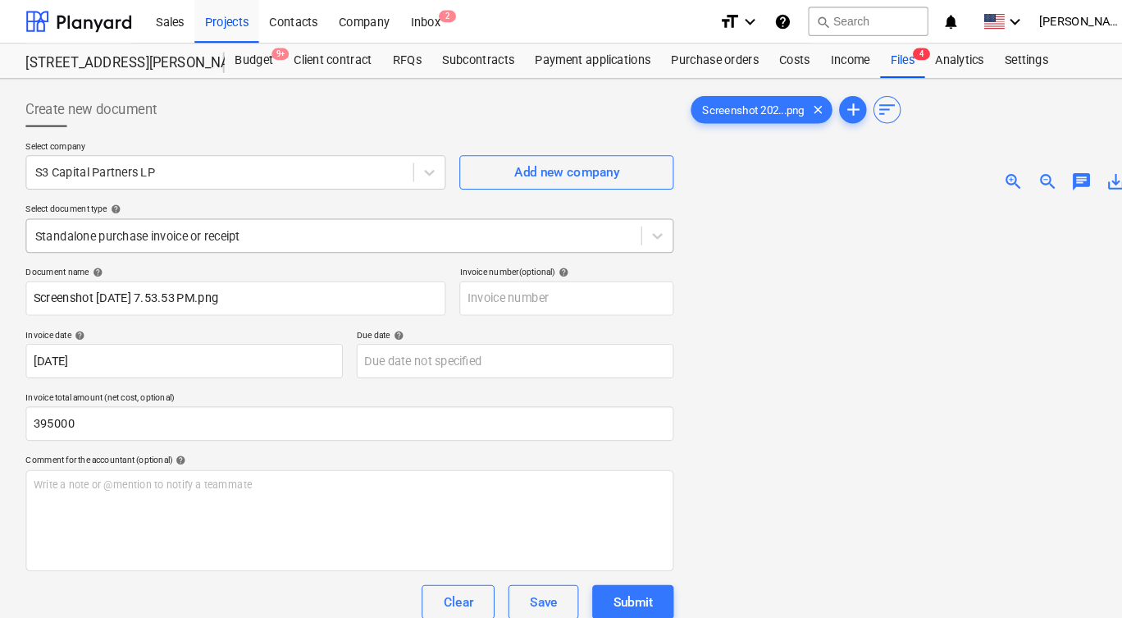
type input "395,000.00"
click at [286, 220] on div at bounding box center [320, 225] width 572 height 16
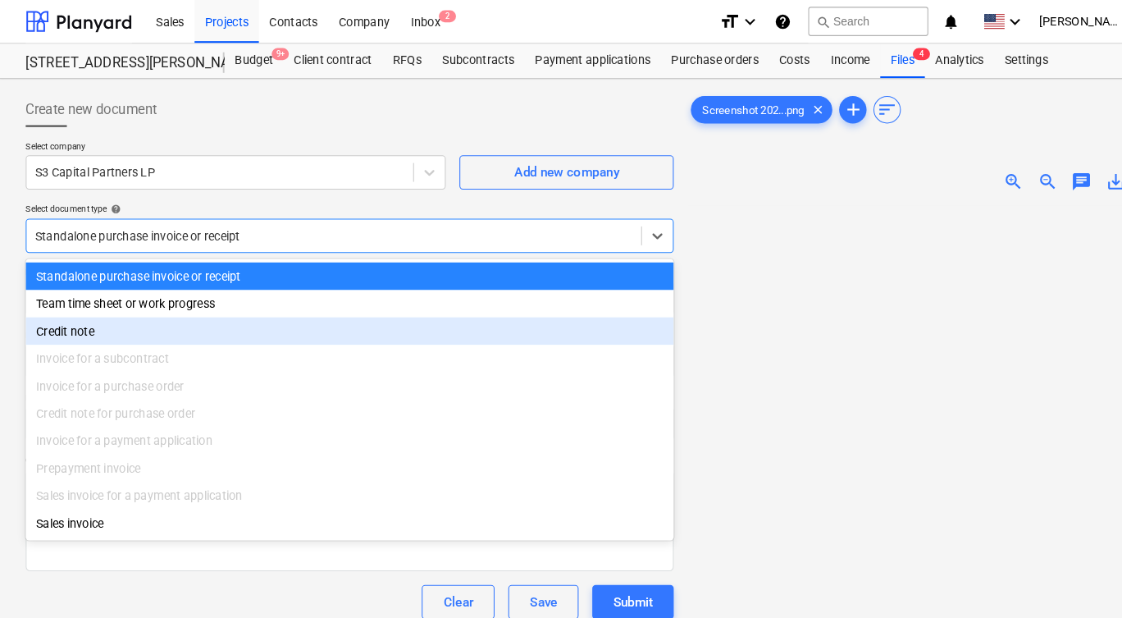
click at [215, 313] on div "Credit note" at bounding box center [335, 316] width 620 height 26
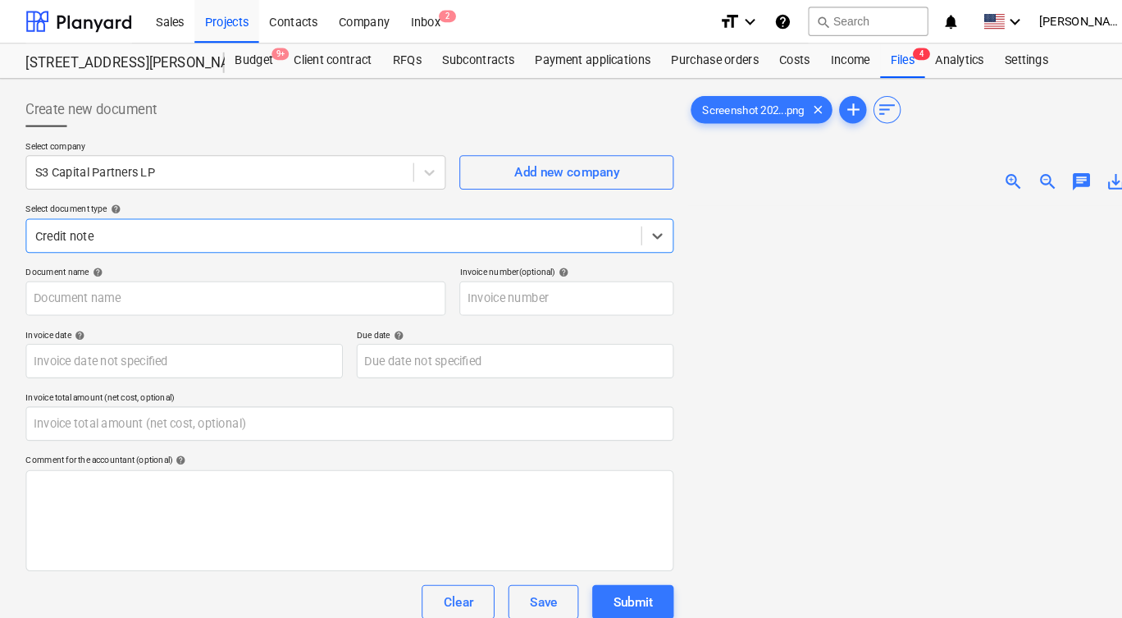
type input "Screenshot [DATE] 7.53.53 PM.png"
type input "[DATE]"
type input "0.00"
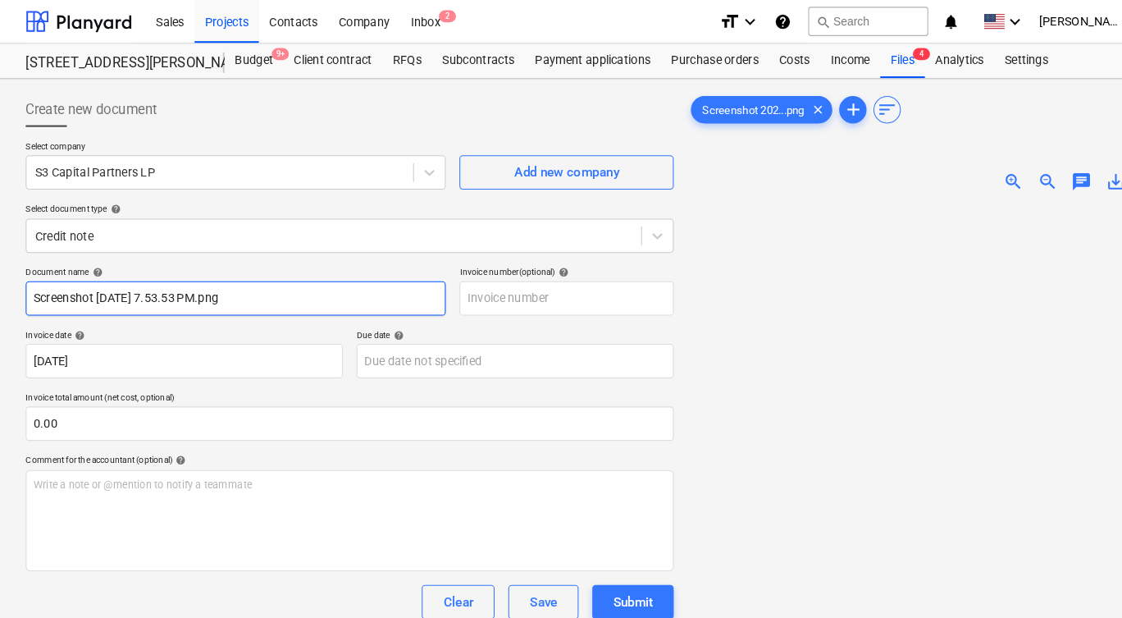
drag, startPoint x: 261, startPoint y: 287, endPoint x: -12, endPoint y: 272, distance: 273.5
click at [0, 272] on html "This website stores cookies on your computer. These cookies are used to collect…" at bounding box center [561, 309] width 1122 height 618
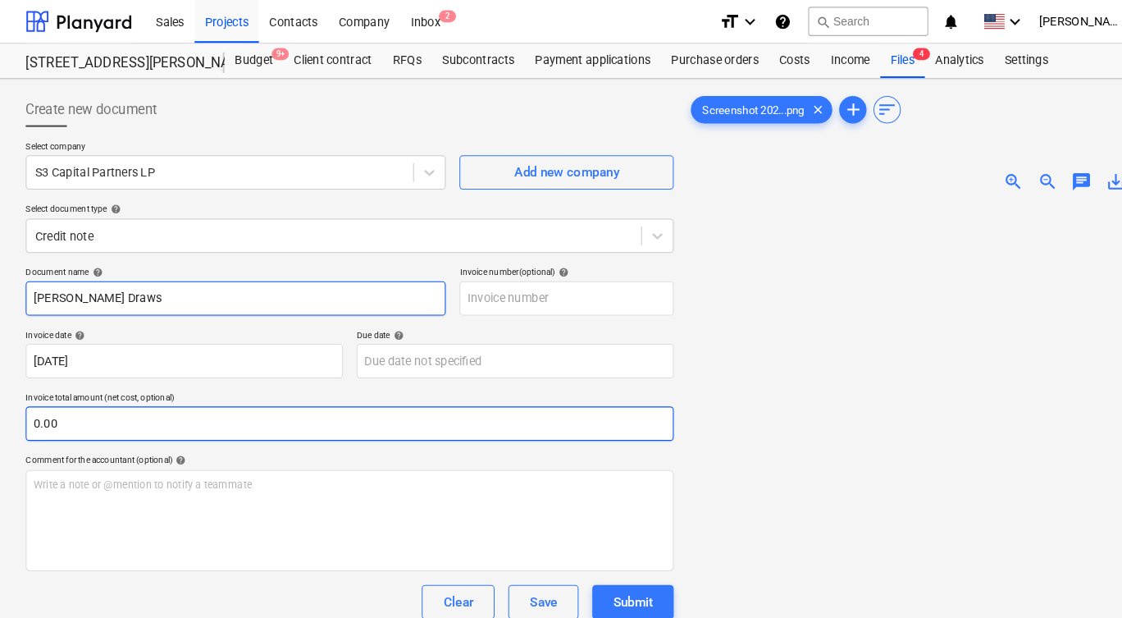
type input "[PERSON_NAME] Draws"
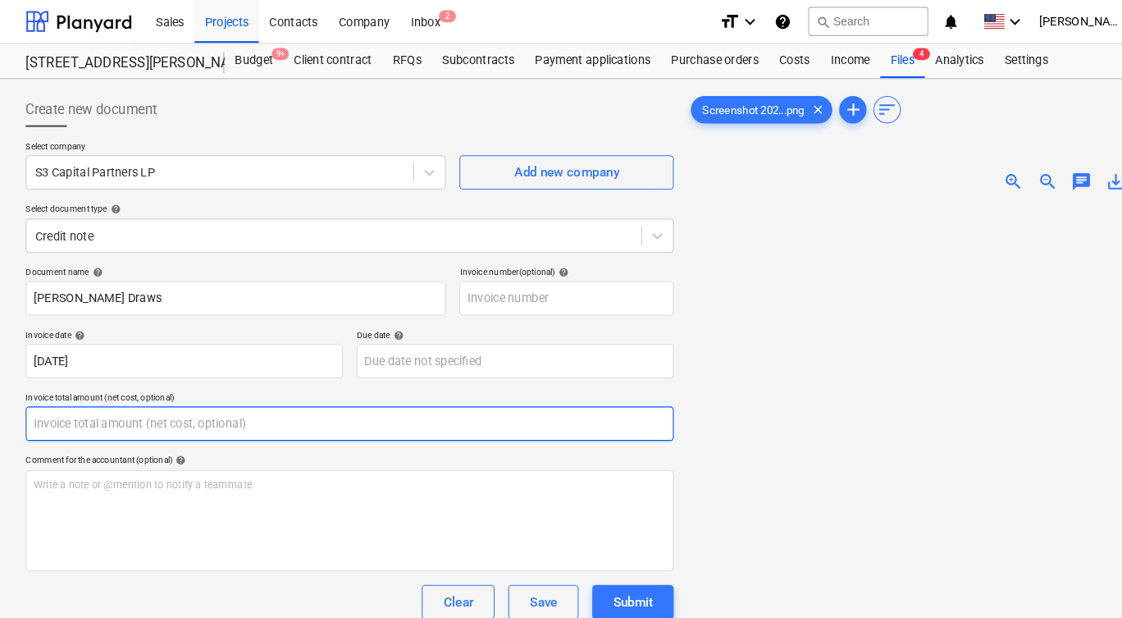
click at [87, 399] on input "text" at bounding box center [335, 405] width 620 height 33
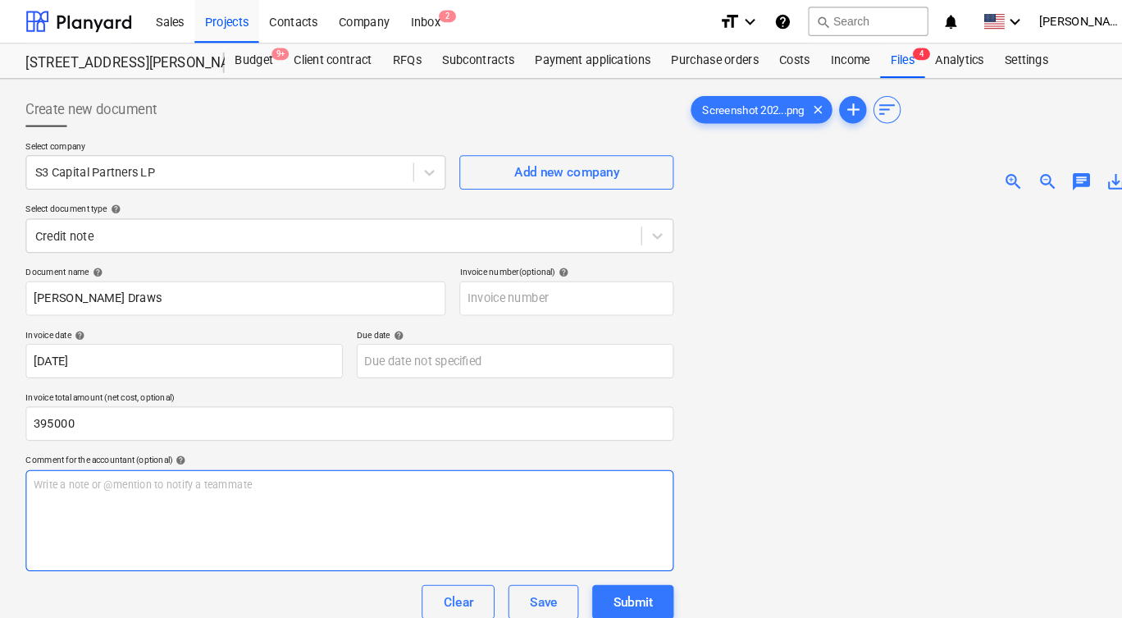
type input "395,000.00"
click at [208, 457] on p "Write a note or @mention to notify a teammate [PERSON_NAME]" at bounding box center [334, 464] width 605 height 14
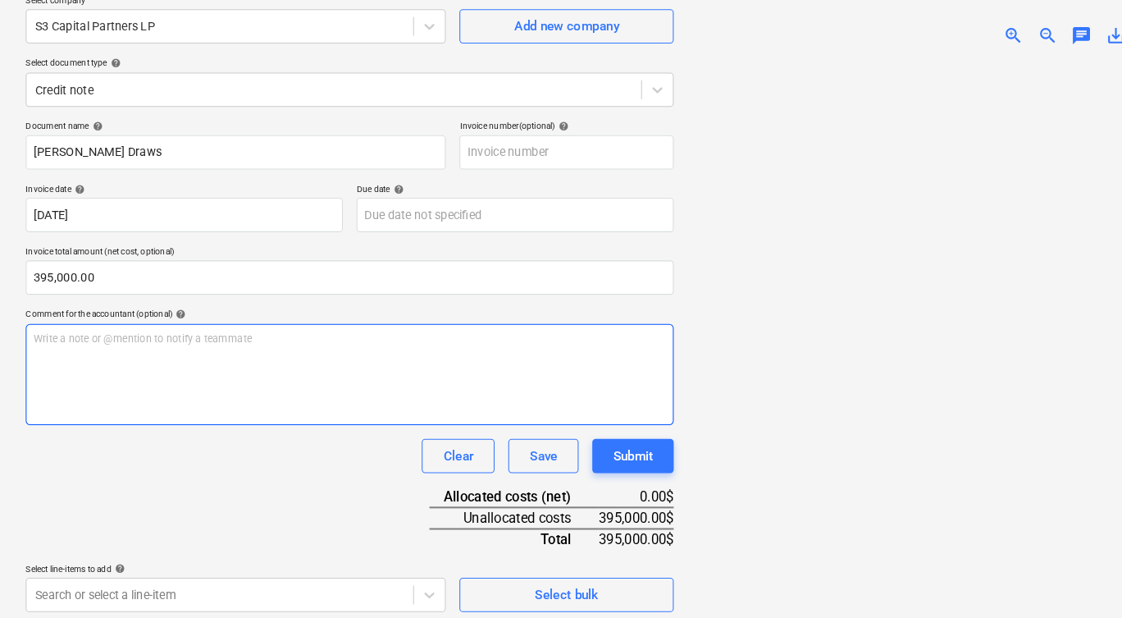
scroll to position [116, 0]
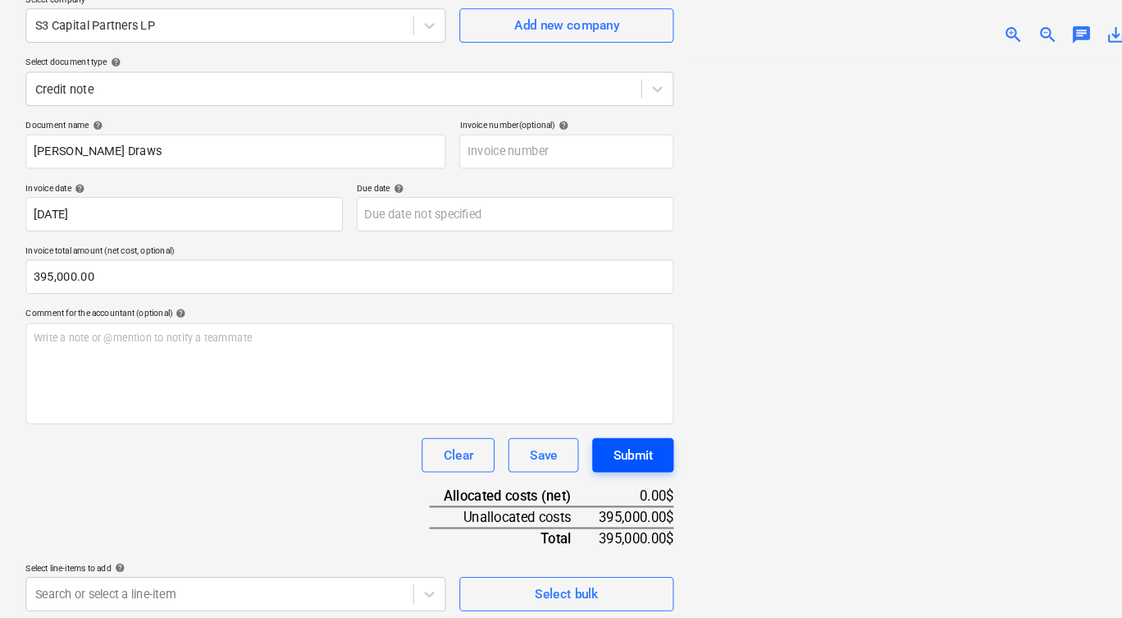
click at [601, 449] on div "Submit" at bounding box center [605, 459] width 39 height 21
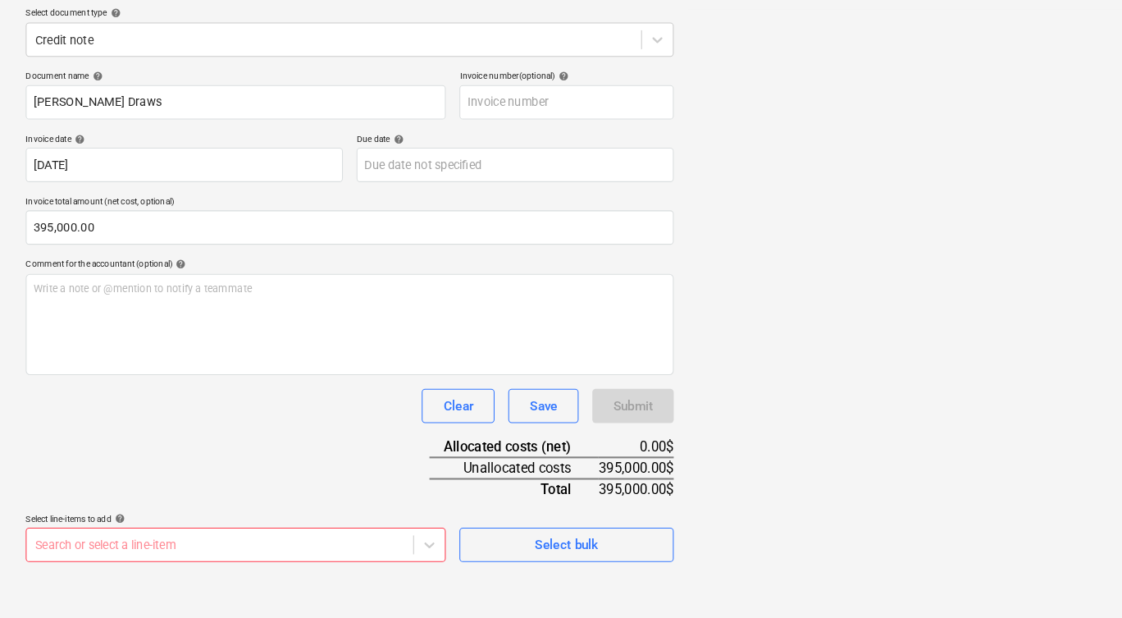
scroll to position [170, 0]
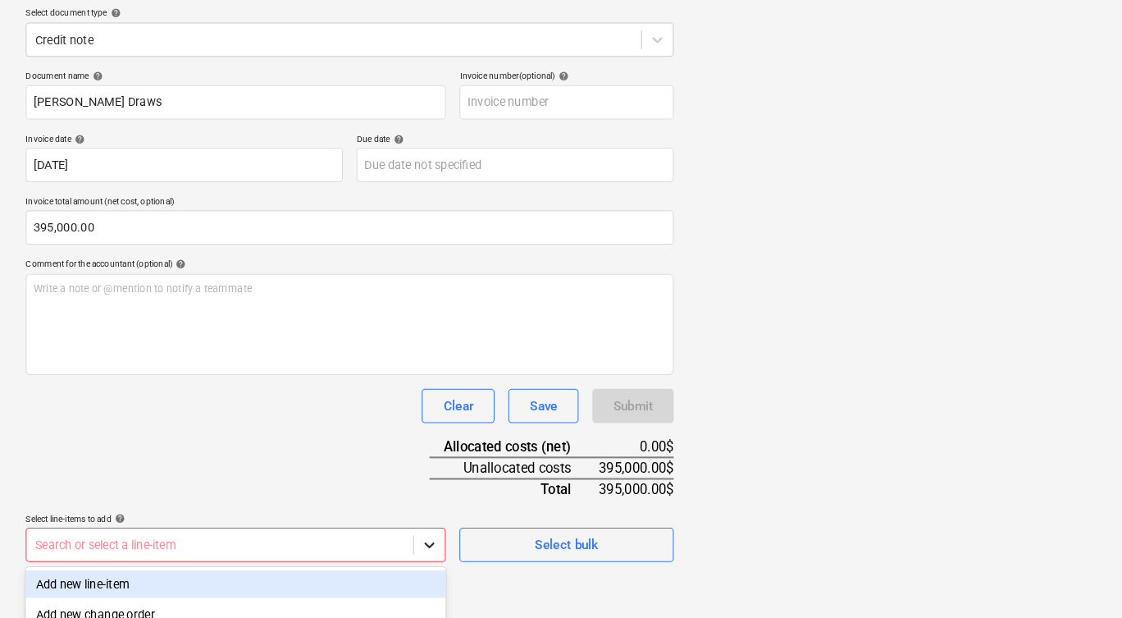
click at [403, 448] on body "This website stores cookies on your computer. These cookies are used to collect…" at bounding box center [561, 139] width 1122 height 618
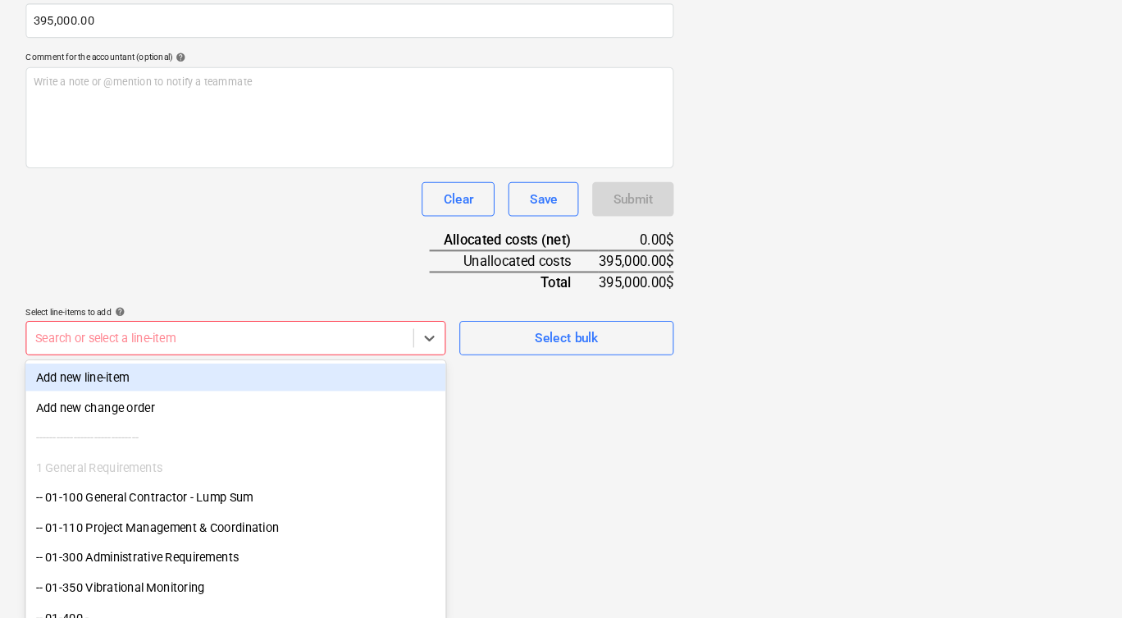
click at [194, 372] on div "Add new line-item" at bounding box center [226, 385] width 402 height 26
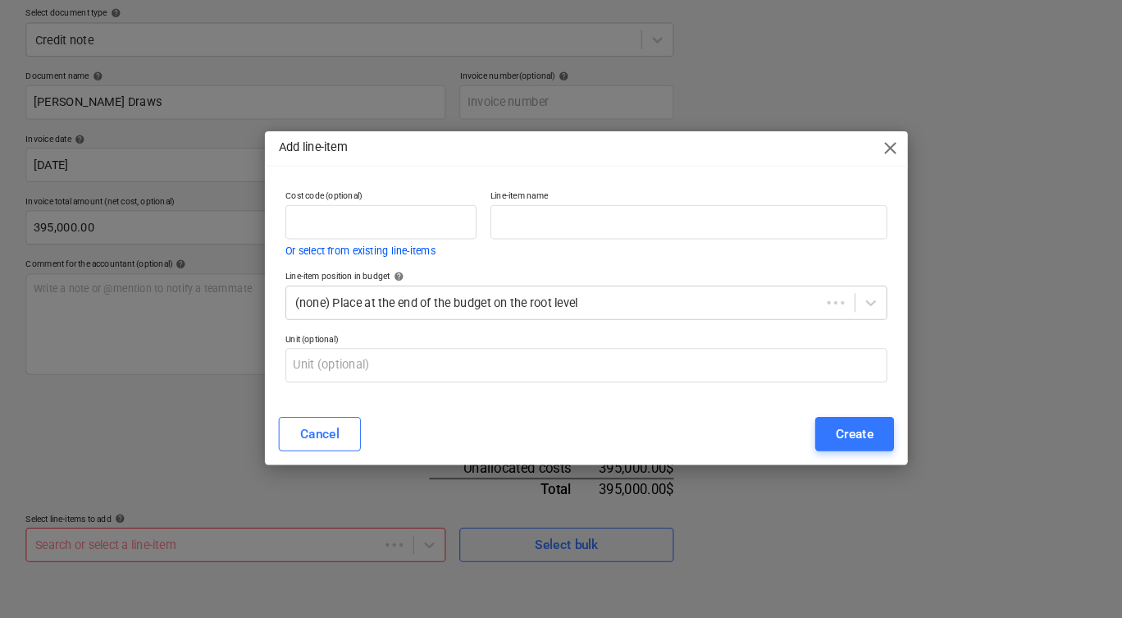
scroll to position [188, 0]
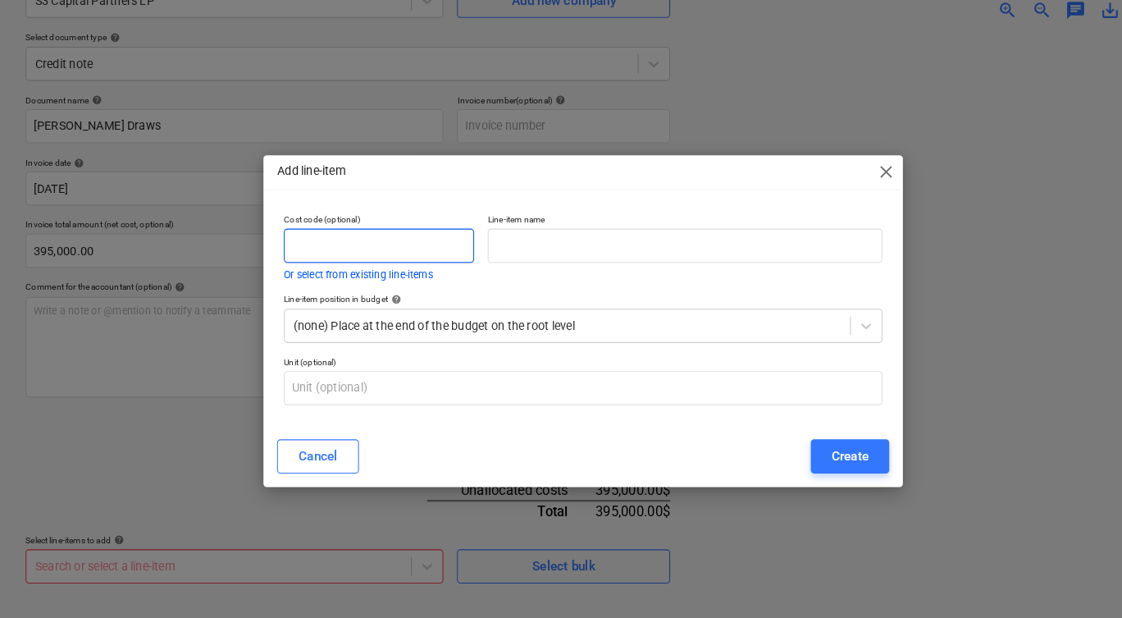
click at [363, 220] on input "text" at bounding box center [364, 236] width 183 height 33
type input "Income"
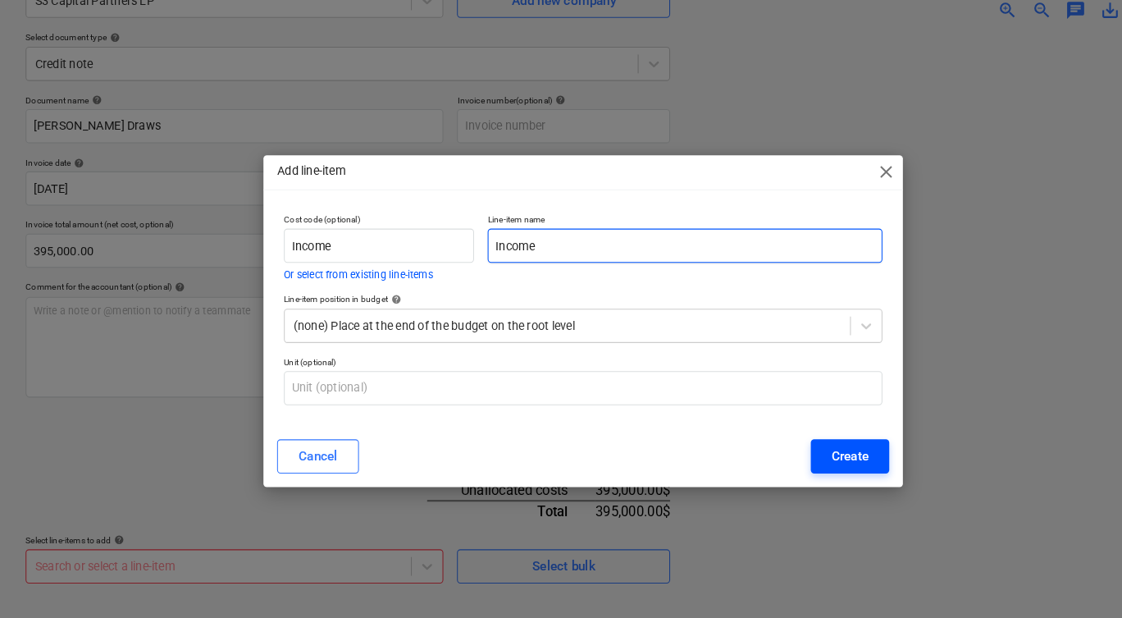
type input "Income"
click at [780, 423] on button "Create" at bounding box center [817, 438] width 75 height 33
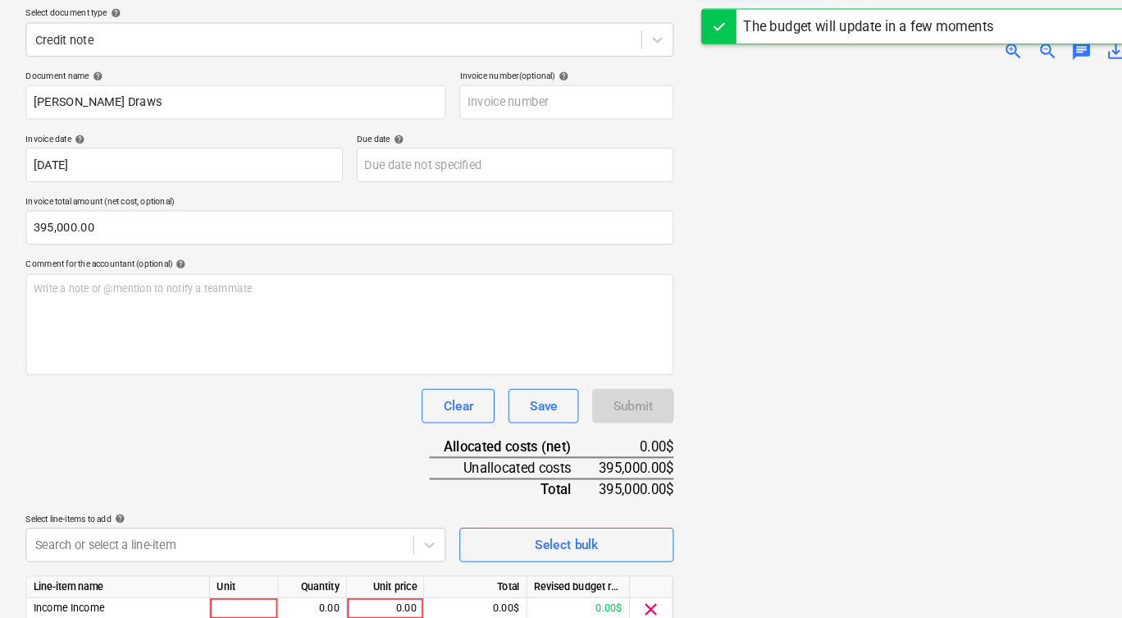
scroll to position [236, 0]
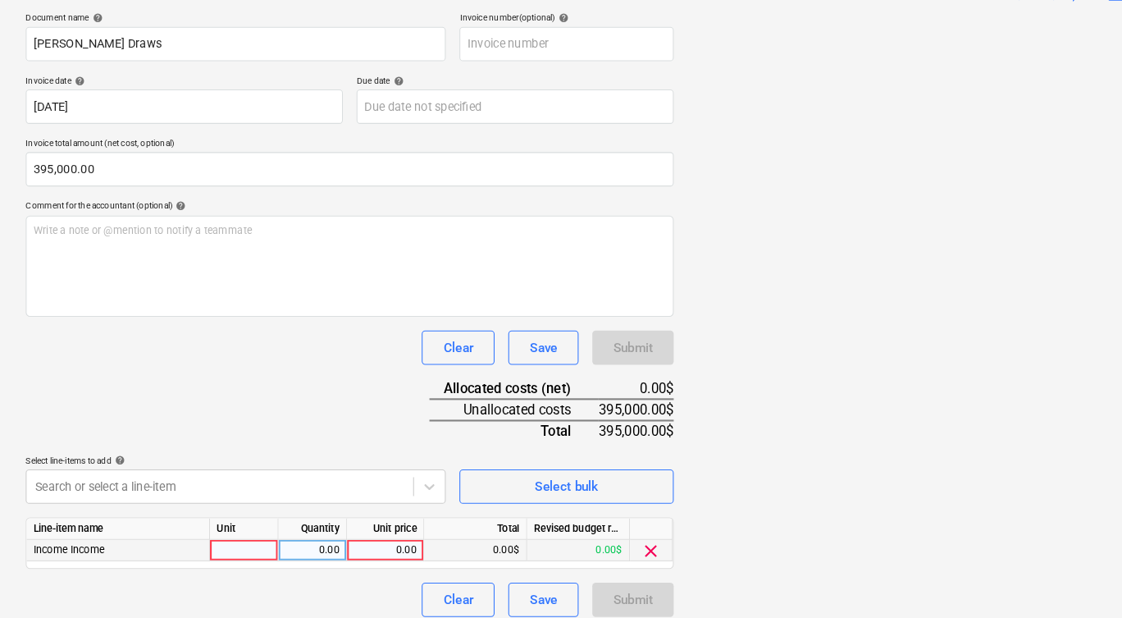
click at [249, 531] on div at bounding box center [234, 541] width 66 height 21
type input "1"
click at [366, 531] on div "0.00" at bounding box center [369, 541] width 60 height 21
type input "2700000"
click at [712, 511] on div at bounding box center [878, 317] width 440 height 572
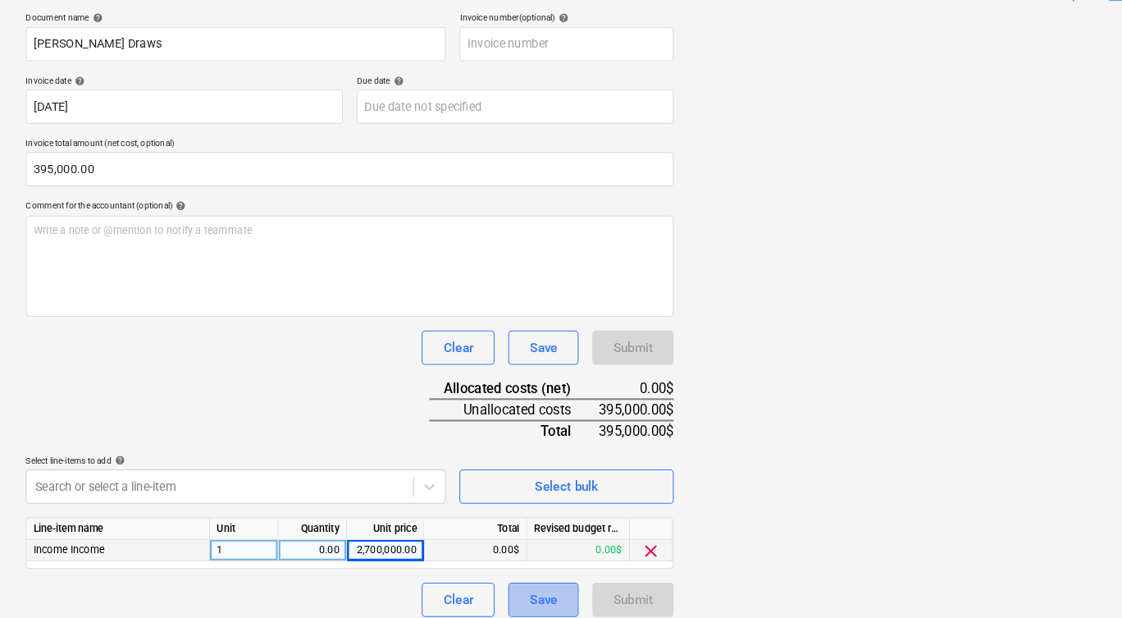
click at [533, 572] on button "Save" at bounding box center [519, 588] width 67 height 33
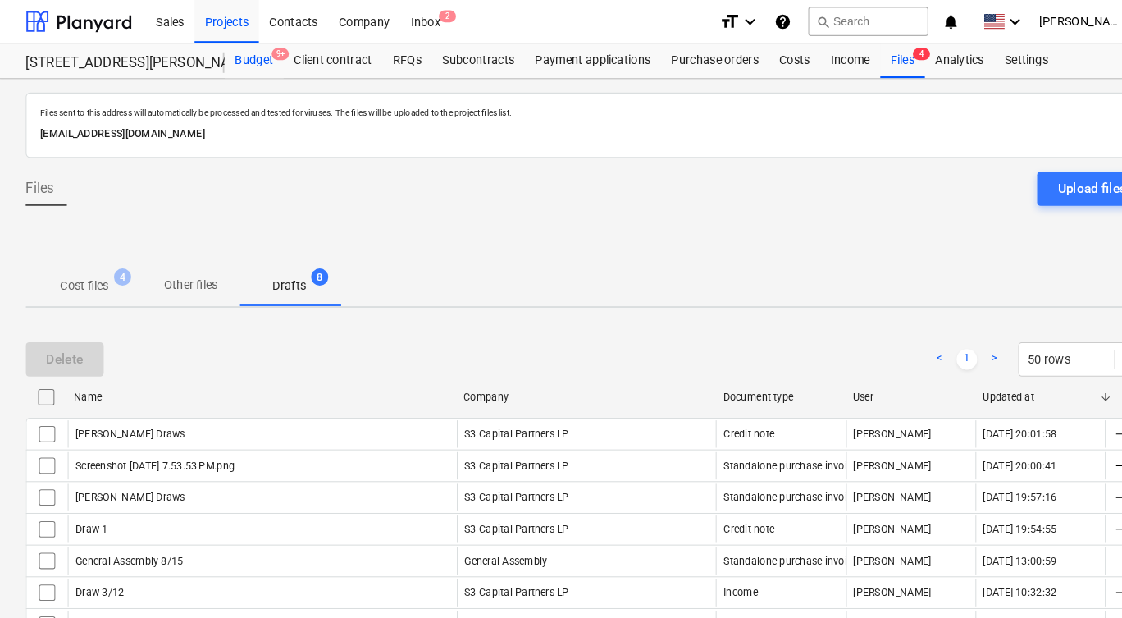
click at [248, 55] on div "Budget 9+" at bounding box center [243, 58] width 57 height 33
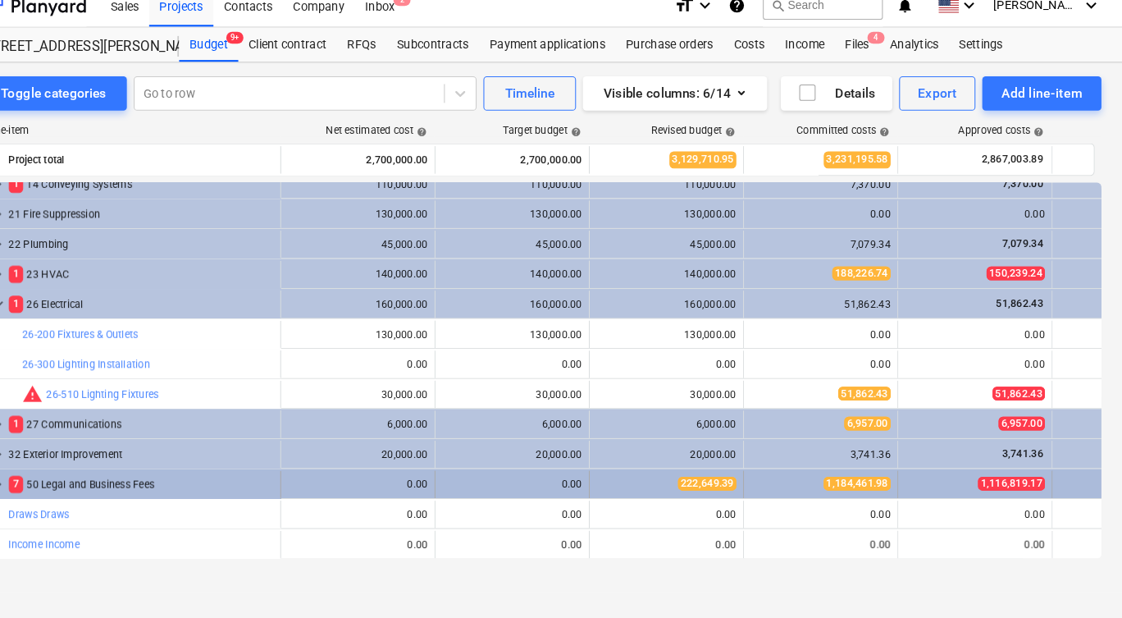
scroll to position [1191, 0]
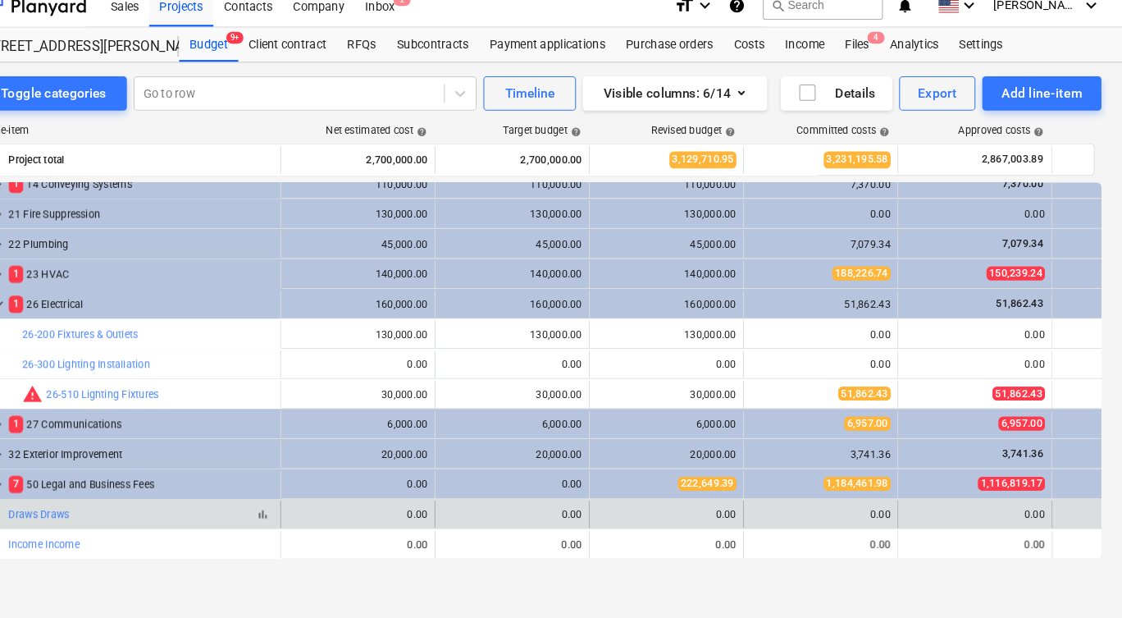
click at [103, 502] on div "bar_chart Draws Draws" at bounding box center [178, 507] width 253 height 11
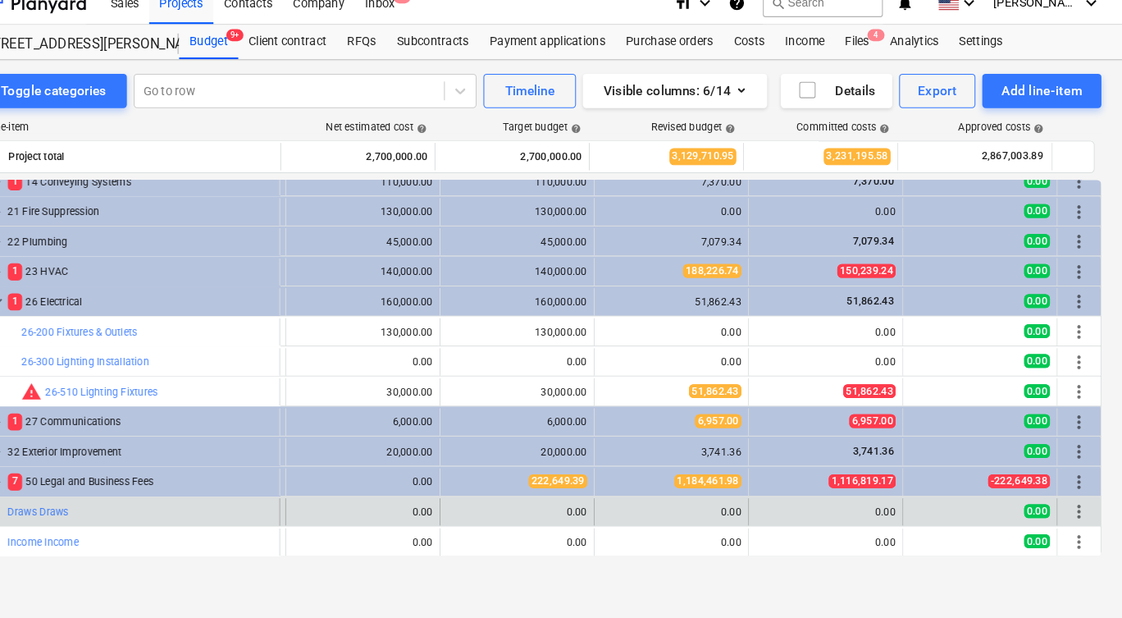
scroll to position [1191, 148]
click at [1066, 498] on span "more_vert" at bounding box center [1076, 508] width 20 height 20
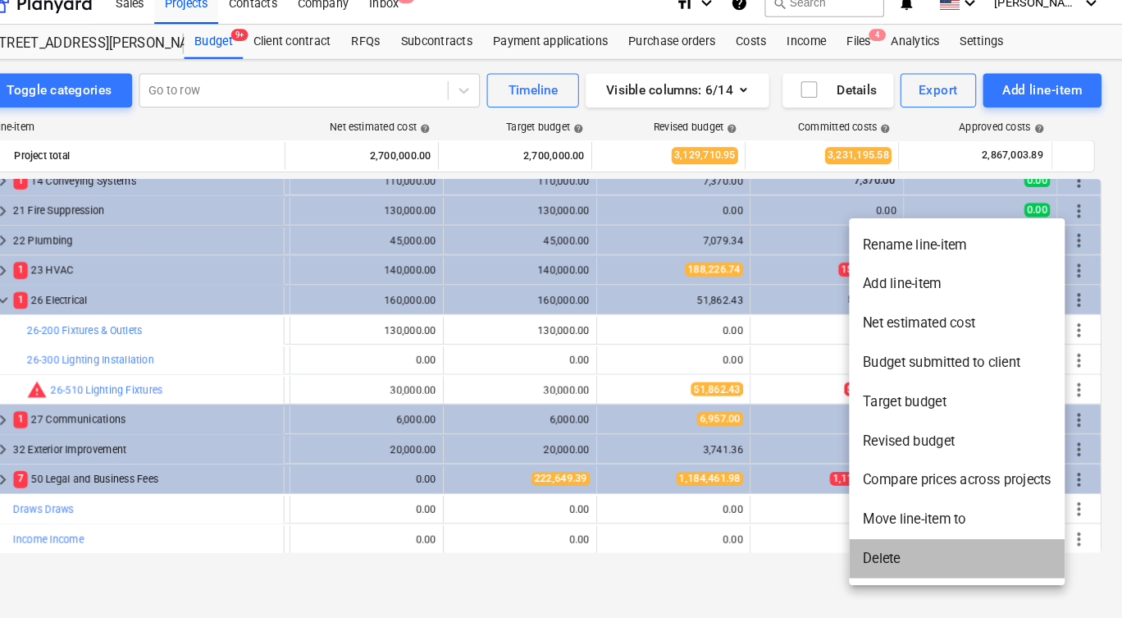
click at [896, 538] on li "Delete" at bounding box center [959, 555] width 208 height 38
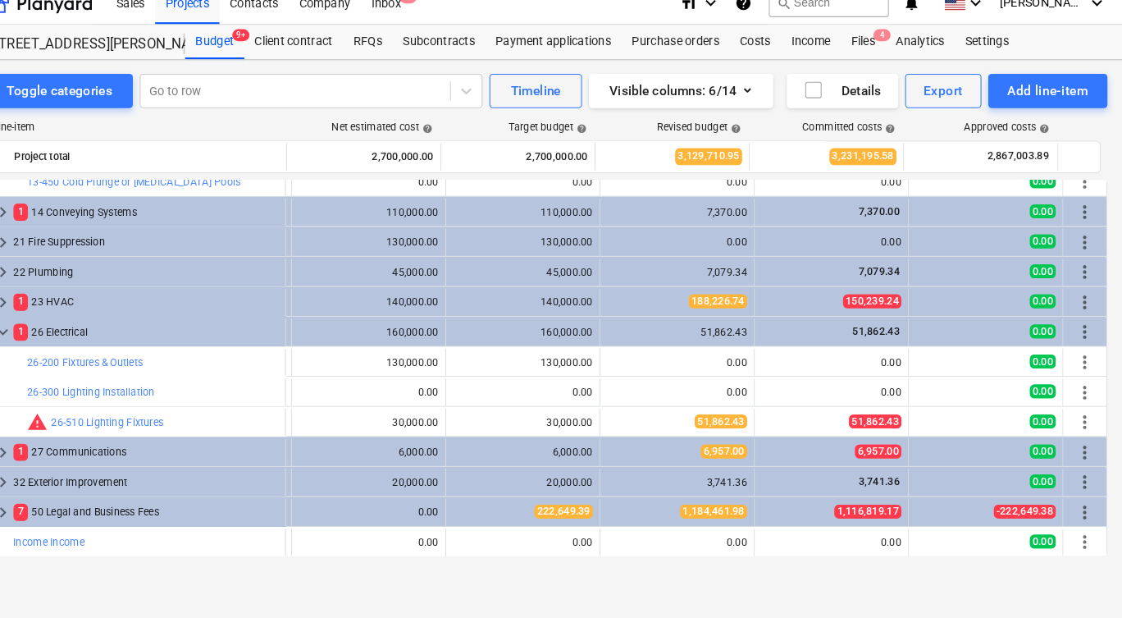
scroll to position [1162, 148]
click at [75, 531] on link "Income Income" at bounding box center [85, 536] width 68 height 11
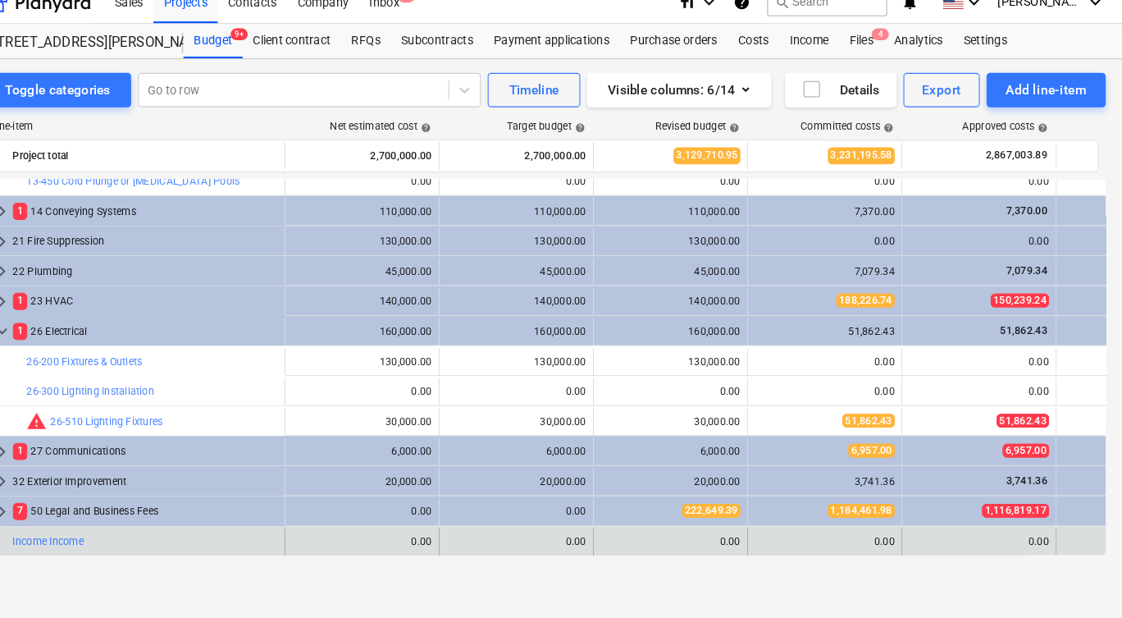
scroll to position [6, 12]
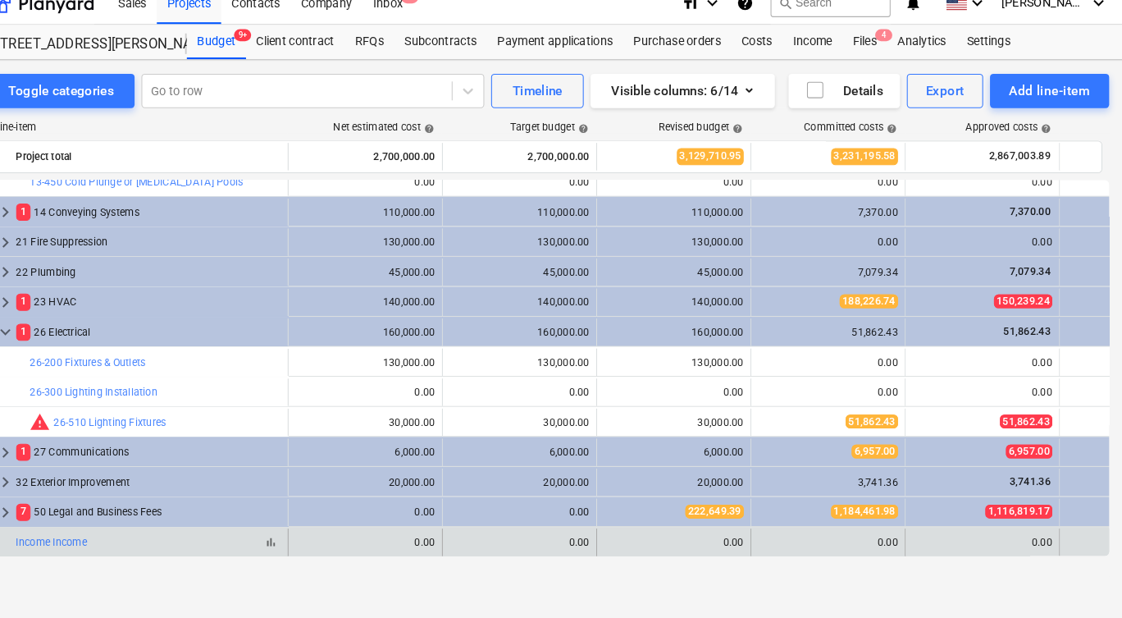
click at [289, 530] on span "bar_chart" at bounding box center [295, 536] width 13 height 13
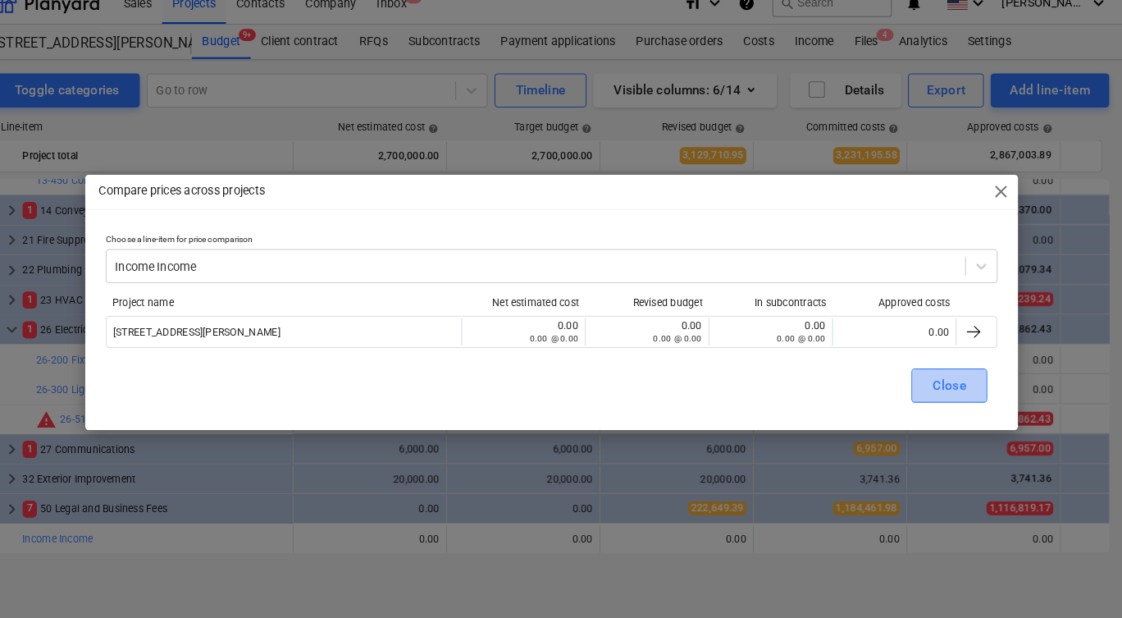
click at [928, 378] on span "Close" at bounding box center [944, 388] width 32 height 21
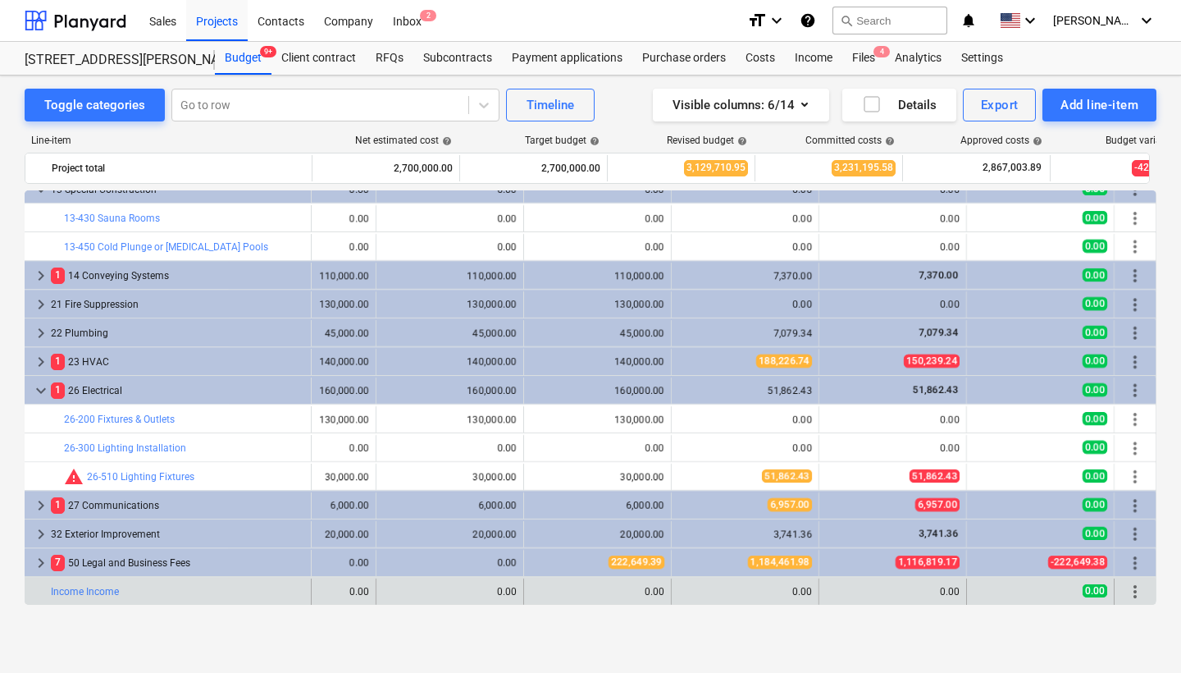
scroll to position [1107, 89]
click at [1133, 589] on span "more_vert" at bounding box center [1135, 592] width 20 height 20
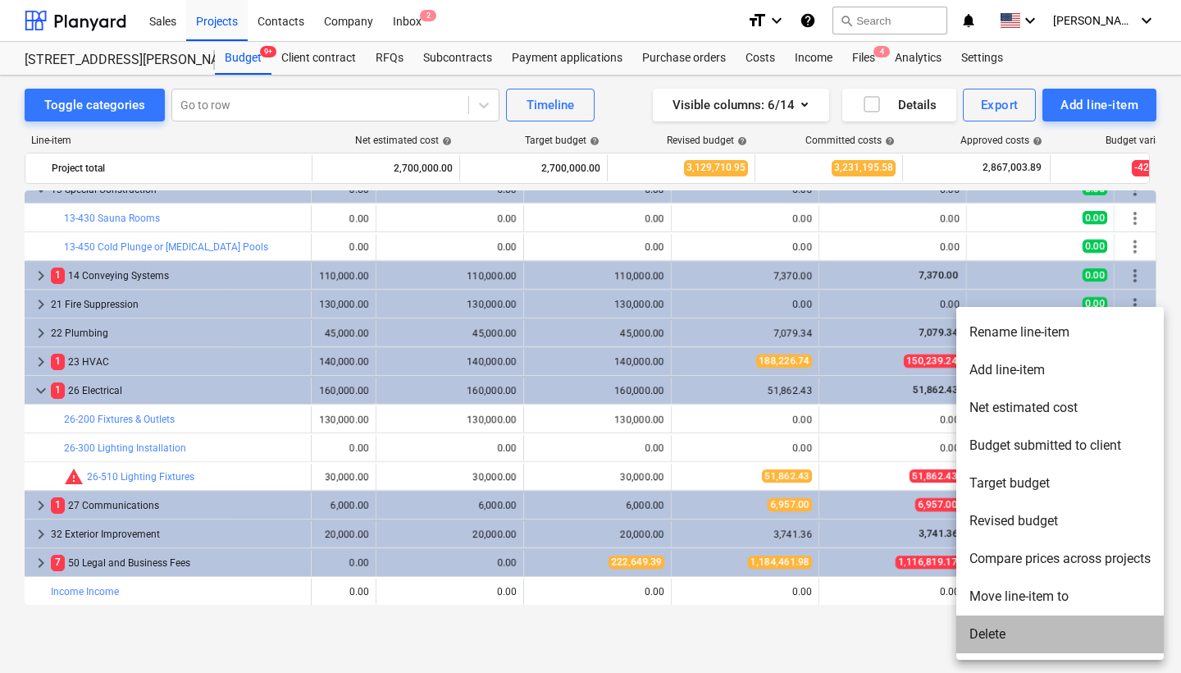
click at [1035, 626] on li "Delete" at bounding box center [1060, 634] width 208 height 38
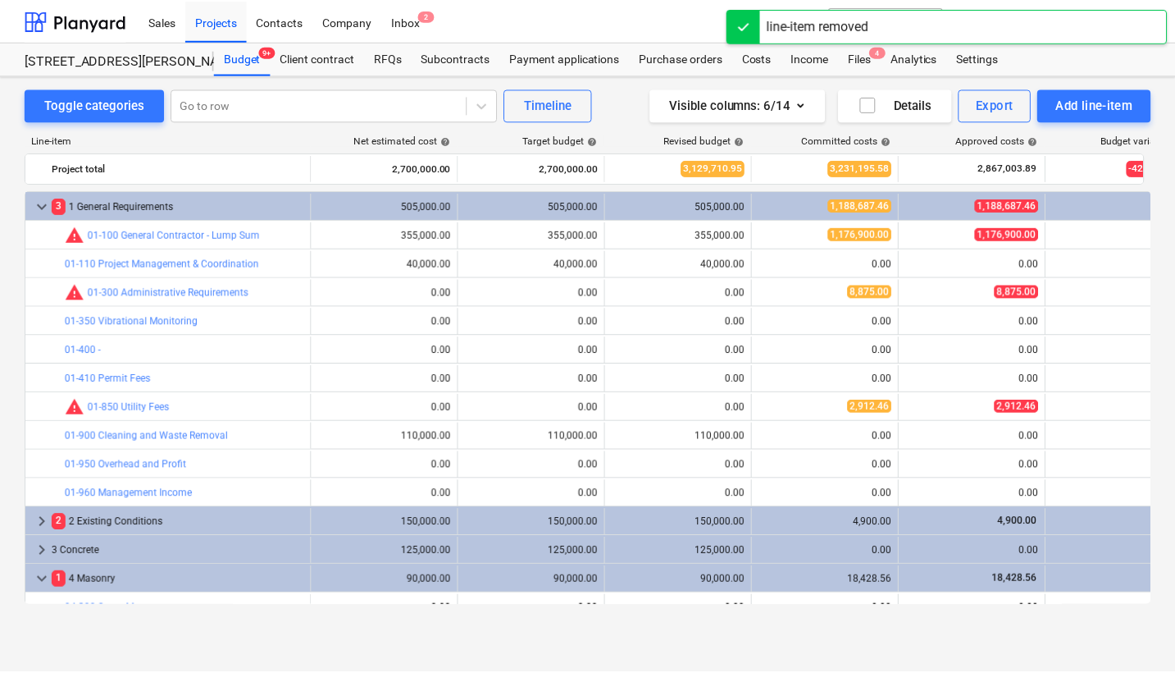
scroll to position [0, 0]
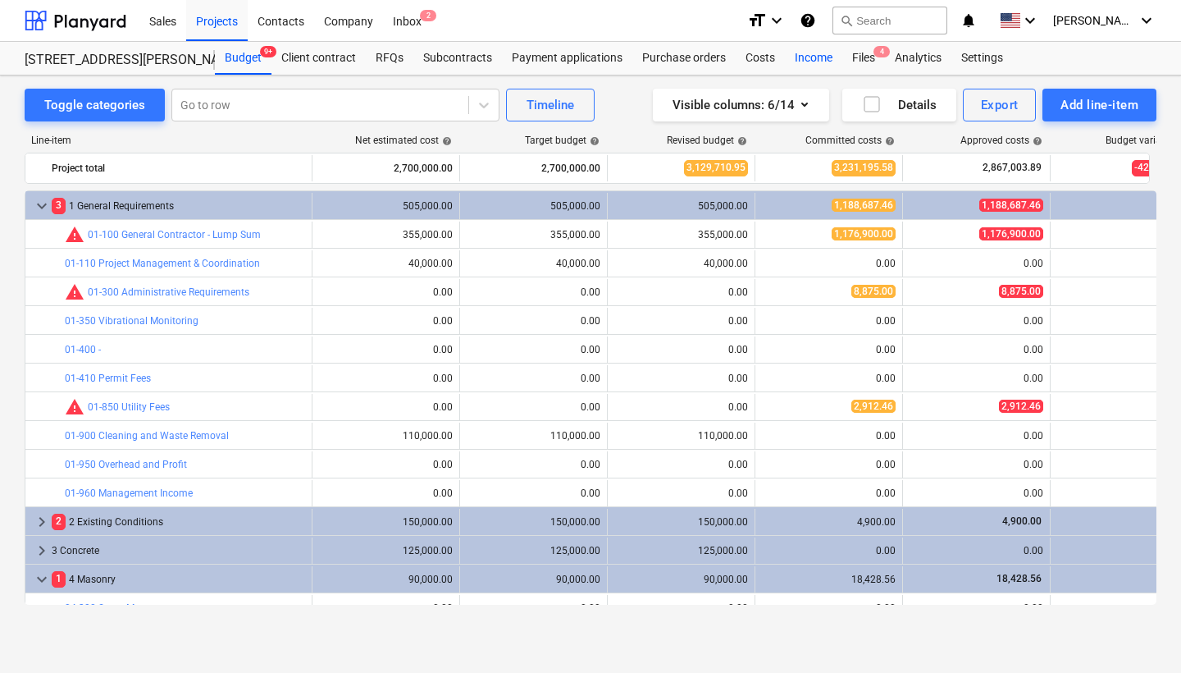
click at [819, 57] on div "Income" at bounding box center [813, 58] width 57 height 33
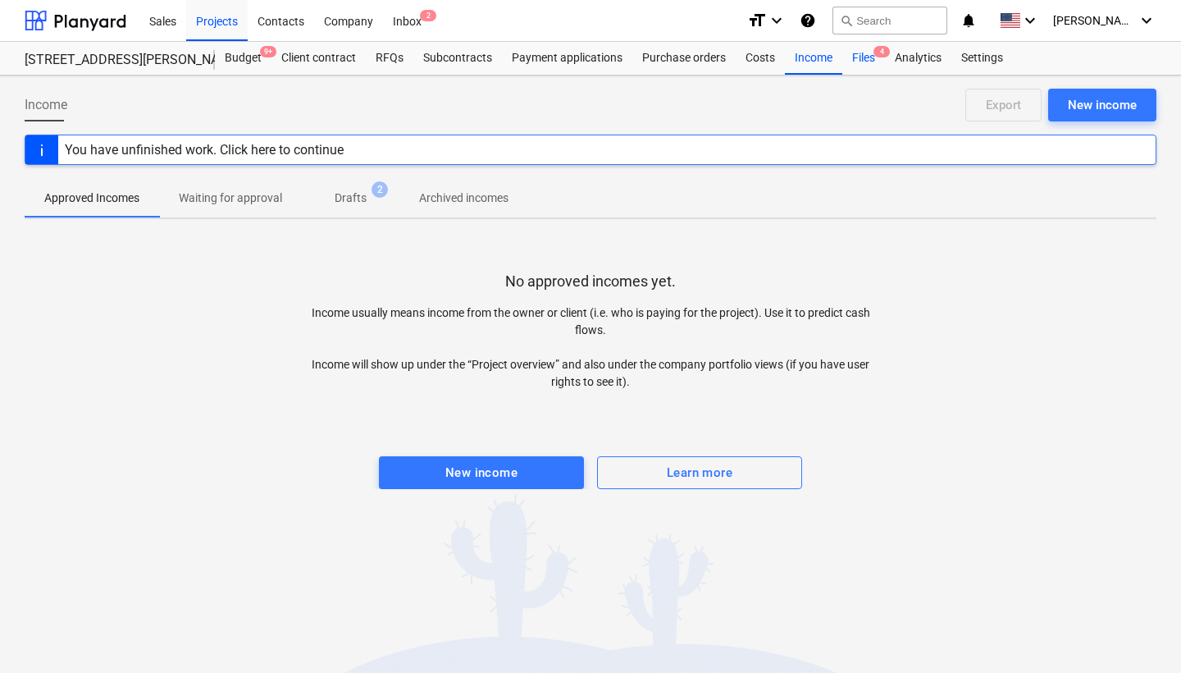
click at [867, 58] on div "Files 4" at bounding box center [863, 58] width 43 height 33
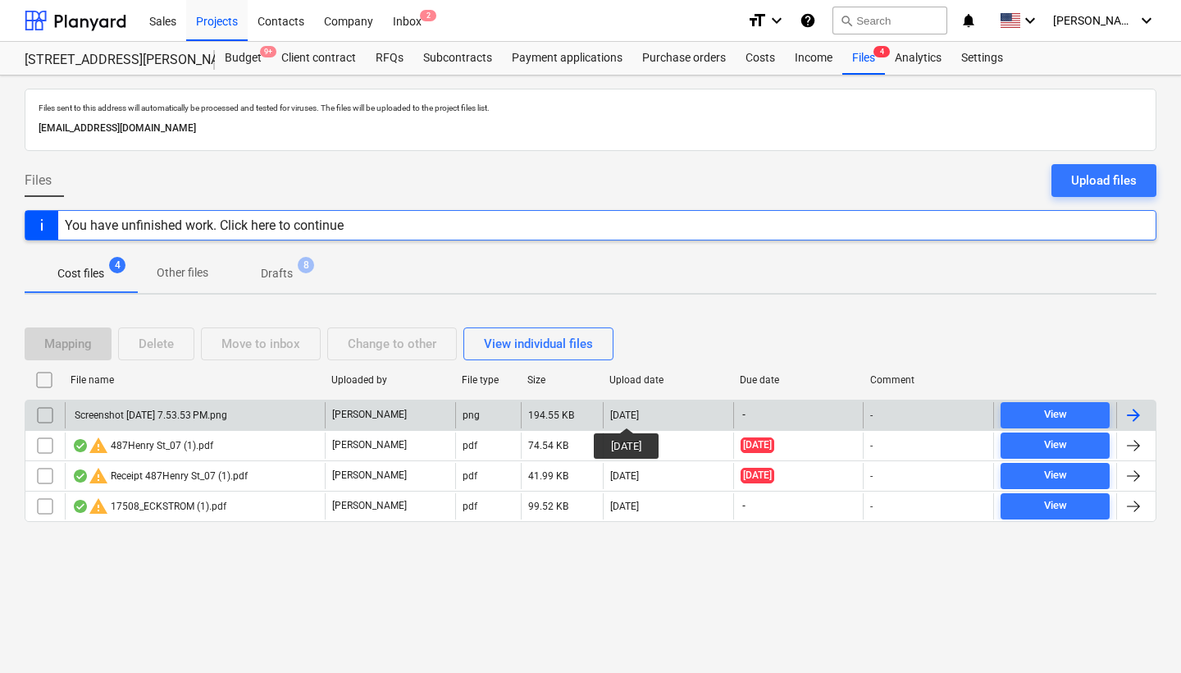
click at [638, 413] on div "[DATE]" at bounding box center [624, 414] width 29 height 11
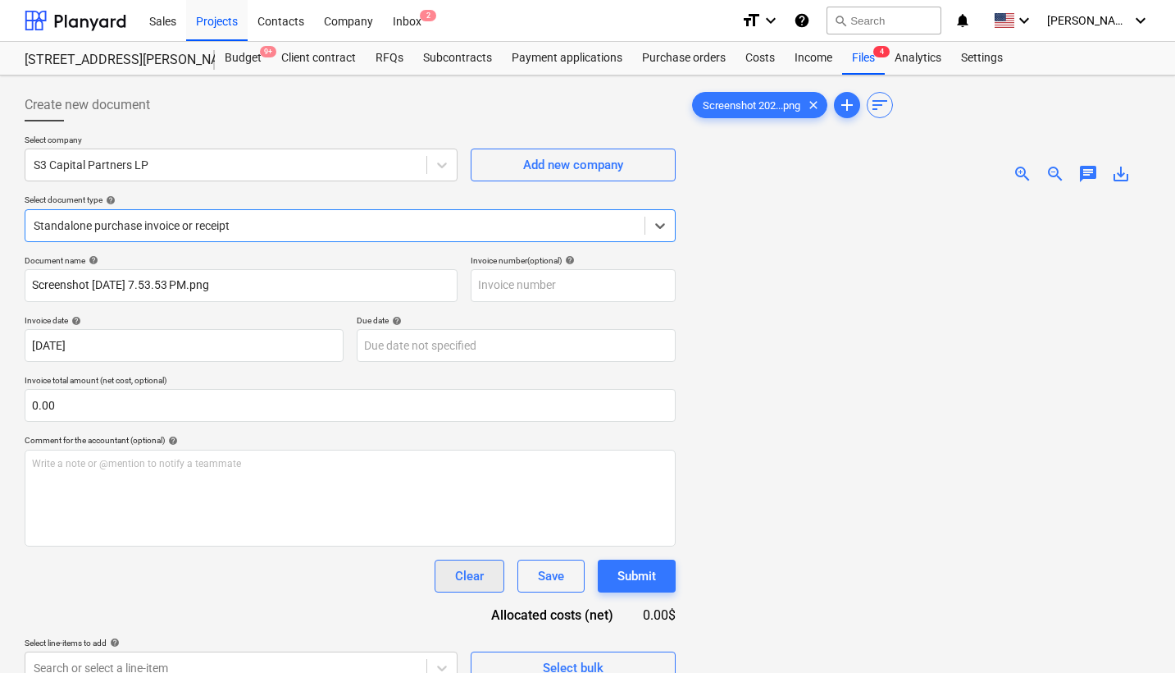
click at [451, 580] on button "Clear" at bounding box center [470, 575] width 70 height 33
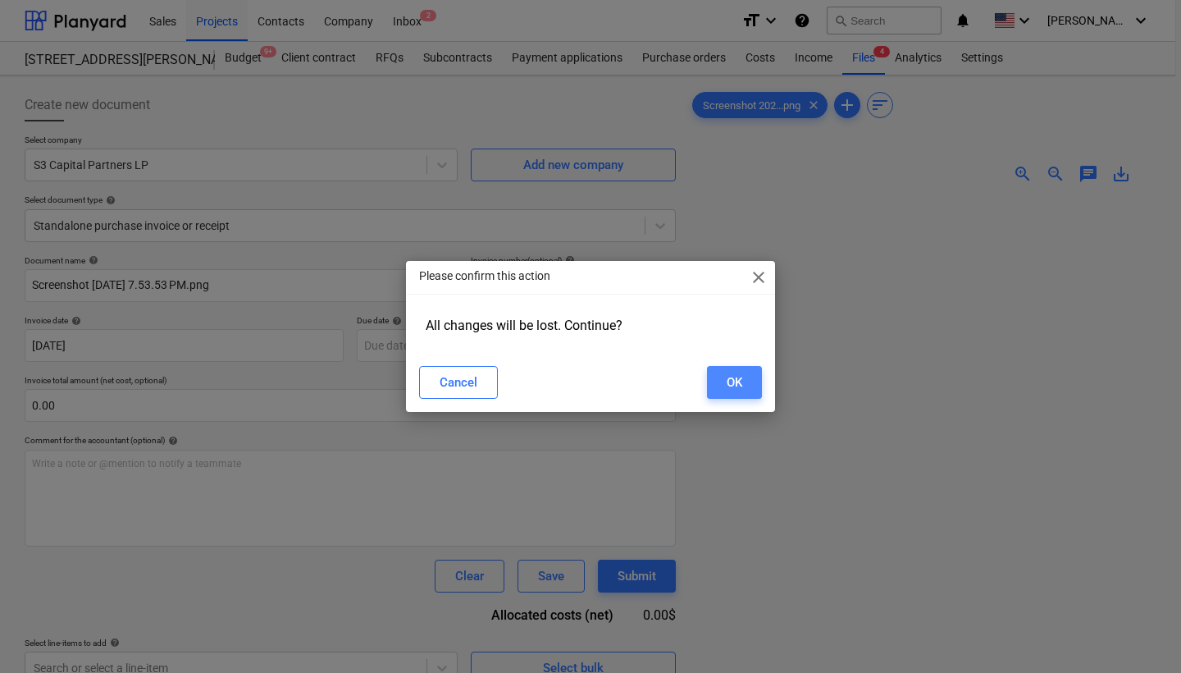
click at [729, 385] on div "OK" at bounding box center [735, 382] width 16 height 21
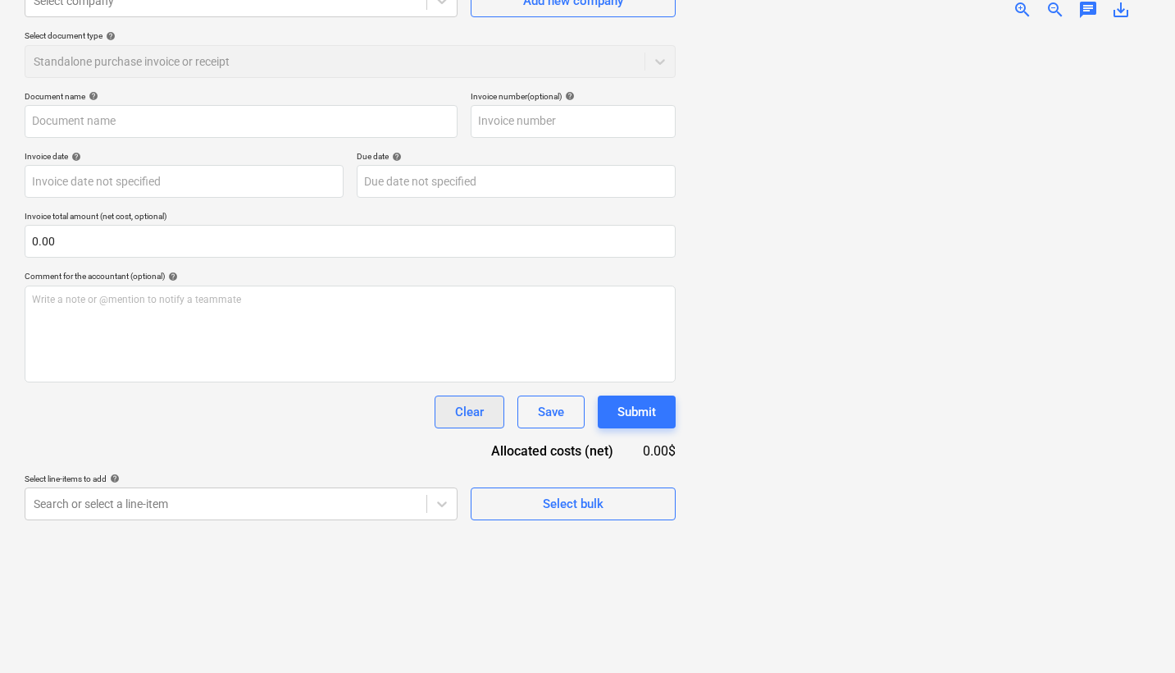
scroll to position [164, 0]
click at [463, 411] on div "Clear" at bounding box center [469, 411] width 29 height 21
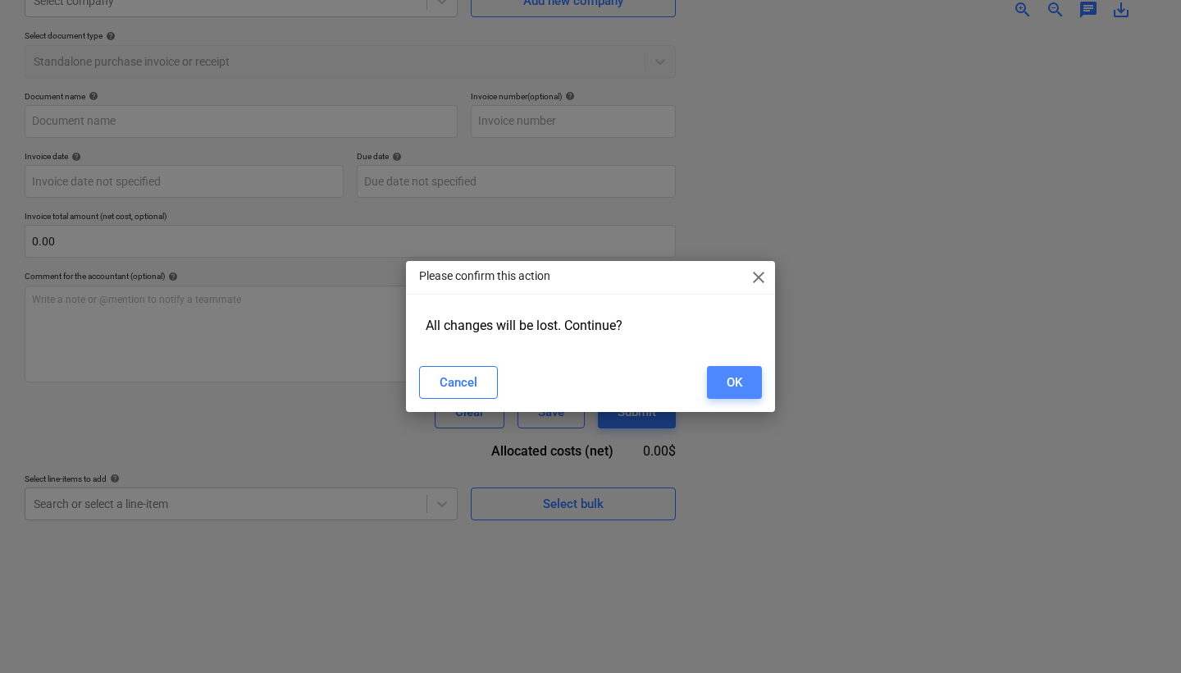
click at [756, 375] on button "OK" at bounding box center [734, 382] width 55 height 33
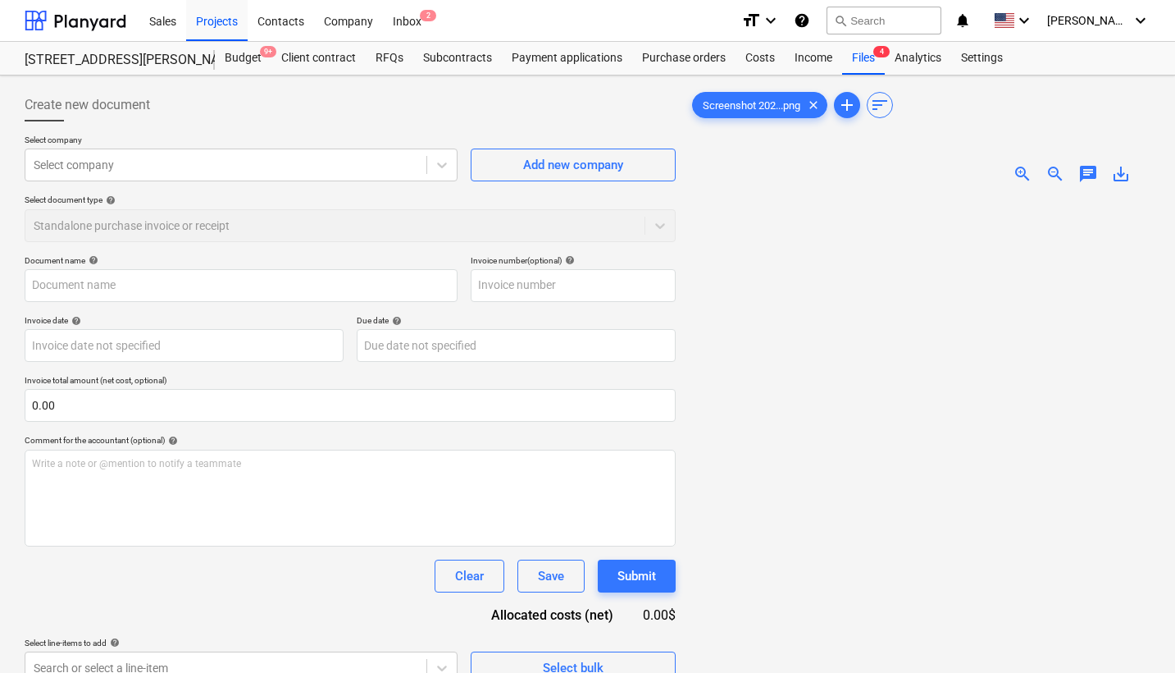
scroll to position [0, 0]
click at [706, 52] on div "Purchase orders" at bounding box center [683, 58] width 103 height 33
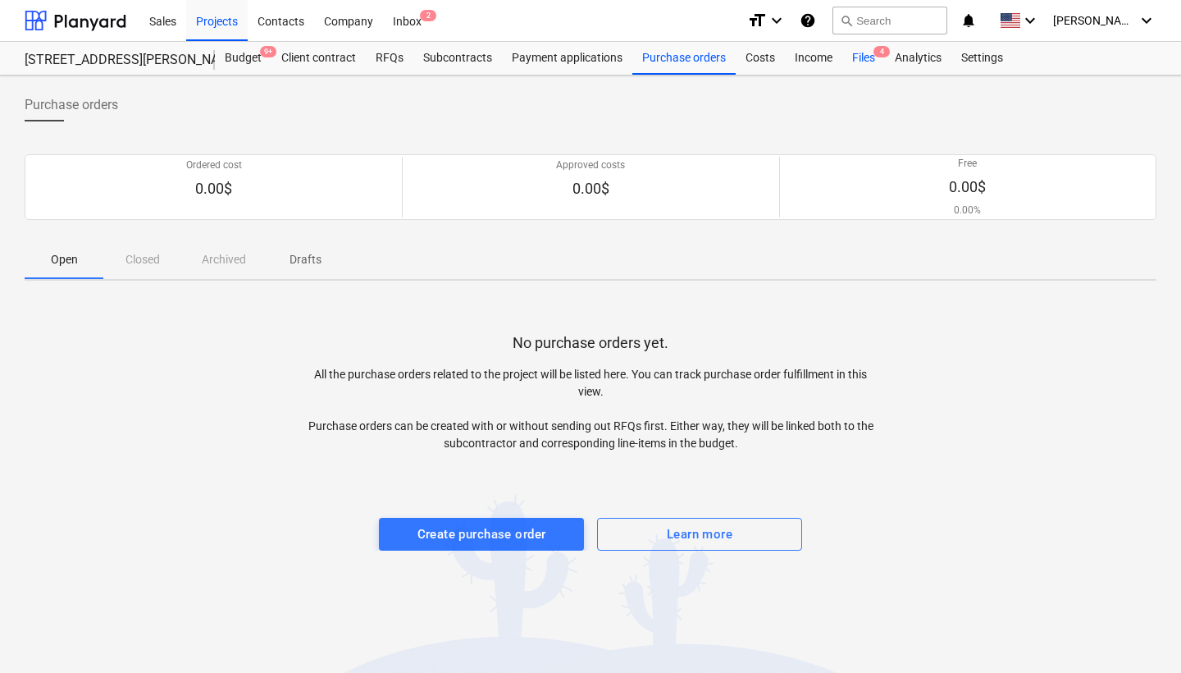
click at [859, 54] on div "Files 4" at bounding box center [863, 58] width 43 height 33
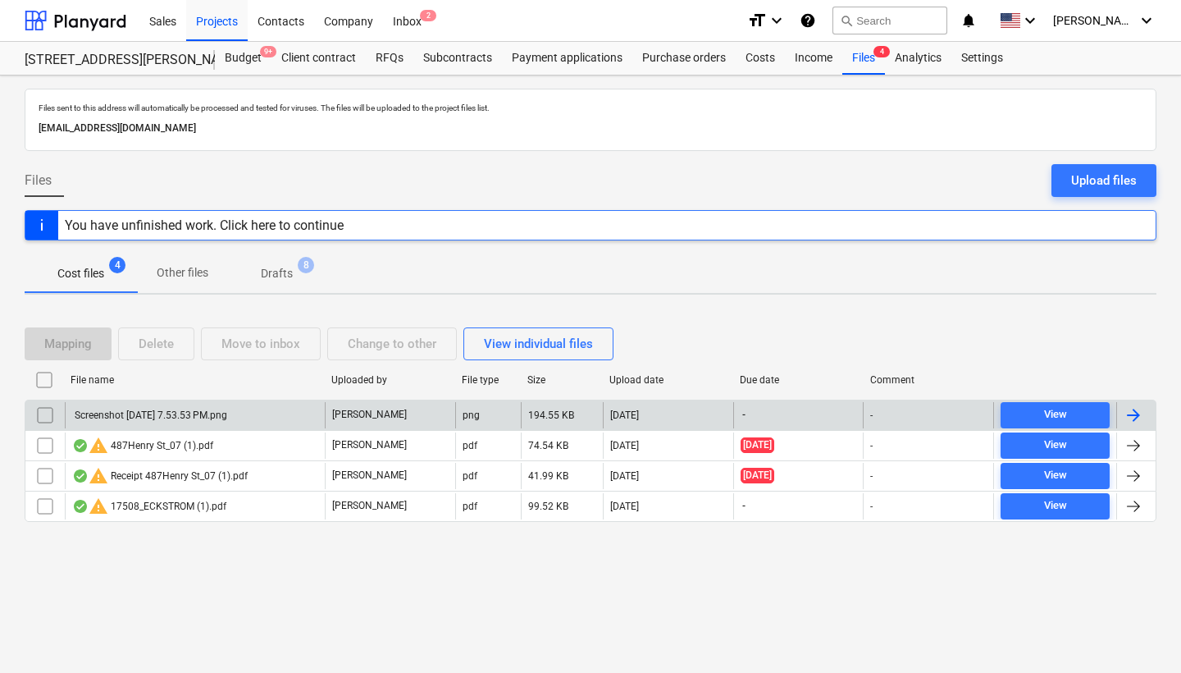
click at [1134, 413] on div at bounding box center [1134, 415] width 20 height 20
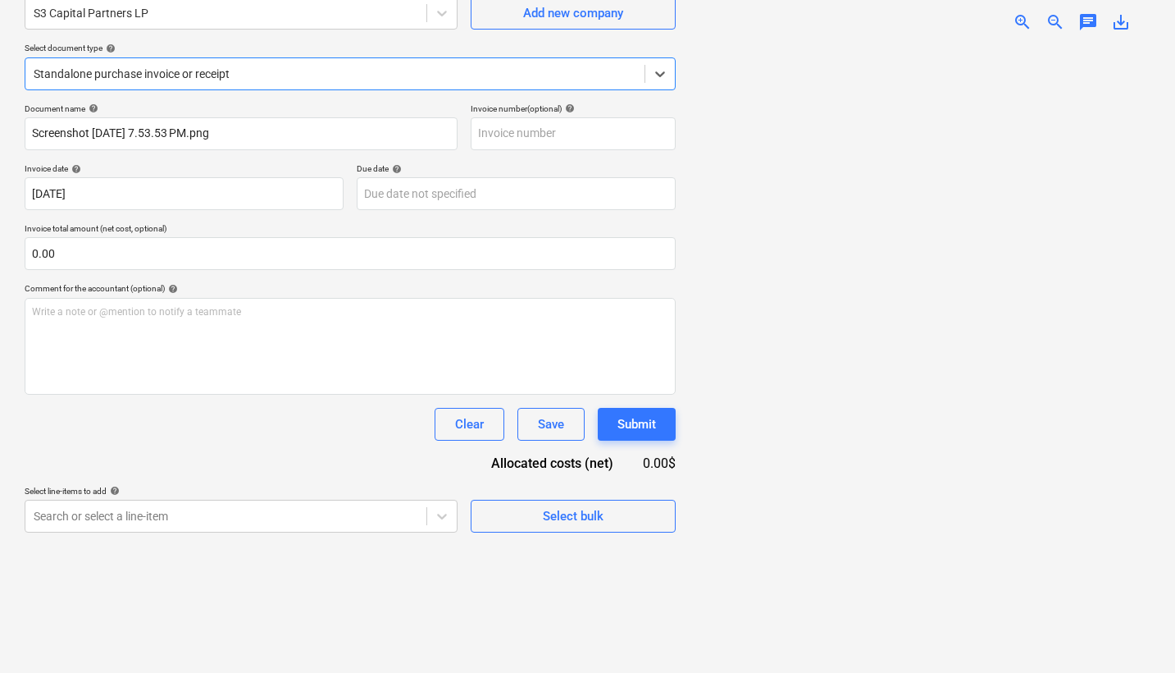
scroll to position [155, 0]
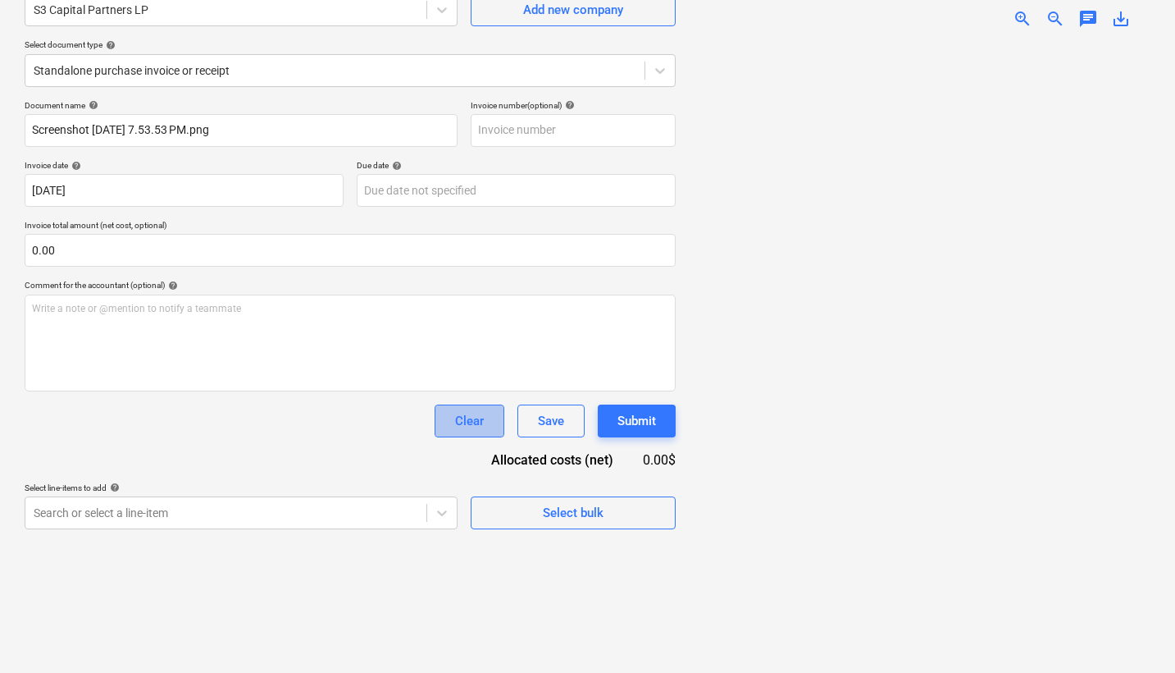
click at [451, 422] on button "Clear" at bounding box center [470, 420] width 70 height 33
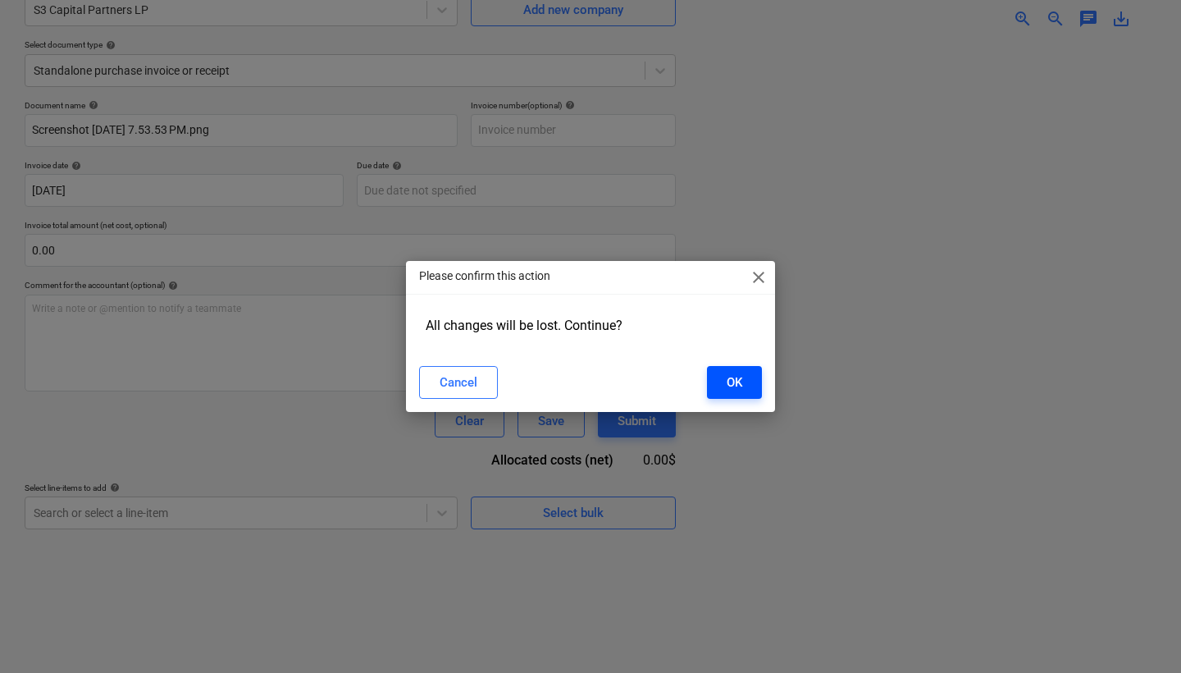
click at [723, 383] on button "OK" at bounding box center [734, 382] width 55 height 33
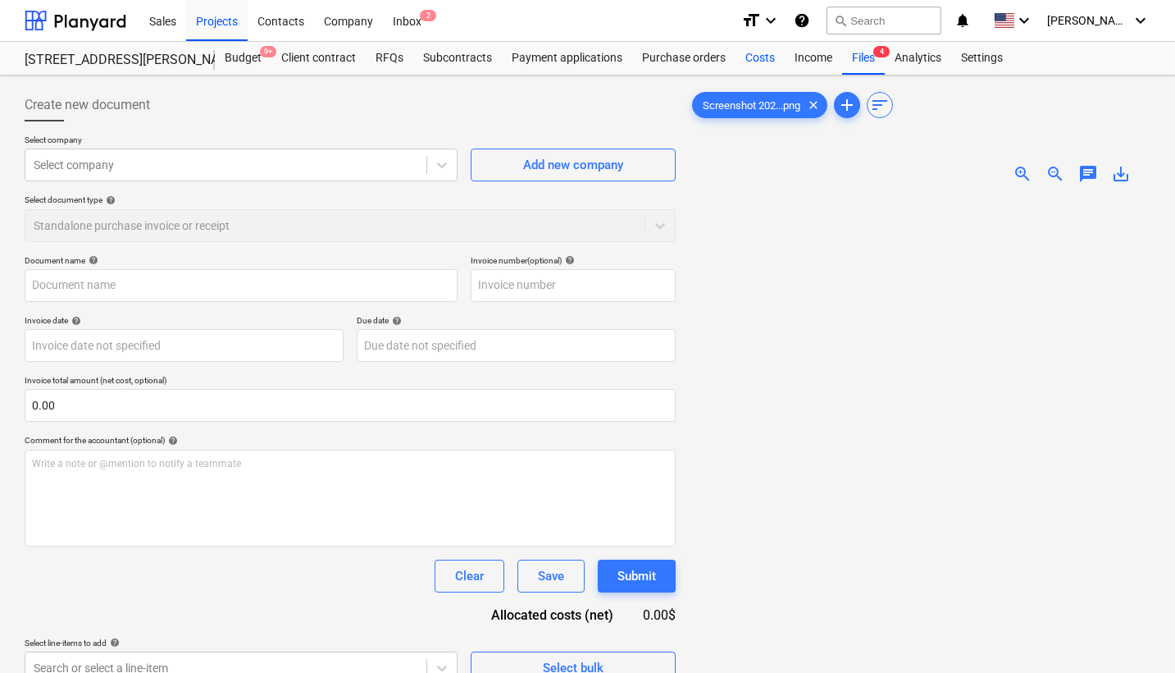
click at [755, 57] on div "Costs" at bounding box center [760, 58] width 49 height 33
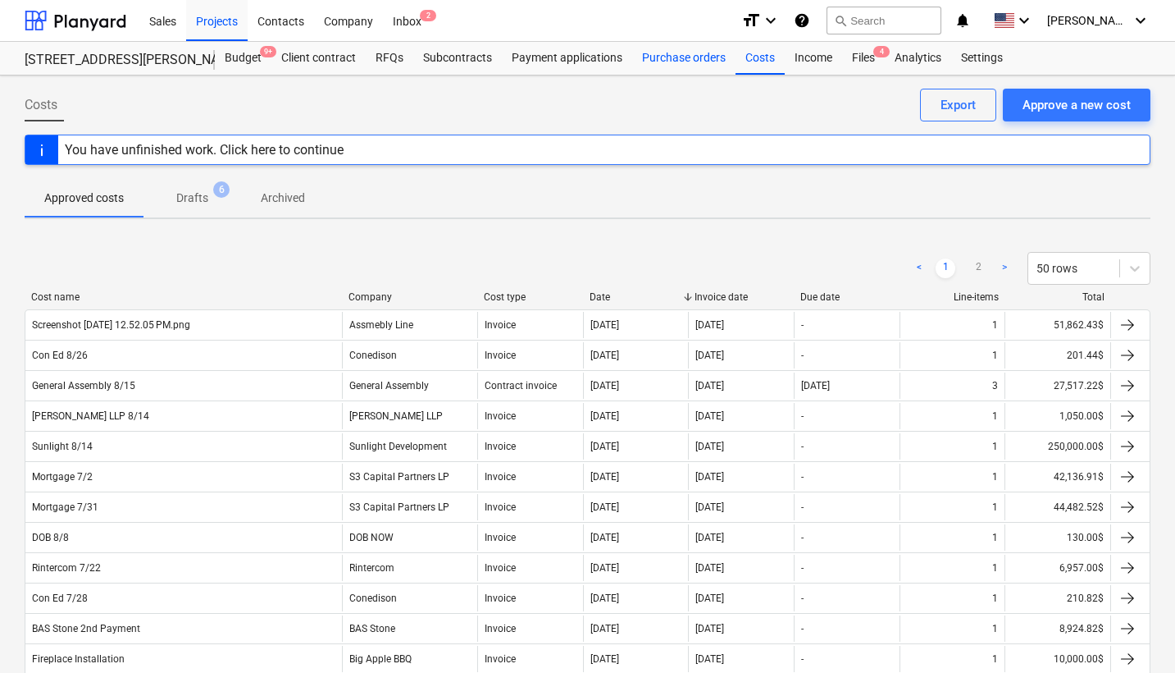
click at [678, 57] on div "Purchase orders" at bounding box center [683, 58] width 103 height 33
